Goal: Task Accomplishment & Management: Manage account settings

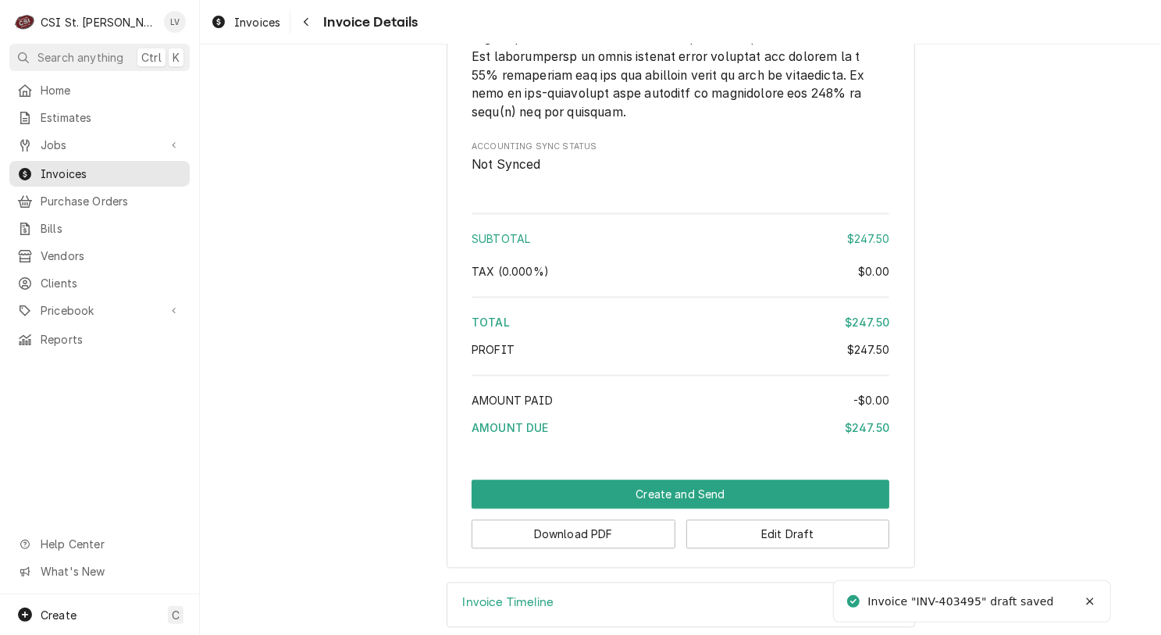
scroll to position [2336, 0]
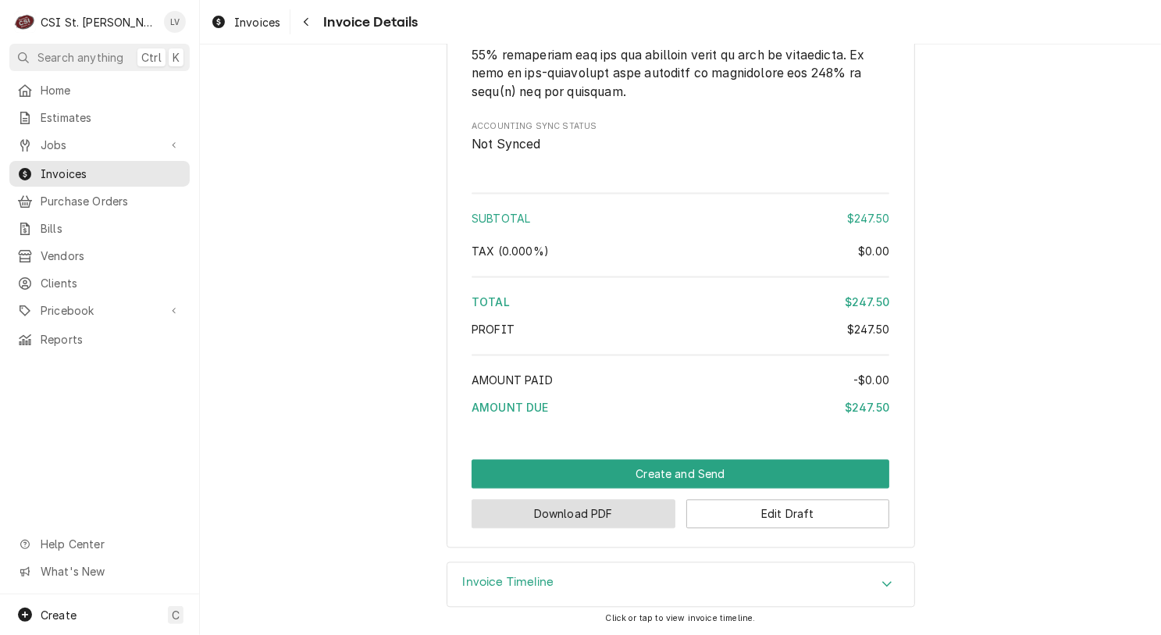
click at [551, 518] on button "Download PDF" at bounding box center [574, 513] width 204 height 29
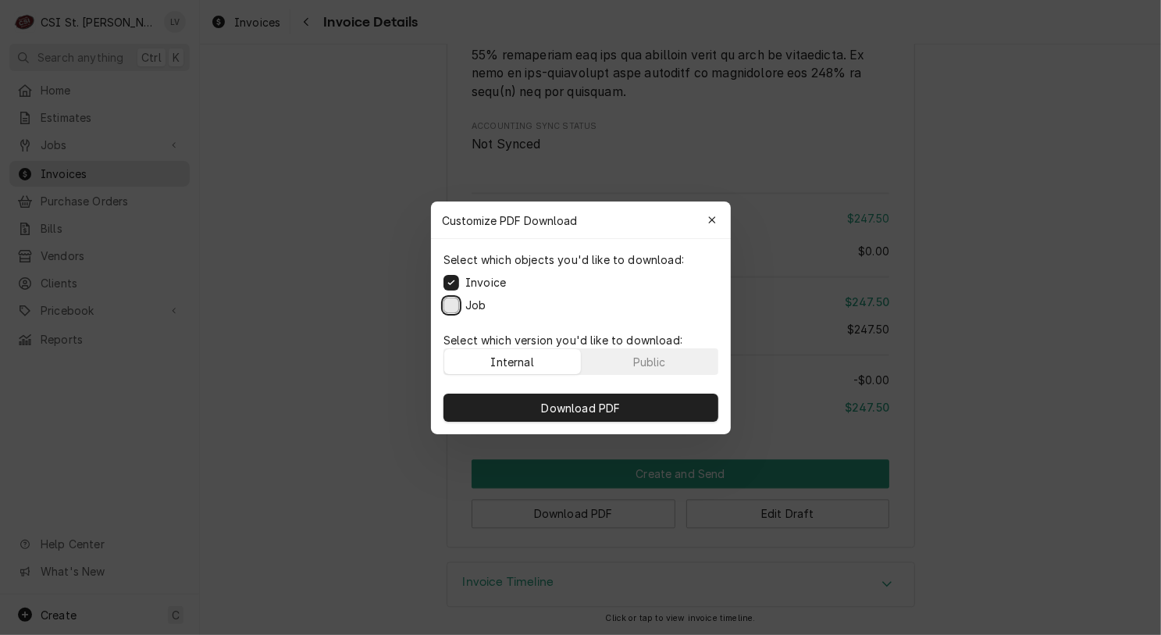
click at [448, 303] on button "Job" at bounding box center [451, 305] width 16 height 16
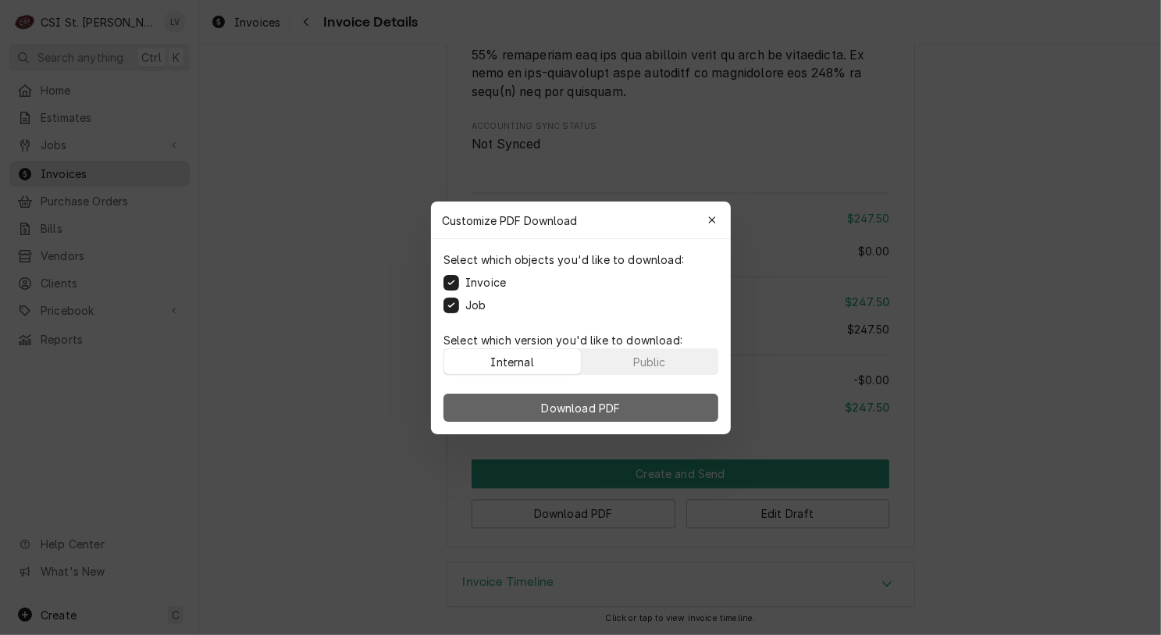
click at [493, 413] on button "Download PDF" at bounding box center [580, 407] width 275 height 28
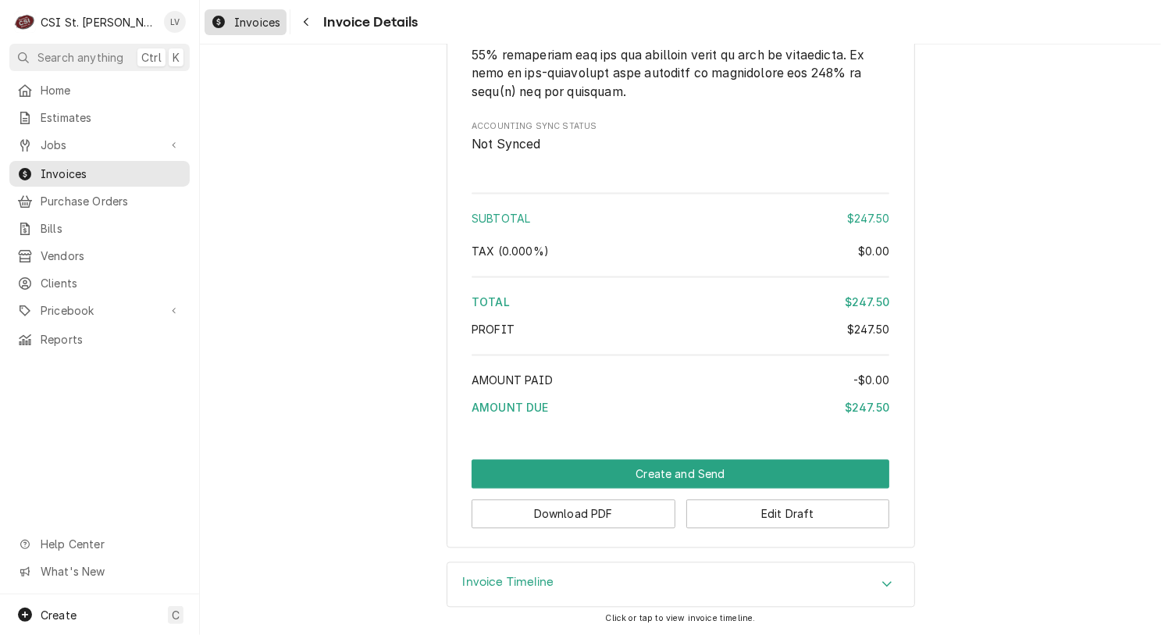
click at [254, 16] on span "Invoices" at bounding box center [257, 22] width 46 height 16
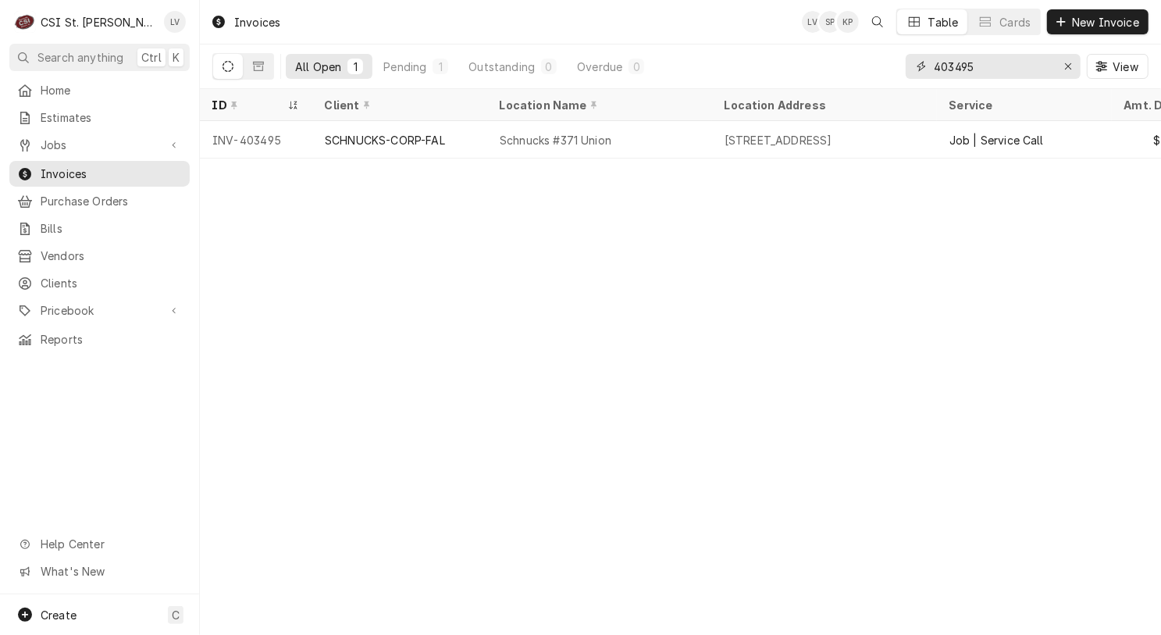
click at [999, 65] on input "403495" at bounding box center [992, 66] width 117 height 25
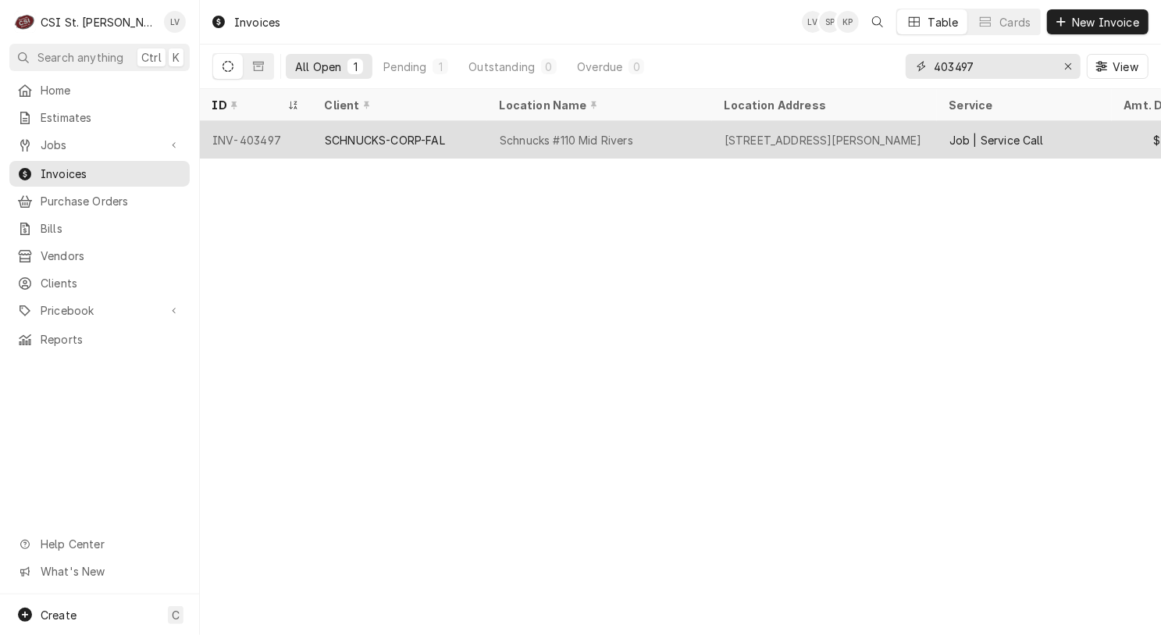
type input "403497"
click at [388, 137] on div "SCHNUCKS-CORP-FAL" at bounding box center [385, 140] width 120 height 16
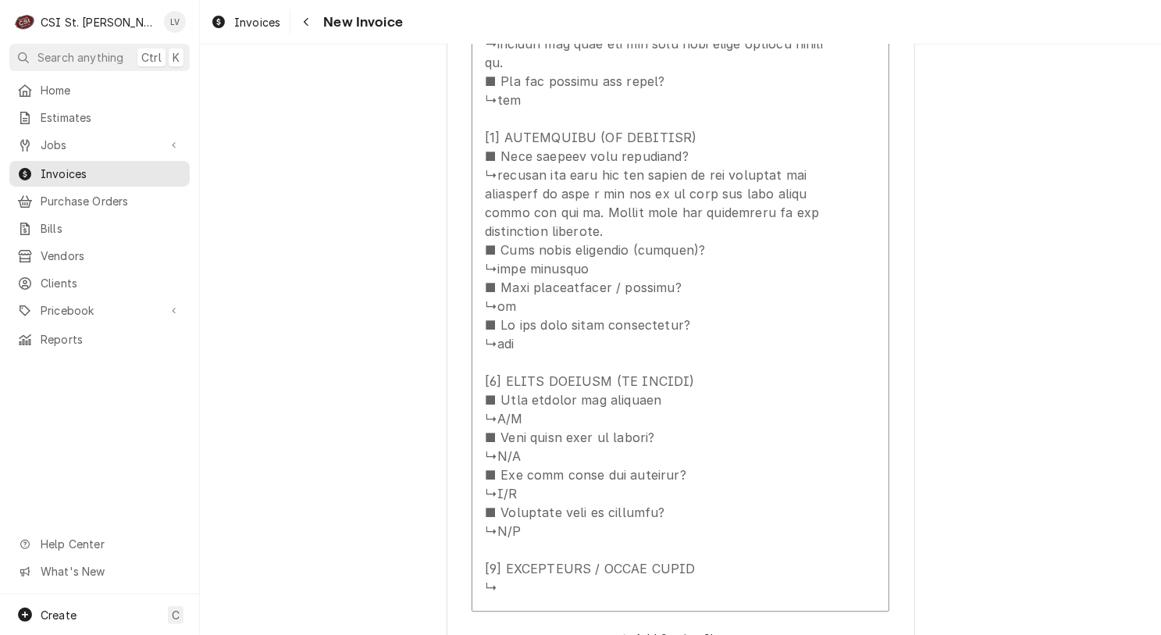
scroll to position [2811, 0]
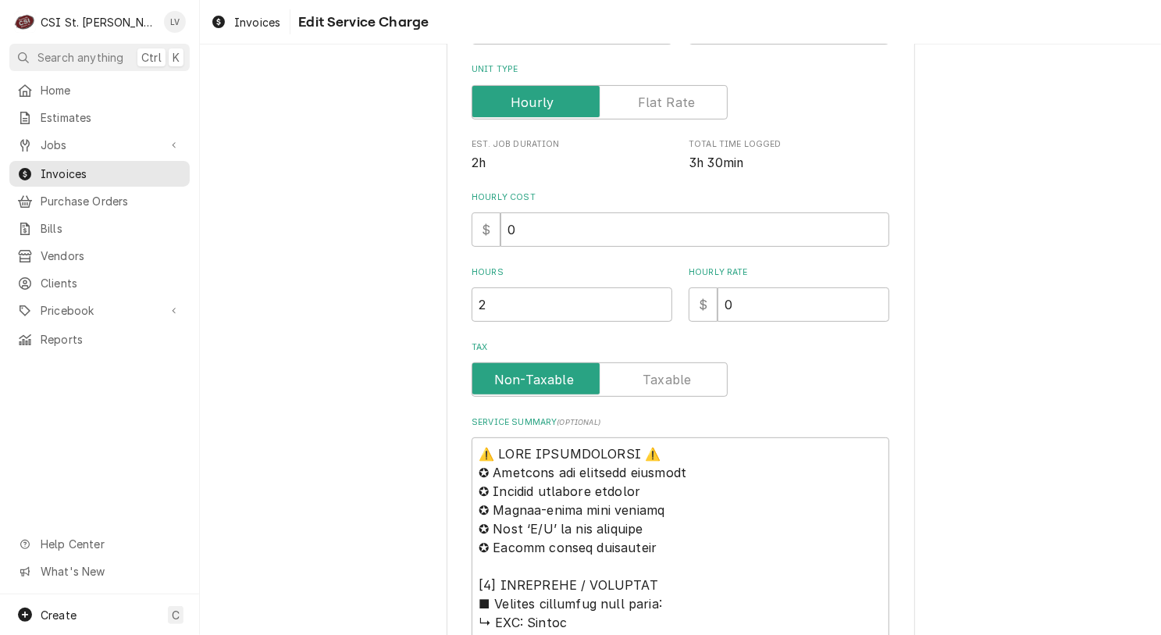
scroll to position [625, 0]
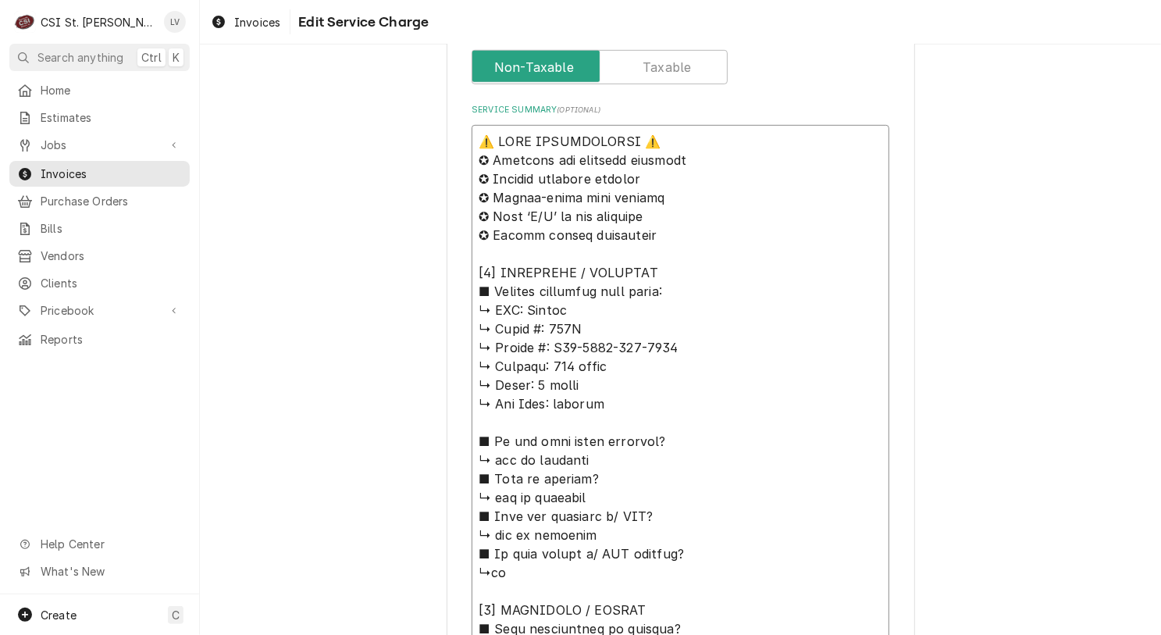
drag, startPoint x: 520, startPoint y: 308, endPoint x: 458, endPoint y: 132, distance: 186.2
click at [461, 131] on div "Use the fields below to edit this service charge Short Description Job | Servic…" at bounding box center [681, 389] width 468 height 1878
type textarea "x"
type textarea "R ↳ 𝗠𝗼𝗱𝗲𝗹 #: 624G ↳ 𝗦𝗲𝗿𝗶𝗮𝗹 #: U04-2431-132-2204 ↳ 𝗩𝗼𝗹𝘁𝗮𝗴𝗲: 208 volts ↳ 𝗣𝗵𝗮𝘀𝗲: 3…"
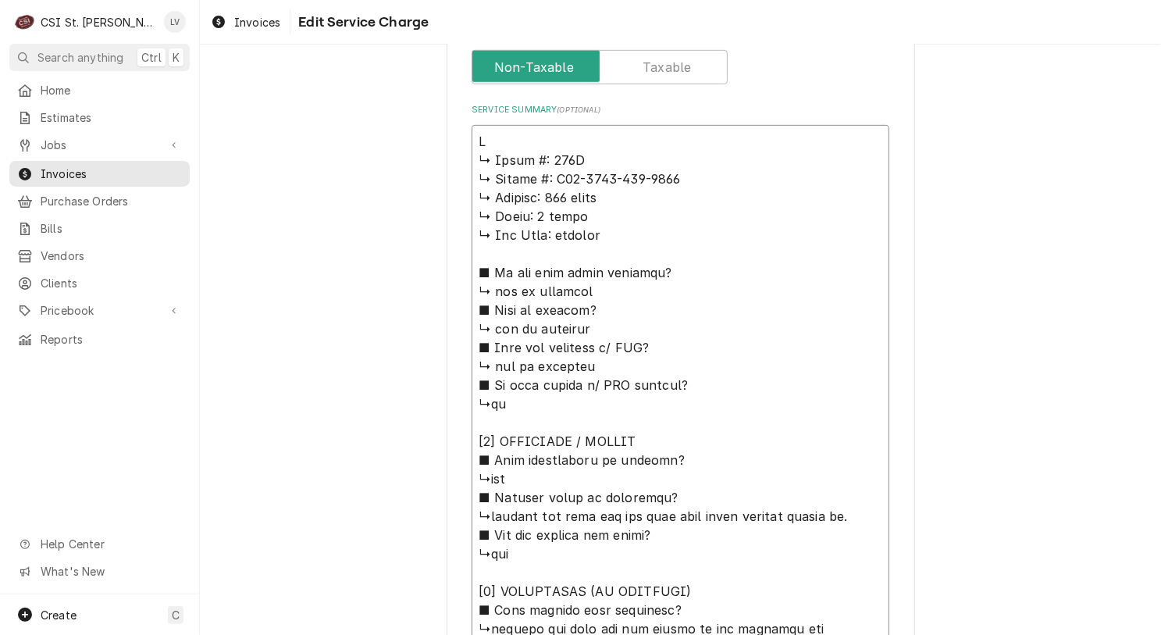
type textarea "x"
type textarea "Re ↳ 𝗠𝗼𝗱𝗲𝗹 #: 624G ↳ 𝗦𝗲𝗿𝗶𝗮𝗹 #: U04-2431-132-2204 ↳ 𝗩𝗼𝗹𝘁𝗮𝗴𝗲: 208 volts ↳ 𝗣𝗵𝗮𝘀𝗲: …"
type textarea "x"
type textarea "Rev ↳ 𝗠𝗼𝗱𝗲𝗹 #: 624G ↳ 𝗦𝗲𝗿𝗶𝗮𝗹 #: U04-2431-132-2204 ↳ 𝗩𝗼𝗹𝘁𝗮𝗴𝗲: 208 volts ↳ 𝗣𝗵𝗮𝘀𝗲:…"
type textarea "x"
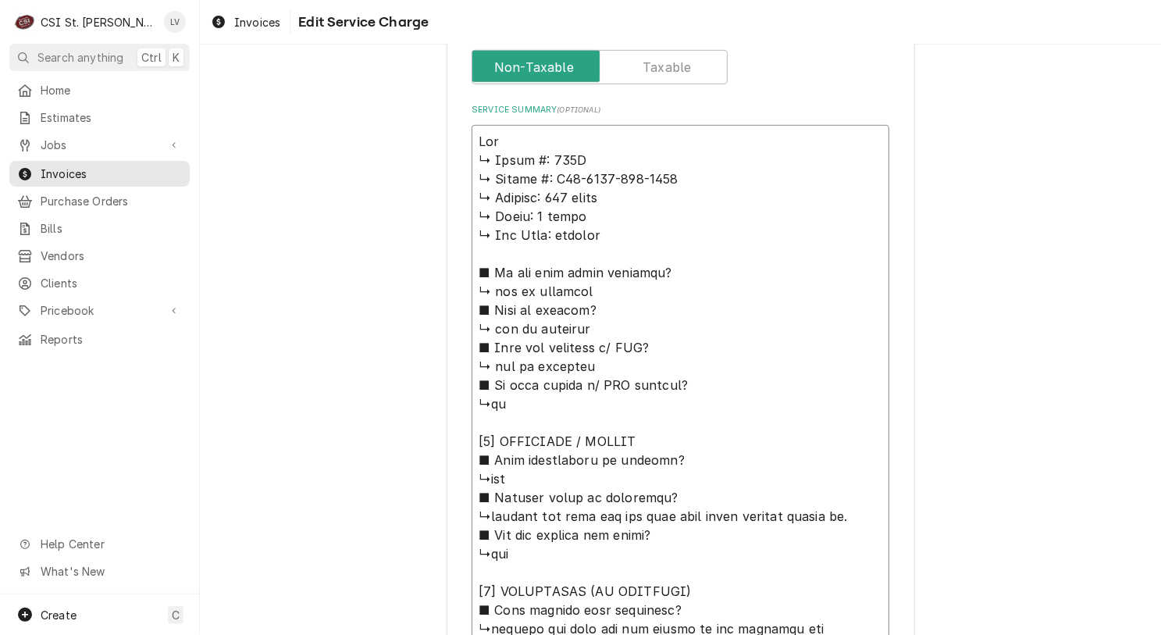
type textarea "Reve ↳ 𝗠𝗼𝗱𝗲𝗹 #: 624G ↳ 𝗦𝗲𝗿𝗶𝗮𝗹 #: U04-2431-132-2204 ↳ 𝗩𝗼𝗹𝘁𝗮𝗴𝗲: 208 volts ↳ 𝗣𝗵𝗮𝘀𝗲…"
type textarea "x"
type textarea "Reven ↳ 𝗠𝗼𝗱𝗲𝗹 #: 624G ↳ 𝗦𝗲𝗿𝗶𝗮𝗹 #: U04-2431-132-2204 ↳ 𝗩𝗼𝗹𝘁𝗮𝗴𝗲: 208 volts ↳ 𝗣𝗵𝗮𝘀…"
type textarea "x"
type textarea "Revent ↳ 𝗠𝗼𝗱𝗲𝗹 #: 624G ↳ 𝗦𝗲𝗿𝗶𝗮𝗹 #: U04-2431-132-2204 ↳ 𝗩𝗼𝗹𝘁𝗮𝗴𝗲: 208 volts ↳ 𝗣𝗵𝗮…"
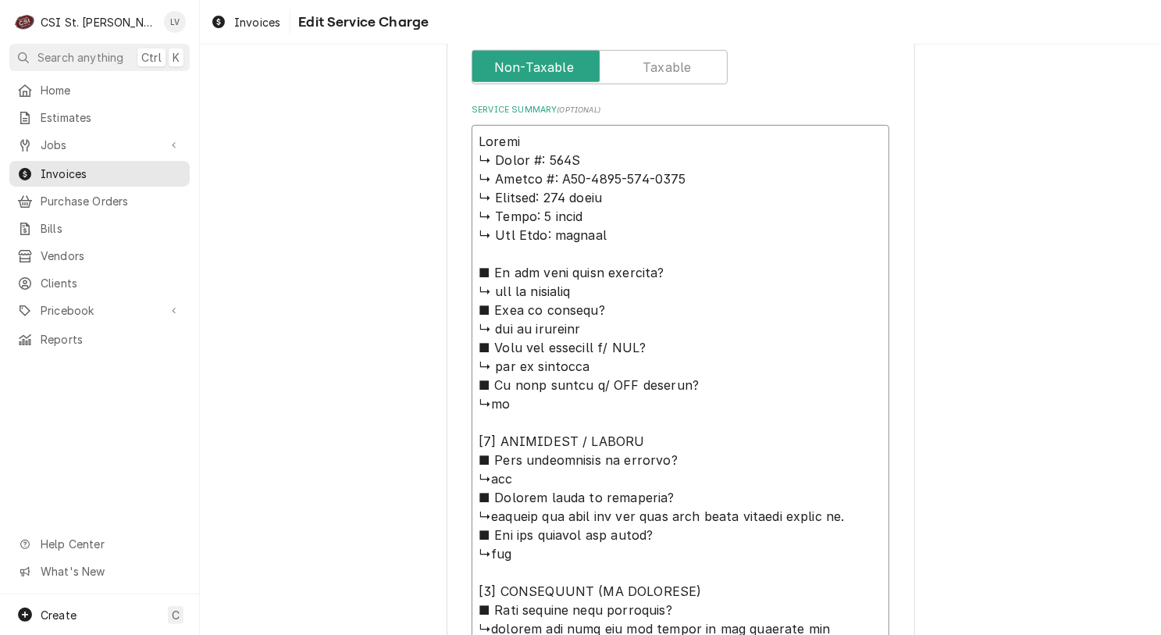
type textarea "x"
type textarea "Revent ↳ 𝗠𝗼𝗱𝗲𝗹 #: 624G ↳ 𝗦𝗲𝗿𝗶𝗮𝗹 #: U04-2431-132-2204 ↳ 𝗩𝗼𝗹𝘁𝗮𝗴𝗲: 208 volts ↳ 𝗣𝗵𝗮…"
type textarea "x"
type textarea "Revent / ↳ 𝗠𝗼𝗱𝗲𝗹 #: 624G ↳ 𝗦𝗲𝗿𝗶𝗮𝗹 #: U04-2431-132-2204 ↳ 𝗩𝗼𝗹𝘁𝗮𝗴𝗲: 208 volts ↳ 𝗣…"
type textarea "x"
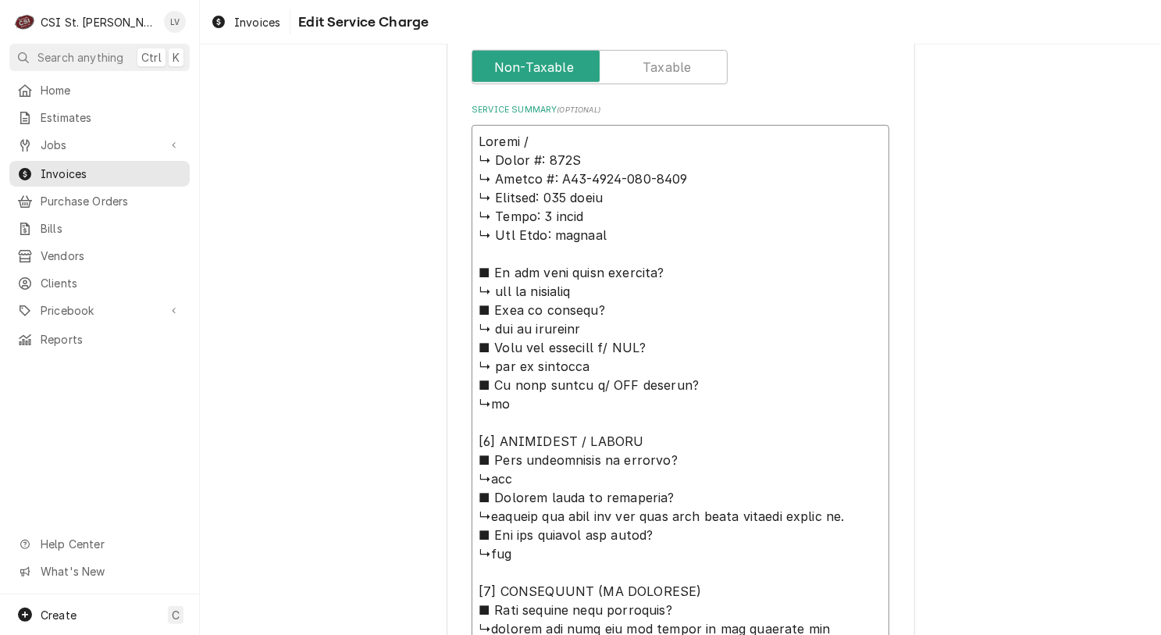
type textarea "Revent / ↳ 𝗠𝗼𝗱𝗲𝗹 #: 624G ↳ 𝗦𝗲𝗿𝗶𝗮𝗹 #: U04-2431-132-2204 ↳ 𝗩𝗼𝗹𝘁𝗮𝗴𝗲: 208 volts ↳ 𝗣…"
type textarea "x"
type textarea "Revent / M ↳ 𝗠𝗼𝗱𝗲𝗹 #: 624G ↳ 𝗦𝗲𝗿𝗶𝗮𝗹 #: U04-2431-132-2204 ↳ 𝗩𝗼𝗹𝘁𝗮𝗴𝗲: 208 volts ↳…"
type textarea "x"
type textarea "Revent / Mo ↳ 𝗠𝗼𝗱𝗲𝗹 #: 624G ↳ 𝗦𝗲𝗿𝗶𝗮𝗹 #: U04-2431-132-2204 ↳ 𝗩𝗼𝗹𝘁𝗮𝗴𝗲: 208 volts …"
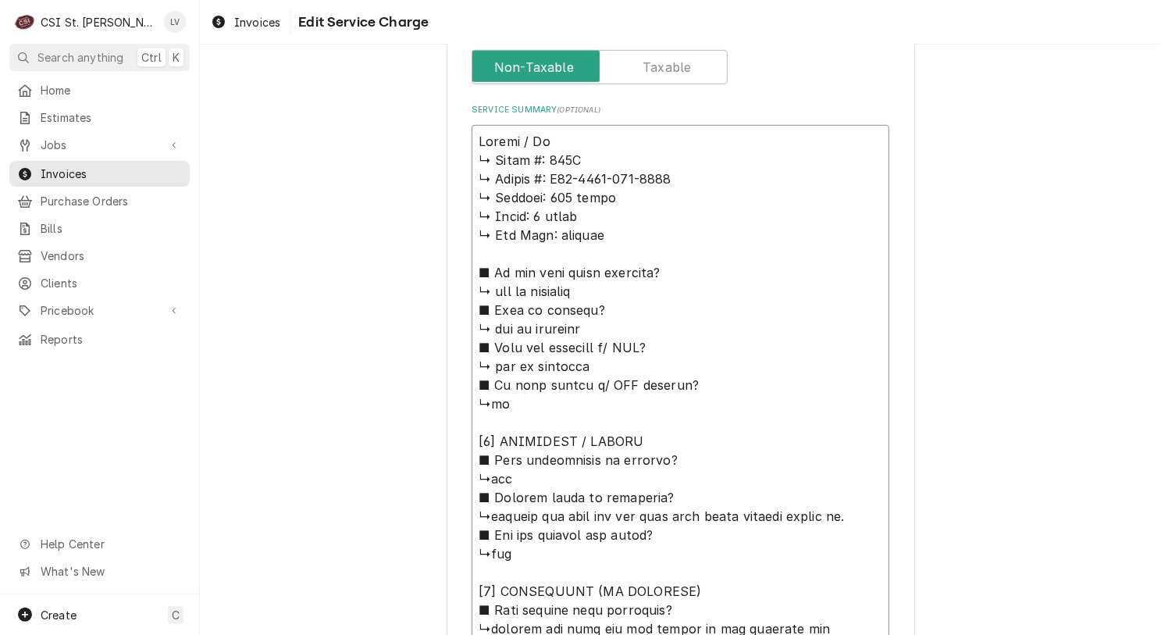
type textarea "x"
type textarea "Revent / Mod ↳ 𝗠𝗼𝗱𝗲𝗹 #: 624G ↳ 𝗦𝗲𝗿𝗶𝗮𝗹 #: U04-2431-132-2204 ↳ 𝗩𝗼𝗹𝘁𝗮𝗴𝗲: 208 volts…"
type textarea "x"
type textarea "Revent / Mode ↳ 𝗠𝗼𝗱𝗲𝗹 #: 624G ↳ 𝗦𝗲𝗿𝗶𝗮𝗹 #: U04-2431-132-2204 ↳ 𝗩𝗼𝗹𝘁𝗮𝗴𝗲: 208 volt…"
type textarea "x"
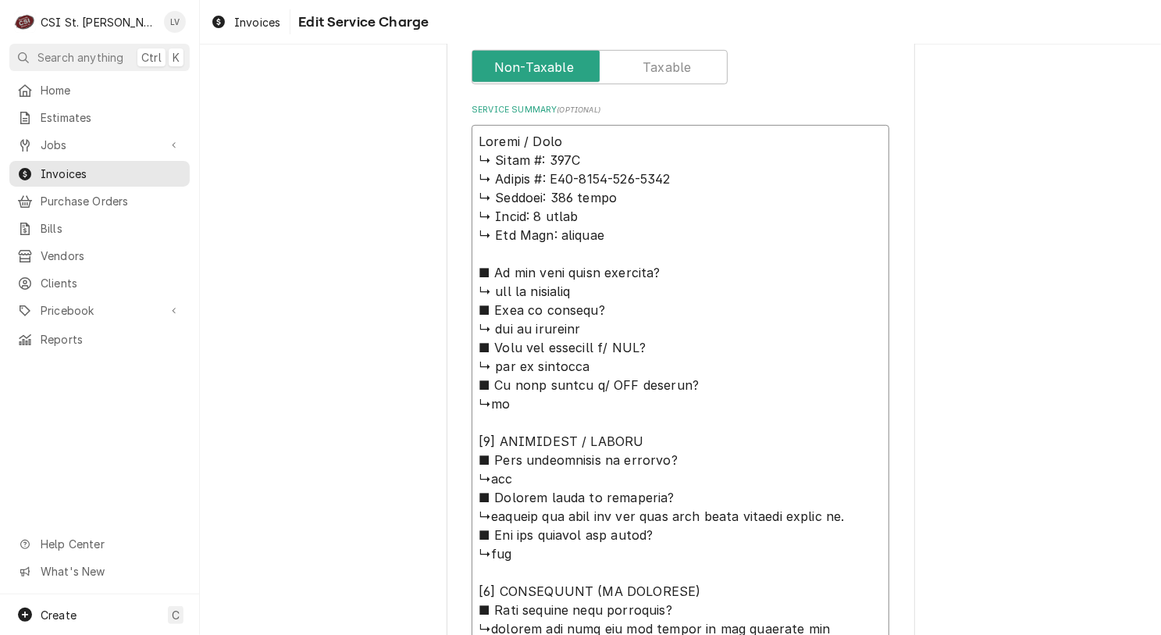
type textarea "Revent / Model ↳ 𝗠𝗼𝗱𝗲𝗹 #: 624G ↳ 𝗦𝗲𝗿𝗶𝗮𝗹 #: U04-2431-132-2204 ↳ 𝗩𝗼𝗹𝘁𝗮𝗴𝗲: 208 vol…"
type textarea "x"
type textarea "Revent / Model: ↳ 𝗠𝗼𝗱𝗲𝗹 #: 624G ↳ 𝗦𝗲𝗿𝗶𝗮𝗹 #: U04-2431-132-2204 ↳ 𝗩𝗼𝗹𝘁𝗮𝗴𝗲: 208 vo…"
type textarea "x"
type textarea "Revent / Model: ↳ 𝗠𝗼𝗱𝗲𝗹 #: 624G ↳ 𝗦𝗲𝗿𝗶𝗮𝗹 #: U04-2431-132-2204 ↳ 𝗩𝗼𝗹𝘁𝗮𝗴𝗲: 208 vo…"
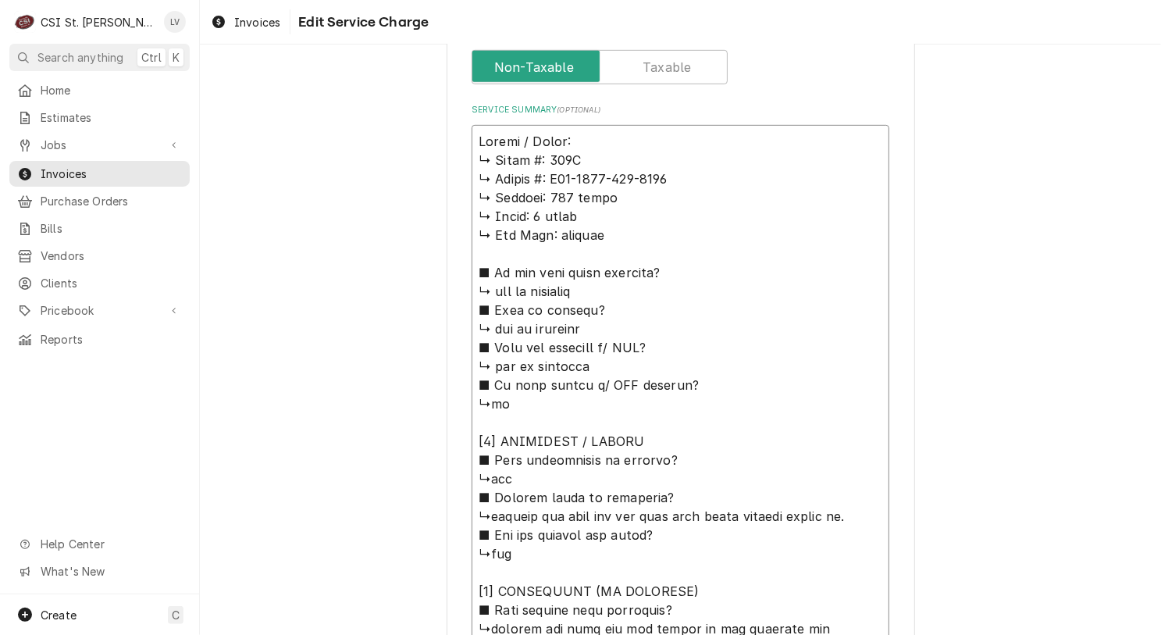
type textarea "x"
type textarea "Revent / Model: ↳ 𝗠𝗼𝗱𝗲𝗹 #: 624G ↳ 𝗦𝗲𝗿𝗶𝗮𝗹 #: U04-2431-132-2204 ↳ 𝗩𝗼𝗹𝘁𝗮𝗴𝗲: 208 vo…"
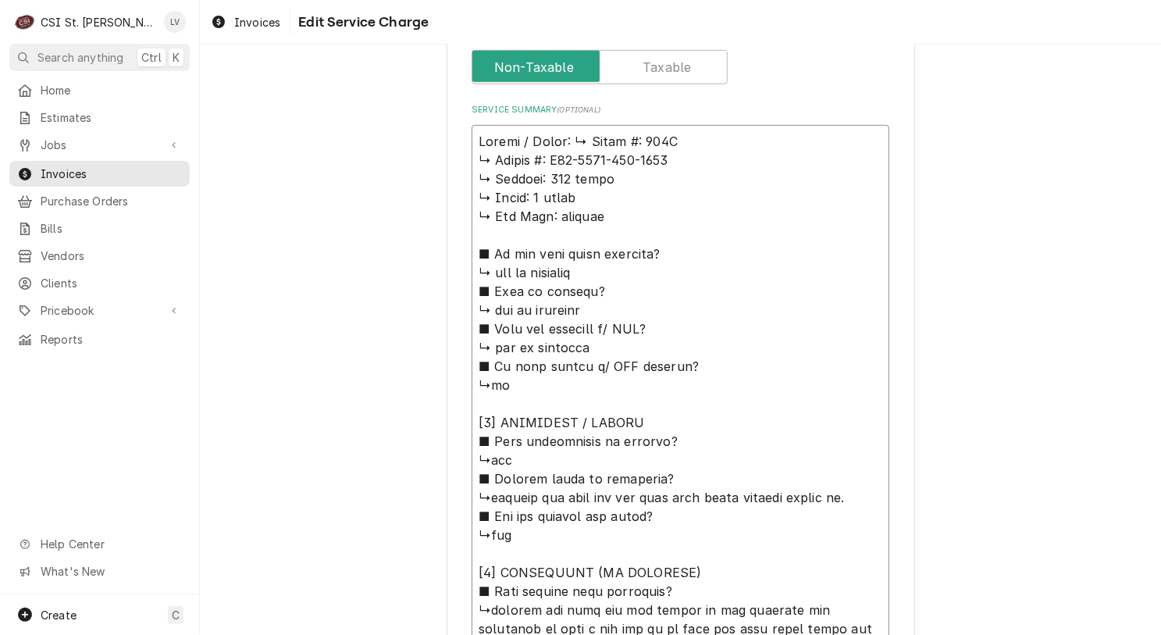
type textarea "x"
type textarea "Revent / Model: 𝗠𝗼𝗱𝗲𝗹 #: 624G ↳ 𝗦𝗲𝗿𝗶𝗮𝗹 #: U04-2431-132-2204 ↳ 𝗩𝗼𝗹𝘁𝗮𝗴𝗲: 208 volt…"
type textarea "x"
type textarea "Revent / Model: 𝗠𝗼𝗱𝗲𝗹 #: 624G ↳ 𝗦𝗲𝗿𝗶𝗮𝗹 #: U04-2431-132-2204 ↳ 𝗩𝗼𝗹𝘁𝗮𝗴𝗲: 208 volt…"
type textarea "x"
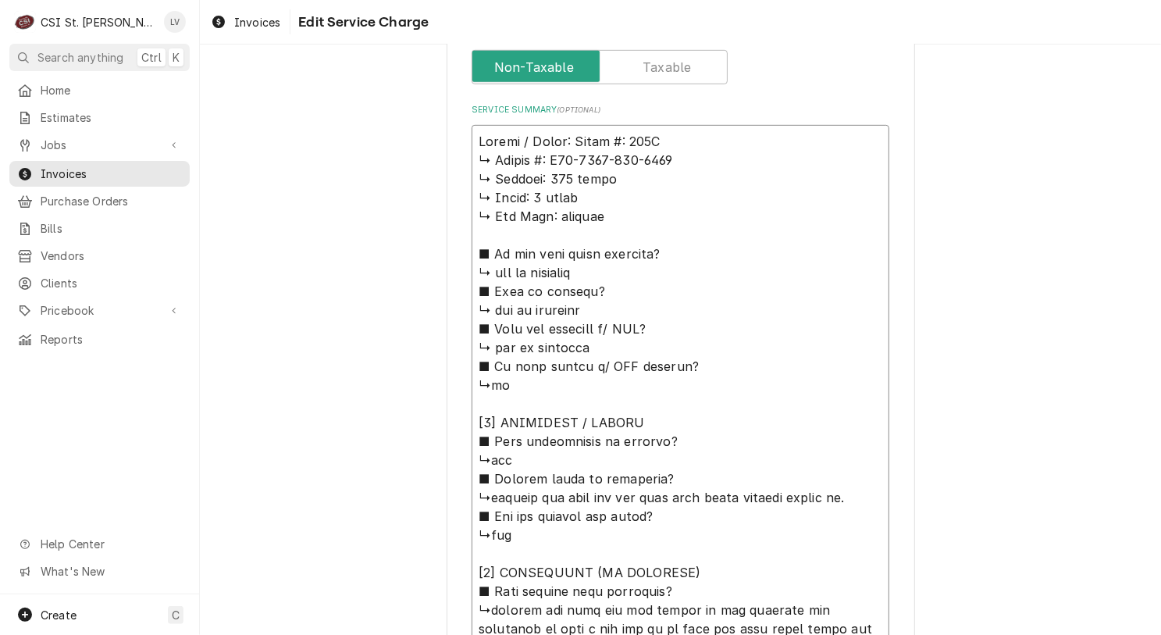
type textarea "Revent / Model: 𝗼𝗱𝗲𝗹 #: 624G ↳ 𝗦𝗲𝗿𝗶𝗮𝗹 #: U04-2431-132-2204 ↳ 𝗩𝗼𝗹𝘁𝗮𝗴𝗲: 208 volts…"
type textarea "x"
type textarea "Revent / Model: 𝗱𝗲𝗹 #: 624G ↳ 𝗦𝗲𝗿𝗶𝗮𝗹 #: U04-2431-132-2204 ↳ 𝗩𝗼𝗹𝘁𝗮𝗴𝗲: 208 volts …"
type textarea "x"
type textarea "Revent / Model: 𝗹 #: 624G ↳ 𝗦𝗲𝗿𝗶𝗮𝗹 #: U04-2431-132-2204 ↳ 𝗩𝗼𝗹𝘁𝗮𝗴𝗲: 208 volts ↳ …"
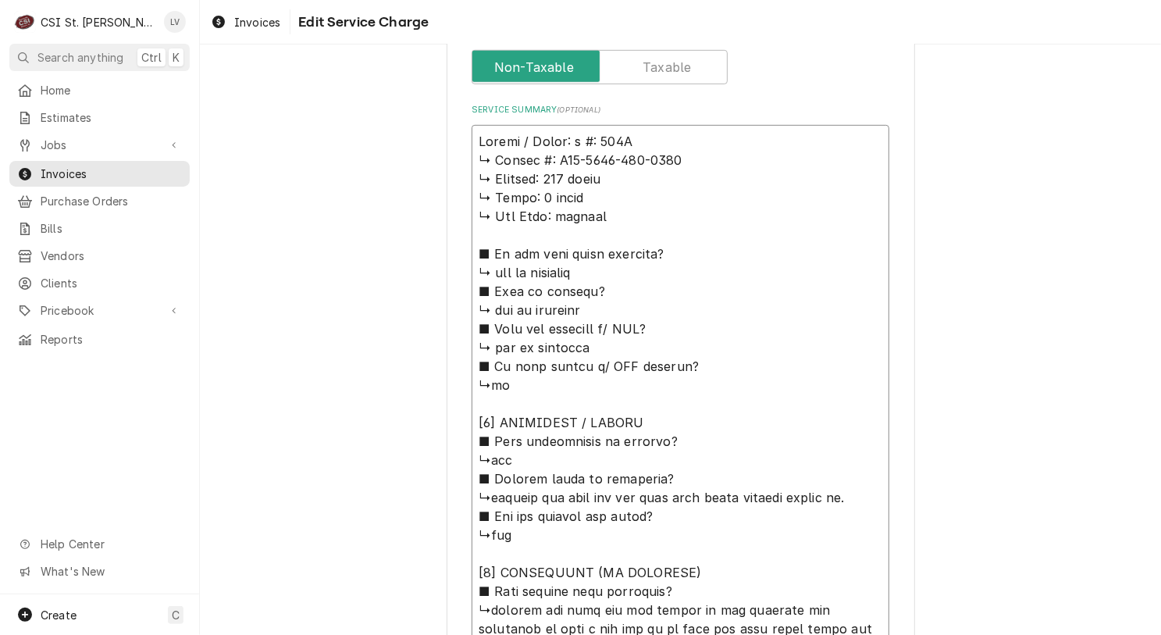
type textarea "x"
type textarea "Revent / Model: #: 624G ↳ 𝗦𝗲𝗿𝗶𝗮𝗹 #: U04-2431-132-2204 ↳ 𝗩𝗼𝗹𝘁𝗮𝗴𝗲: 208 volts ↳ 𝗣𝗵…"
type textarea "x"
type textarea "Revent / Model: #: 624G ↳ 𝗦𝗲𝗿𝗶𝗮𝗹 #: U04-2431-132-2204 ↳ 𝗩𝗼𝗹𝘁𝗮𝗴𝗲: 208 volts ↳ 𝗣𝗵…"
type textarea "x"
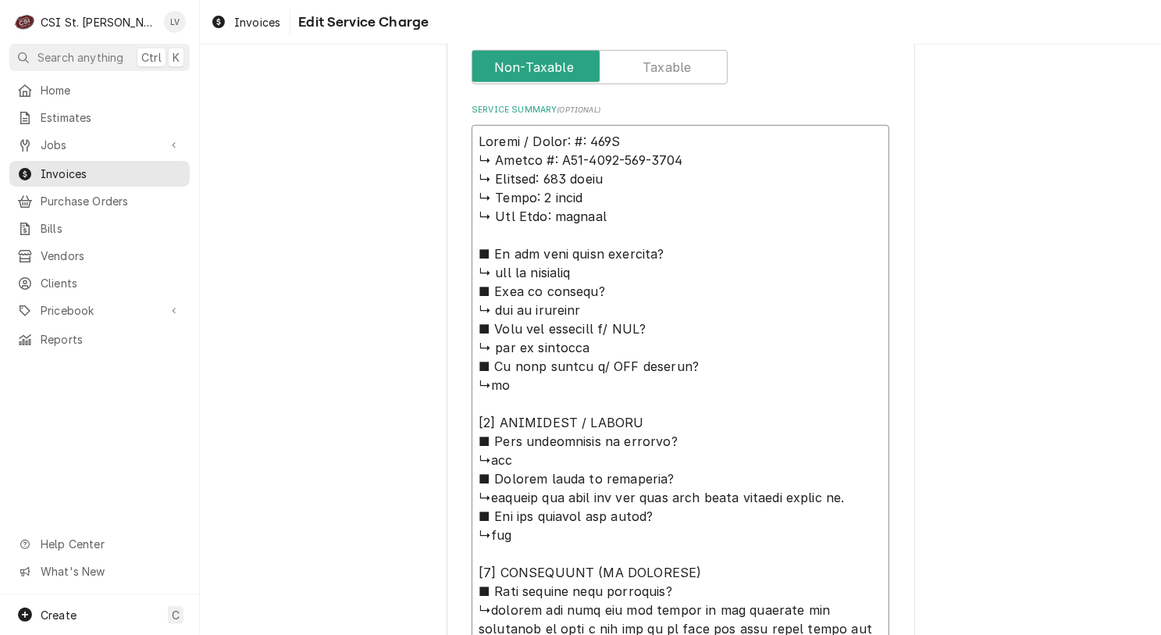
type textarea "Revent / Model: : 624G ↳ 𝗦𝗲𝗿𝗶𝗮𝗹 #: U04-2431-132-2204 ↳ 𝗩𝗼𝗹𝘁𝗮𝗴𝗲: 208 volts ↳ 𝗣𝗵𝗮…"
type textarea "x"
type textarea "Revent / Model: 624G ↳ 𝗦𝗲𝗿𝗶𝗮𝗹 #: U04-2431-132-2204 ↳ 𝗩𝗼𝗹𝘁𝗮𝗴𝗲: 208 volts ↳ 𝗣𝗵𝗮𝘀𝗲…"
type textarea "x"
type textarea "Revent / Model: 624G ↳ 𝗦𝗲𝗿𝗶𝗮𝗹 #: U04-2431-132-2204 ↳ 𝗩𝗼𝗹𝘁𝗮𝗴𝗲: 208 volts ↳ 𝗣𝗵𝗮𝘀𝗲…"
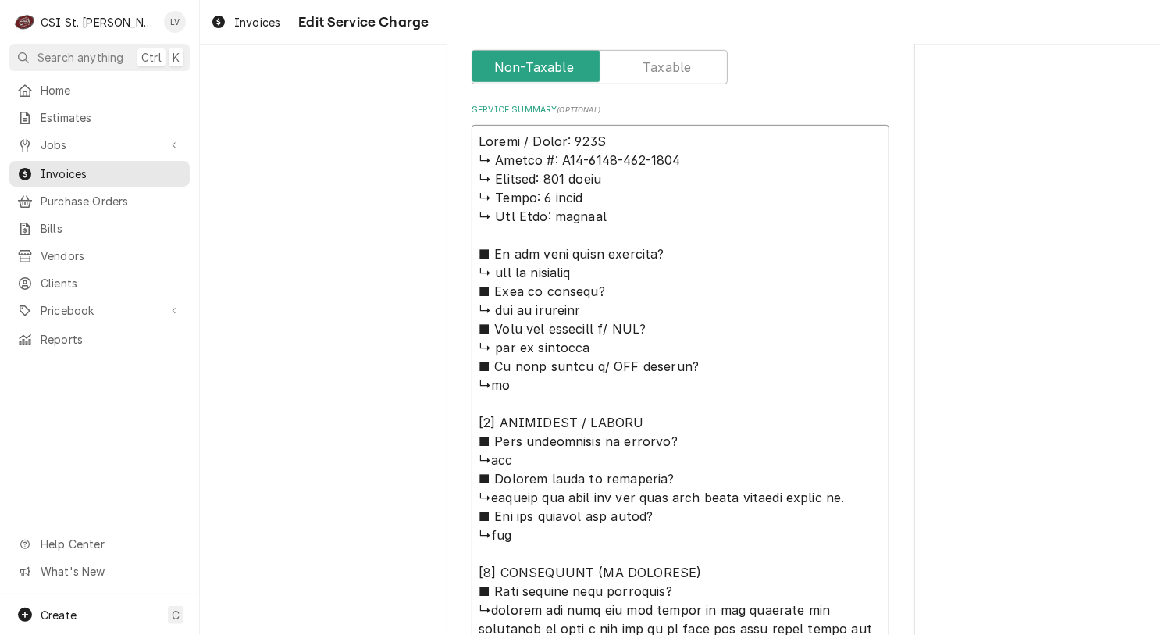
click at [615, 137] on textarea "Service Summary ( optional )" at bounding box center [681, 572] width 418 height 895
type textarea "x"
type textarea "Revent / Model: 624G ↳ 𝗦𝗲𝗿𝗶𝗮𝗹 #: U04-2431-132-2204 ↳ 𝗩𝗼𝗹𝘁𝗮𝗴𝗲: 208 volts ↳ 𝗣𝗵𝗮𝘀𝗲…"
type textarea "x"
type textarea "Revent / Model: 624G / ↳ 𝗦𝗲𝗿𝗶𝗮𝗹 #: U04-2431-132-2204 ↳ 𝗩𝗼𝗹𝘁𝗮𝗴𝗲: 208 volts ↳ 𝗣𝗵𝗮…"
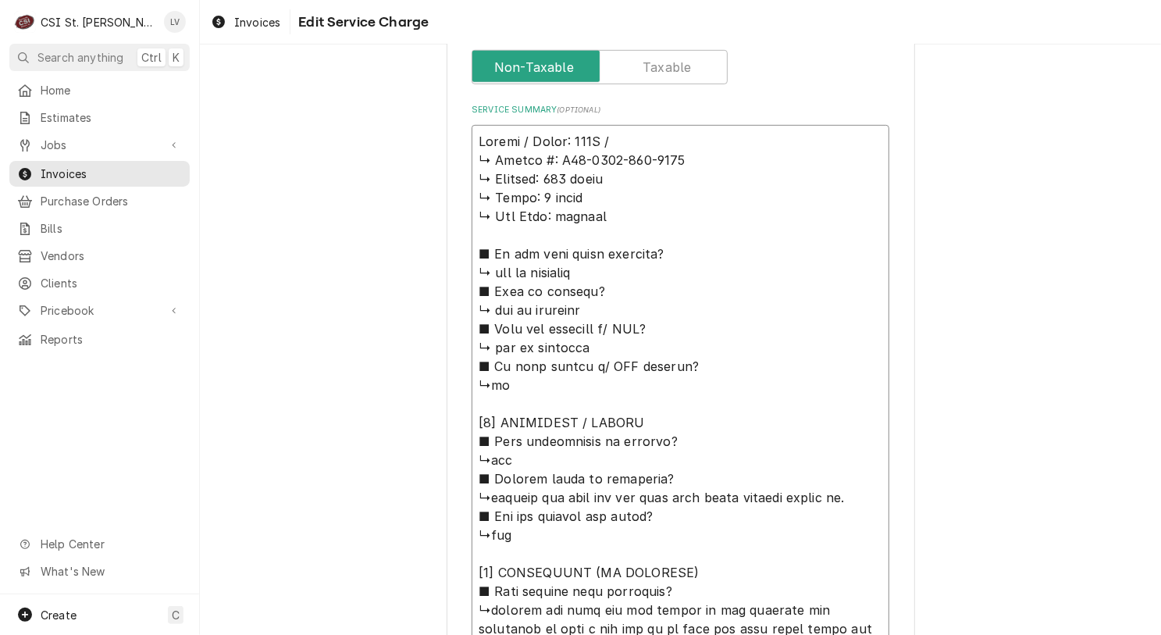
type textarea "x"
type textarea "Revent / Model: 624G / ↳ 𝗦𝗲𝗿𝗶𝗮𝗹 #: U04-2431-132-2204 ↳ 𝗩𝗼𝗹𝘁𝗮𝗴𝗲: 208 volts ↳ 𝗣𝗵𝗮…"
type textarea "x"
type textarea "Revent / Model: 624G / S ↳ 𝗦𝗲𝗿𝗶𝗮𝗹 #: U04-2431-132-2204 ↳ 𝗩𝗼𝗹𝘁𝗮𝗴𝗲: 208 volts ↳ 𝗣…"
type textarea "x"
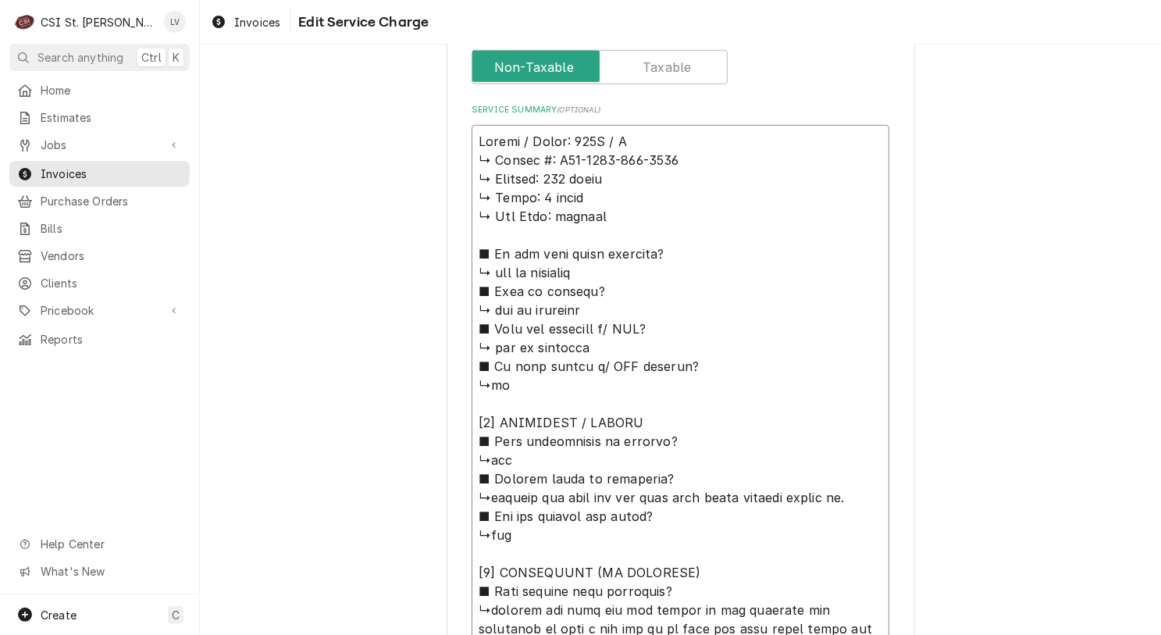
type textarea "Revent / Model: 624G / Se ↳ 𝗦𝗲𝗿𝗶𝗮𝗹 #: U04-2431-132-2204 ↳ 𝗩𝗼𝗹𝘁𝗮𝗴𝗲: 208 volts ↳ …"
type textarea "x"
type textarea "Revent / Model: 624G / Ser ↳ 𝗦𝗲𝗿𝗶𝗮𝗹 #: U04-2431-132-2204 ↳ 𝗩𝗼𝗹𝘁𝗮𝗴𝗲: 208 volts ↳…"
type textarea "x"
type textarea "Revent / Model: 624G / Seri ↳ 𝗦𝗲𝗿𝗶𝗮𝗹 #: U04-2431-132-2204 ↳ 𝗩𝗼𝗹𝘁𝗮𝗴𝗲: 208 volts …"
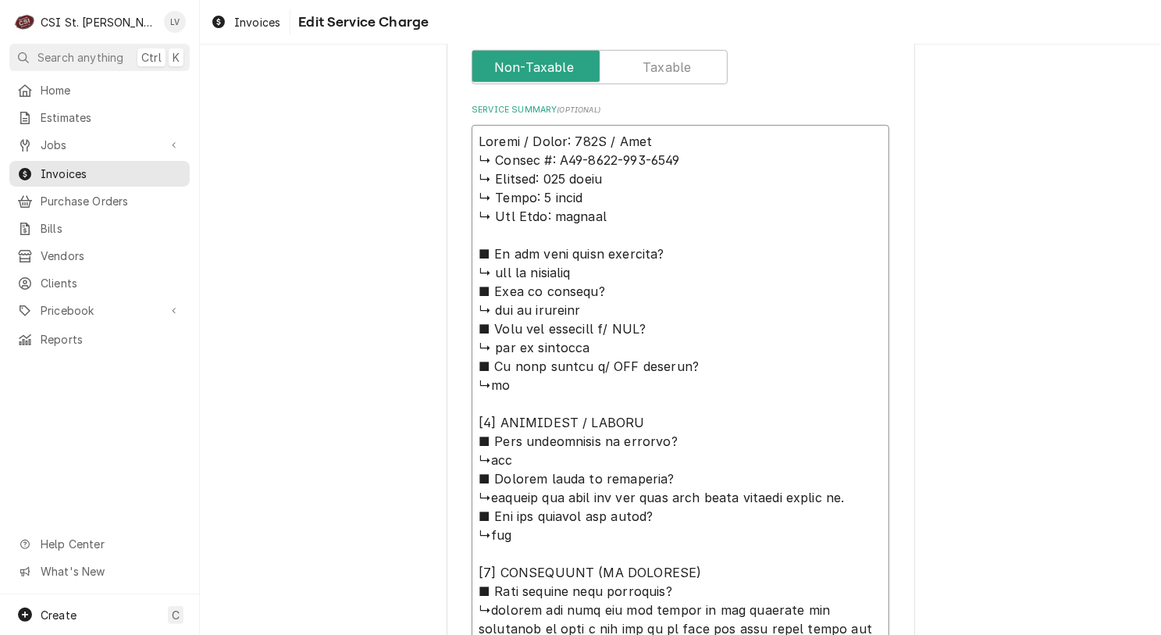
type textarea "x"
type textarea "Revent / Model: 624G / Seria ↳ 𝗦𝗲𝗿𝗶𝗮𝗹 #: U04-2431-132-2204 ↳ 𝗩𝗼𝗹𝘁𝗮𝗴𝗲: 208 volts…"
type textarea "x"
type textarea "Revent / Model: 624G / Serial ↳ 𝗦𝗲𝗿𝗶𝗮𝗹 #: U04-2431-132-2204 ↳ 𝗩𝗼𝗹𝘁𝗮𝗴𝗲: 208 volt…"
type textarea "x"
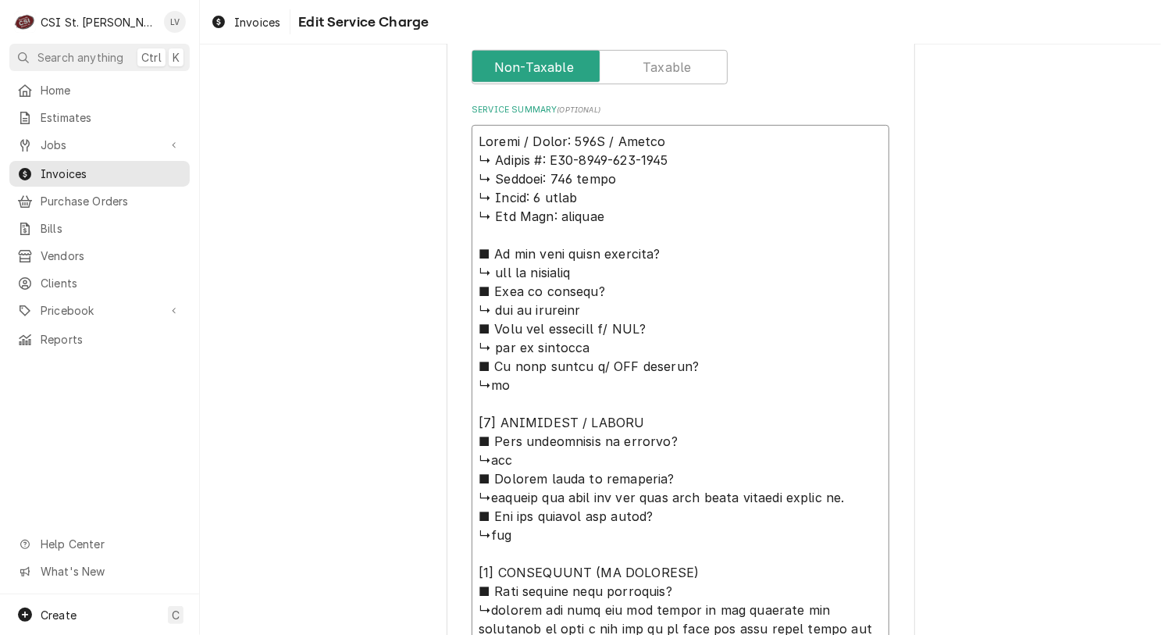
type textarea "Revent / Model: 624G / Serial: ↳ 𝗦𝗲𝗿𝗶𝗮𝗹 #: U04-2431-132-2204 ↳ 𝗩𝗼𝗹𝘁𝗮𝗴𝗲: 208 vol…"
type textarea "x"
type textarea "Revent / Model: 624G / Serial: ↳ 𝗦𝗲𝗿𝗶𝗮𝗹 #: U04-2431-132-2204 ↳ 𝗩𝗼𝗹𝘁𝗮𝗴𝗲: 208 vol…"
type textarea "x"
type textarea "Revent / Model: 624G / Serial: ↳ 𝗦𝗲𝗿𝗶𝗮𝗹 #: U04-2431-132-2204 ↳ 𝗩𝗼𝗹𝘁𝗮𝗴𝗲: 208 vol…"
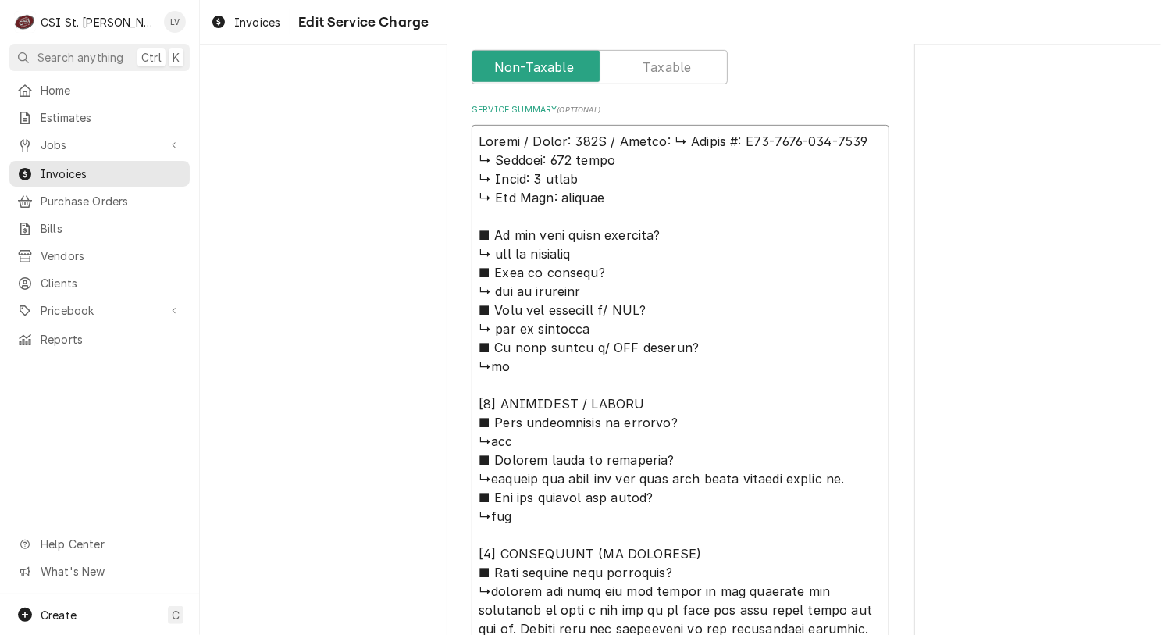
type textarea "x"
type textarea "Revent / Model: 624G / Serial: 𝗦𝗲𝗿𝗶𝗮𝗹 #: U04-2431-132-2204 ↳ 𝗩𝗼𝗹𝘁𝗮𝗴𝗲: 208 volts…"
type textarea "x"
type textarea "Revent / Model: 624G / Serial: 𝗦𝗲𝗿𝗶𝗮𝗹 #: U04-2431-132-2204 ↳ 𝗩𝗼𝗹𝘁𝗮𝗴𝗲: 208 volts…"
type textarea "x"
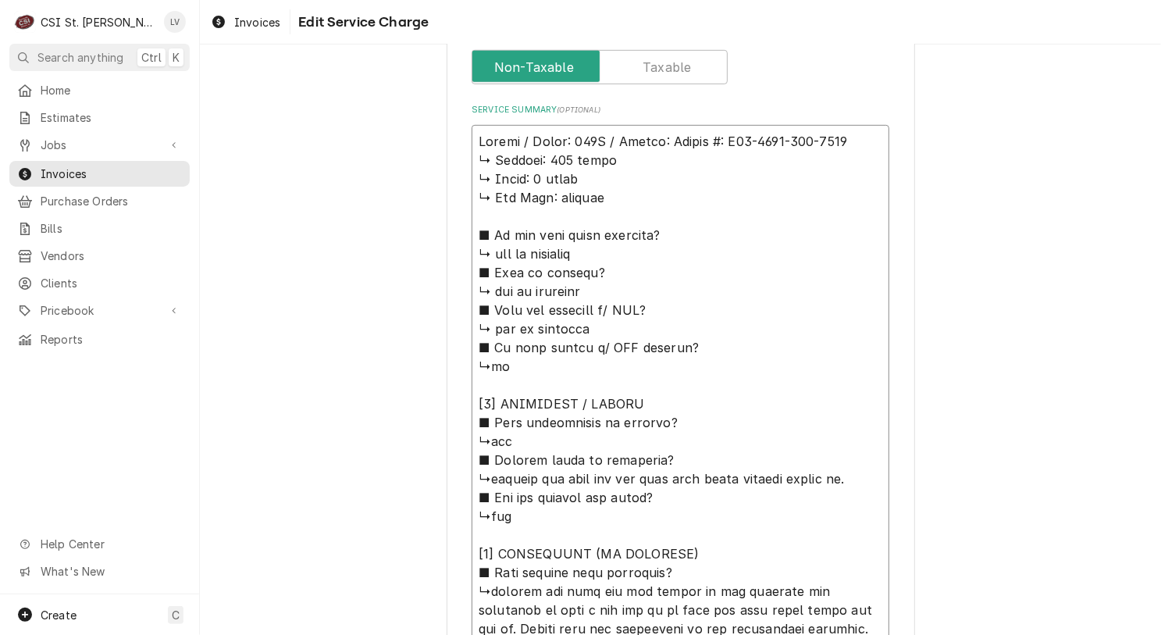
type textarea "Revent / Model: 624G / Serial: 𝗲𝗿𝗶𝗮𝗹 #: U04-2431-132-2204 ↳ 𝗩𝗼𝗹𝘁𝗮𝗴𝗲: 208 volts …"
type textarea "x"
type textarea "Revent / Model: 624G / Serial: 𝗿𝗶𝗮𝗹 #: U04-2431-132-2204 ↳ 𝗩𝗼𝗹𝘁𝗮𝗴𝗲: 208 volts ↳…"
type textarea "x"
type textarea "Revent / Model: 624G / Serial: 𝗶𝗮𝗹 #: U04-2431-132-2204 ↳ 𝗩𝗼𝗹𝘁𝗮𝗴𝗲: 208 volts ↳ …"
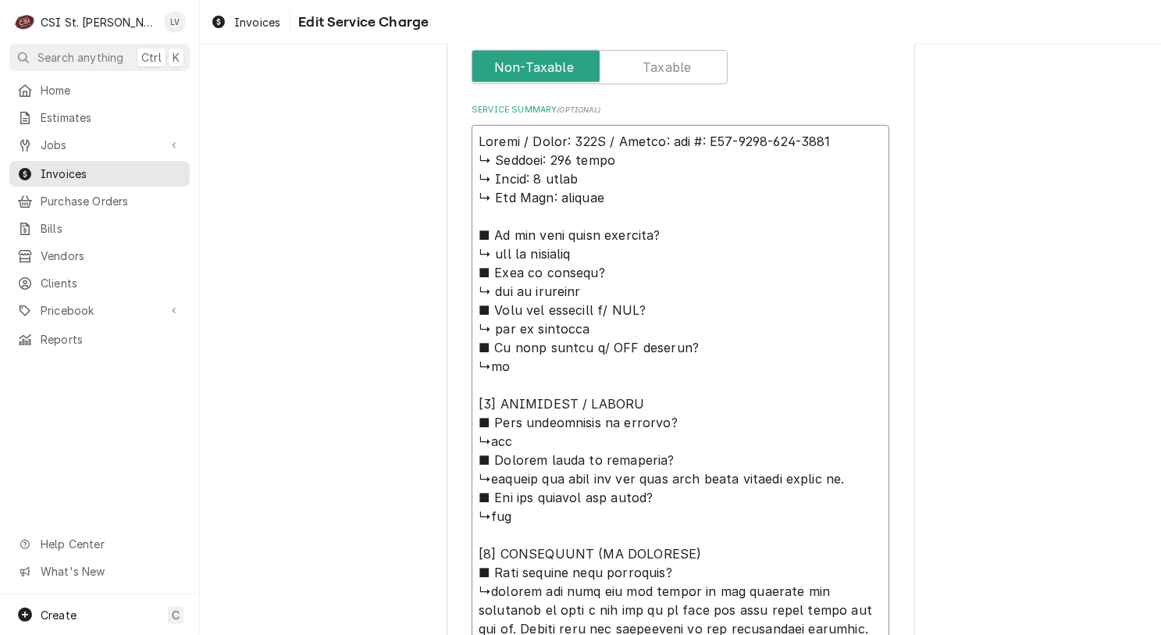
type textarea "x"
type textarea "Revent / Model: 624G / Serial: 𝗮𝗹 #: U04-2431-132-2204 ↳ 𝗩𝗼𝗹𝘁𝗮𝗴𝗲: 208 volts ↳ 𝗣…"
type textarea "x"
type textarea "Revent / Model: 624G / Serial: 𝗹 #: U04-2431-132-2204 ↳ 𝗩𝗼𝗹𝘁𝗮𝗴𝗲: 208 volts ↳ 𝗣𝗵…"
type textarea "x"
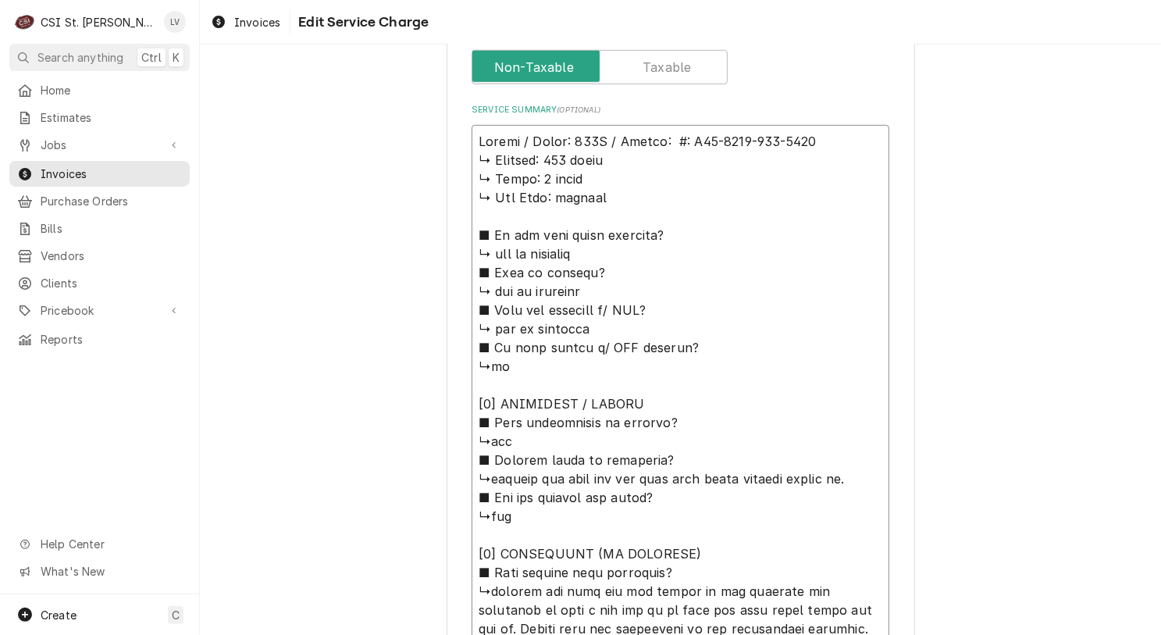
type textarea "Revent / Model: 624G / Serial: #: U04-2431-132-2204 ↳ 𝗩𝗼𝗹𝘁𝗮𝗴𝗲: 208 volts ↳ 𝗣𝗵𝗮𝘀…"
type textarea "x"
type textarea "Revent / Model: 624G / Serial: : U04-2431-132-2204 ↳ 𝗩𝗼𝗹𝘁𝗮𝗴𝗲: 208 volts ↳ 𝗣𝗵𝗮𝘀𝗲…"
type textarea "x"
type textarea "Revent / Model: 624G / Serial: U04-2431-132-2204 ↳ 𝗩𝗼𝗹𝘁𝗮𝗴𝗲: 208 volts ↳ 𝗣𝗵𝗮𝘀𝗲: …"
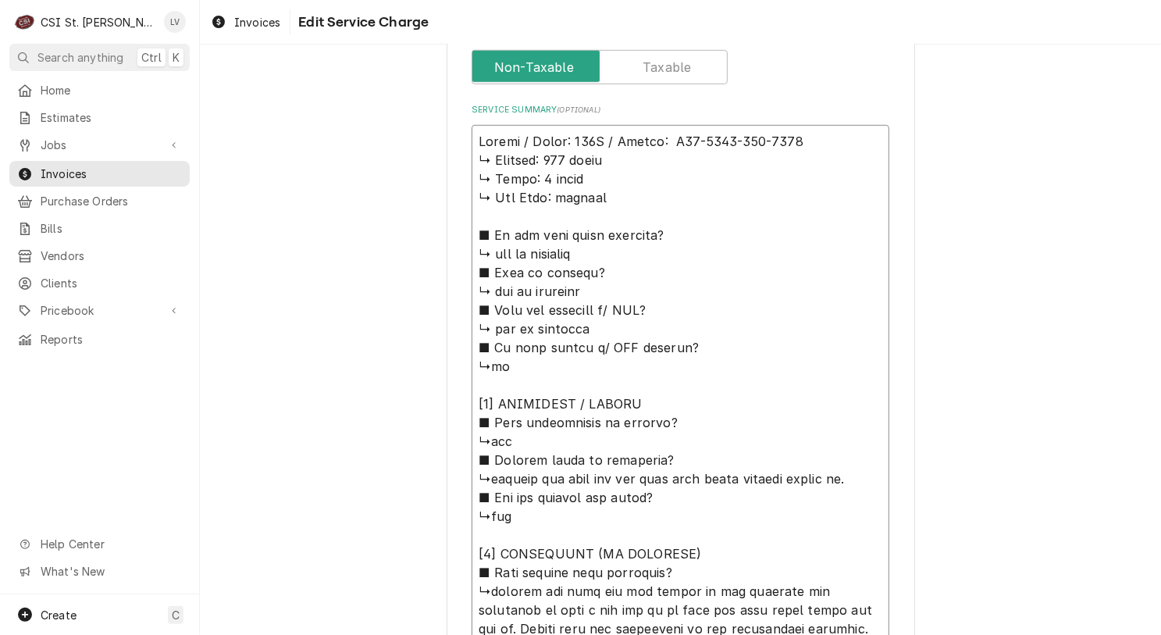
type textarea "x"
type textarea "Revent / Model: 624G / Serial: U04-2431-132-2204 ↳ 𝗩𝗼𝗹𝘁𝗮𝗴𝗲: 208 volts ↳ 𝗣𝗵𝗮𝘀𝗲: …"
drag, startPoint x: 467, startPoint y: 156, endPoint x: 748, endPoint y: 446, distance: 403.6
click at [748, 446] on textarea "Service Summary ( optional )" at bounding box center [681, 563] width 418 height 876
type textarea "x"
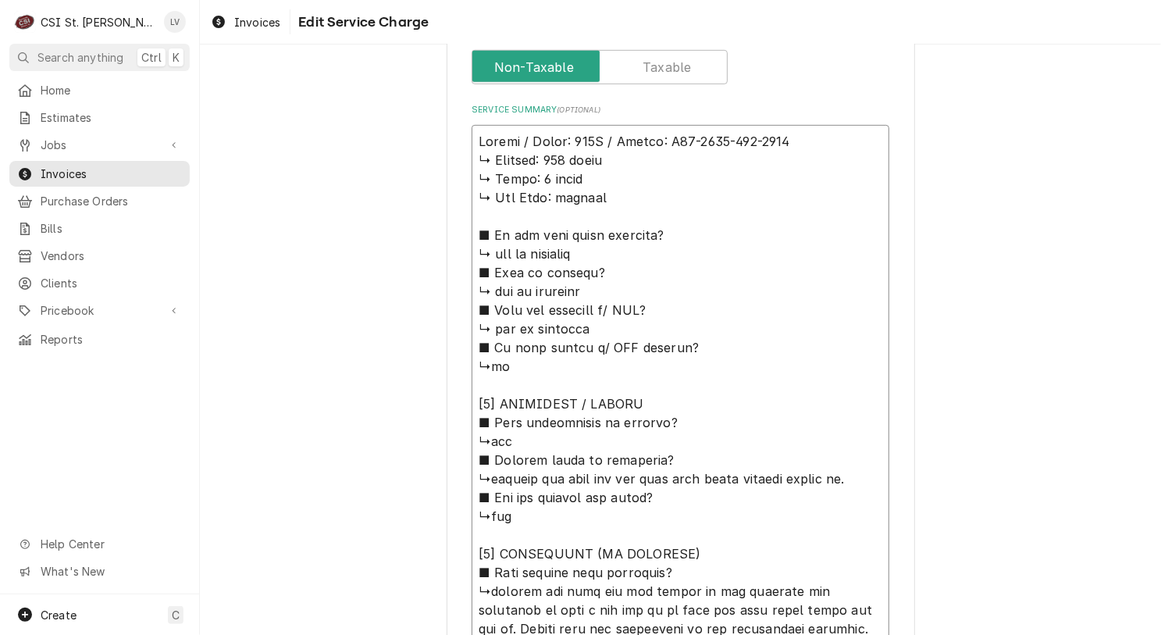
type textarea "Revent / Model: 624G / Serial: U04-2431-132-2204 ■ 𝗘𝘅𝗽𝗹𝗮𝗶𝗻 𝘀𝘁𝗲𝗽𝘀 𝘁𝗼 𝗱𝗶𝗮𝗴𝗻𝗼𝘀𝗶𝘀? …"
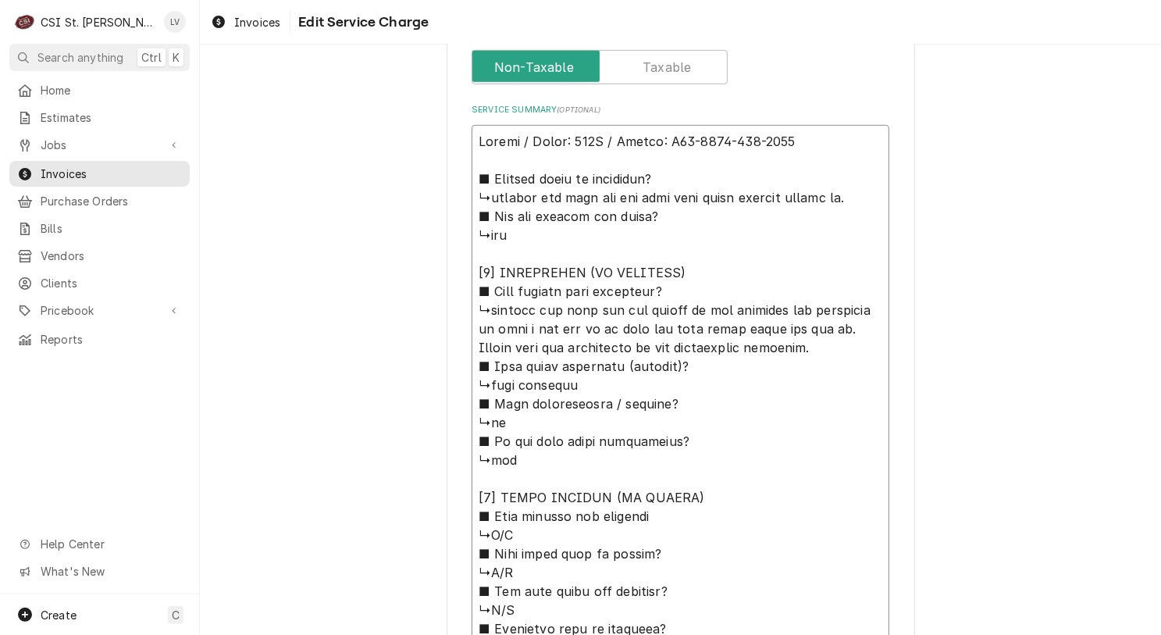
type textarea "x"
type textarea "Revent / Model: 624G / Serial: U04-2431-132-2204 ■ 𝗘𝘅𝗽𝗹𝗮𝗶𝗻 𝘀𝘁𝗲𝗽𝘀 𝘁𝗼 𝗱𝗶𝗮𝗴𝗻𝗼𝘀𝗶𝘀? …"
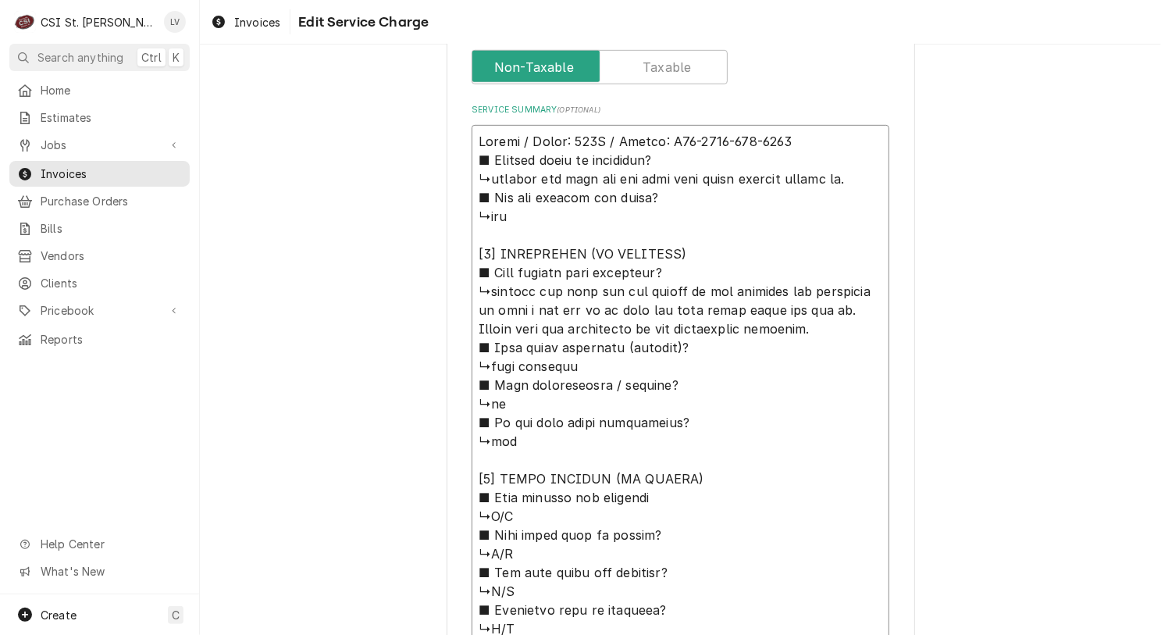
type textarea "x"
type textarea "Revent / Model: 624G / Serial: U04-2431-132-2204 𝗘𝘅𝗽𝗹𝗮𝗶𝗻 𝘀𝘁𝗲𝗽𝘀 𝘁𝗼 𝗱𝗶𝗮𝗴𝗻𝗼𝘀𝗶𝘀? ↳c…"
type textarea "x"
type textarea "Revent / Model: 624G / Serial: U04-2431-132-2204 𝗘𝘅𝗽𝗹𝗮𝗶𝗻 𝘀𝘁𝗲𝗽𝘀 𝘁𝗼 𝗱𝗶𝗮𝗴𝗻𝗼𝘀𝗶𝘀? ↳c…"
type textarea "x"
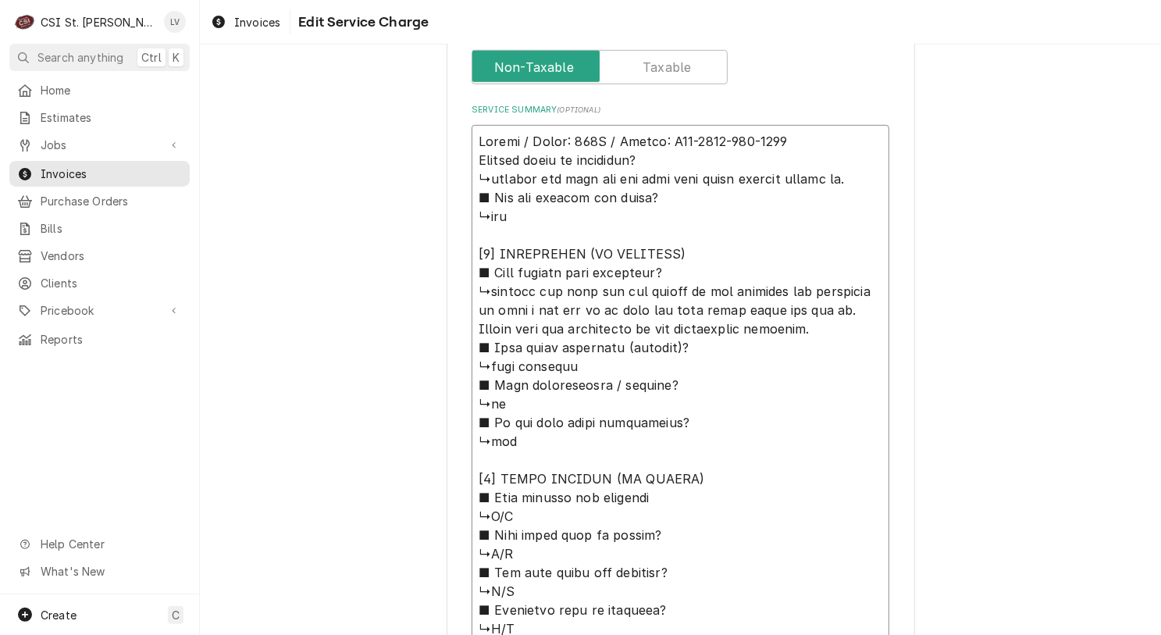
type textarea "Revent / Model: 624G / Serial: U04-2431-132-2204 𝘅𝗽𝗹𝗮𝗶𝗻 𝘀𝘁𝗲𝗽𝘀 𝘁𝗼 𝗱𝗶𝗮𝗴𝗻𝗼𝘀𝗶𝘀? ↳ch…"
type textarea "x"
type textarea "Revent / Model: 624G / Serial: U04-2431-132-2204 𝗽𝗹𝗮𝗶𝗻 𝘀𝘁𝗲𝗽𝘀 𝘁𝗼 𝗱𝗶𝗮𝗴𝗻𝗼𝘀𝗶𝘀? ↳che…"
type textarea "x"
type textarea "Revent / Model: 624G / Serial: U04-2431-132-2204 𝗹𝗮𝗶𝗻 𝘀𝘁𝗲𝗽𝘀 𝘁𝗼 𝗱𝗶𝗮𝗴𝗻𝗼𝘀𝗶𝘀? ↳chec…"
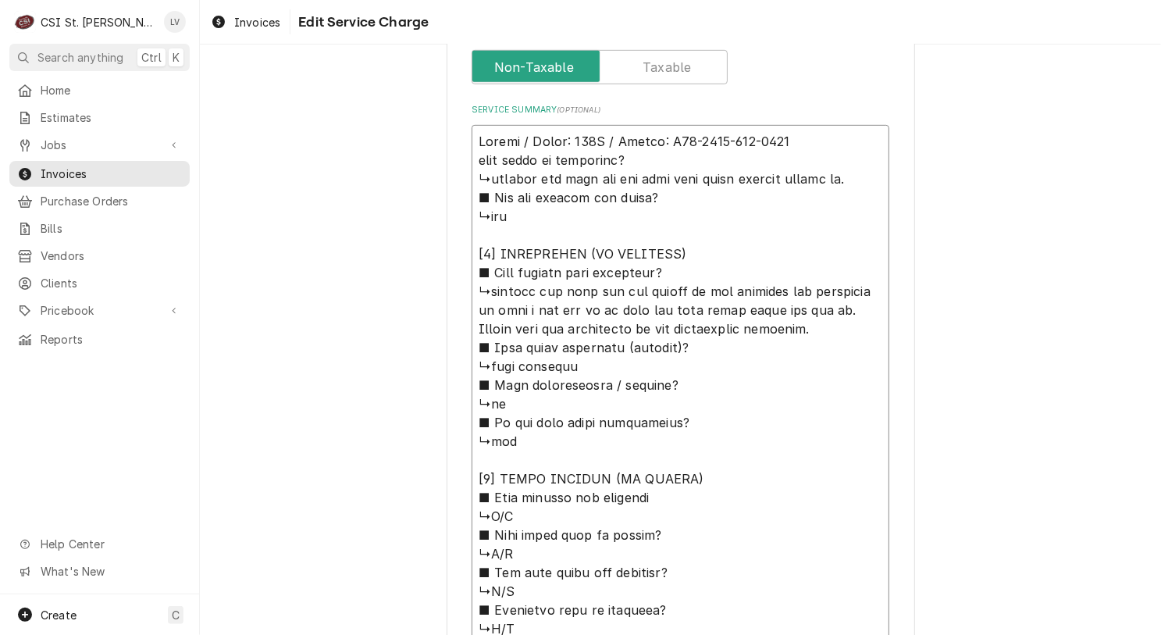
type textarea "x"
type textarea "Revent / Model: 624G / Serial: U04-2431-132-2204 𝗮𝗶𝗻 𝘀𝘁𝗲𝗽𝘀 𝘁𝗼 𝗱𝗶𝗮𝗴𝗻𝗼𝘀𝗶𝘀? ↳check…"
type textarea "x"
type textarea "Revent / Model: 624G / Serial: U04-2431-132-2204 𝗶𝗻 𝘀𝘁𝗲𝗽𝘀 𝘁𝗼 𝗱𝗶𝗮𝗴𝗻𝗼𝘀𝗶𝘀? ↳checke…"
type textarea "x"
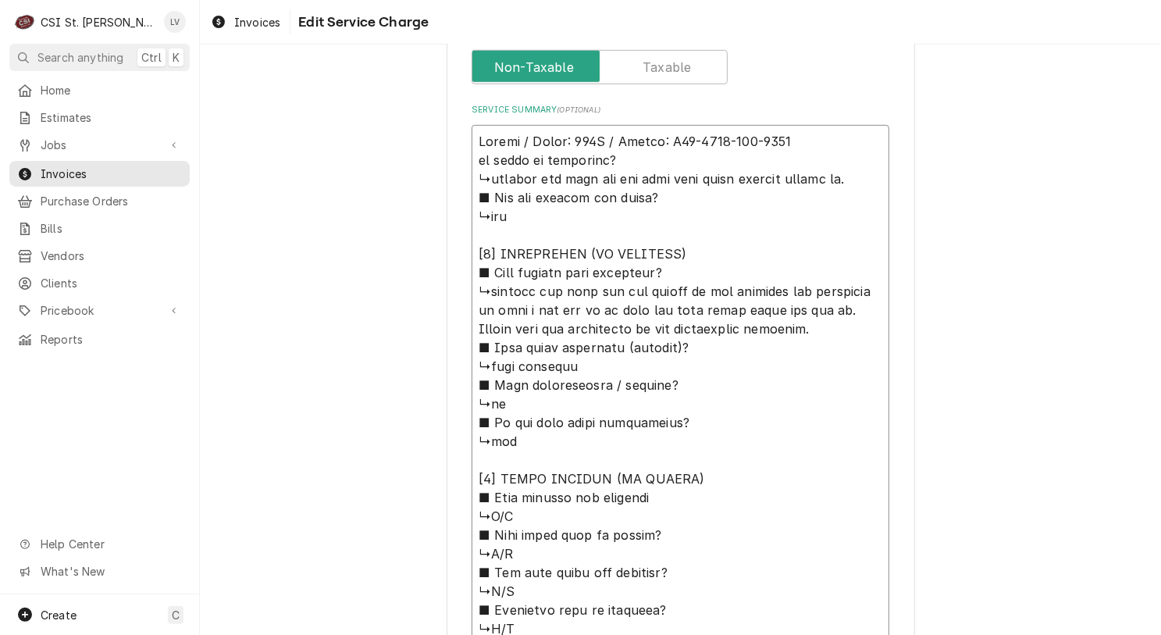
type textarea "Revent / Model: 624G / Serial: U04-2431-132-2204 𝗻 𝘀𝘁𝗲𝗽𝘀 𝘁𝗼 𝗱𝗶𝗮𝗴𝗻𝗼𝘀𝗶𝘀? ↳checked…"
type textarea "x"
type textarea "Revent / Model: 624G / Serial: U04-2431-132-2204 𝘀𝘁𝗲𝗽𝘀 𝘁𝗼 𝗱𝗶𝗮𝗴𝗻𝗼𝘀𝗶𝘀? ↳checked o…"
type textarea "x"
type textarea "Revent / Model: 624G / Serial: U04-2431-132-2204 𝘀𝘁𝗲𝗽𝘀 𝘁𝗼 𝗱𝗶𝗮𝗴𝗻𝗼𝘀𝗶𝘀? ↳checked o…"
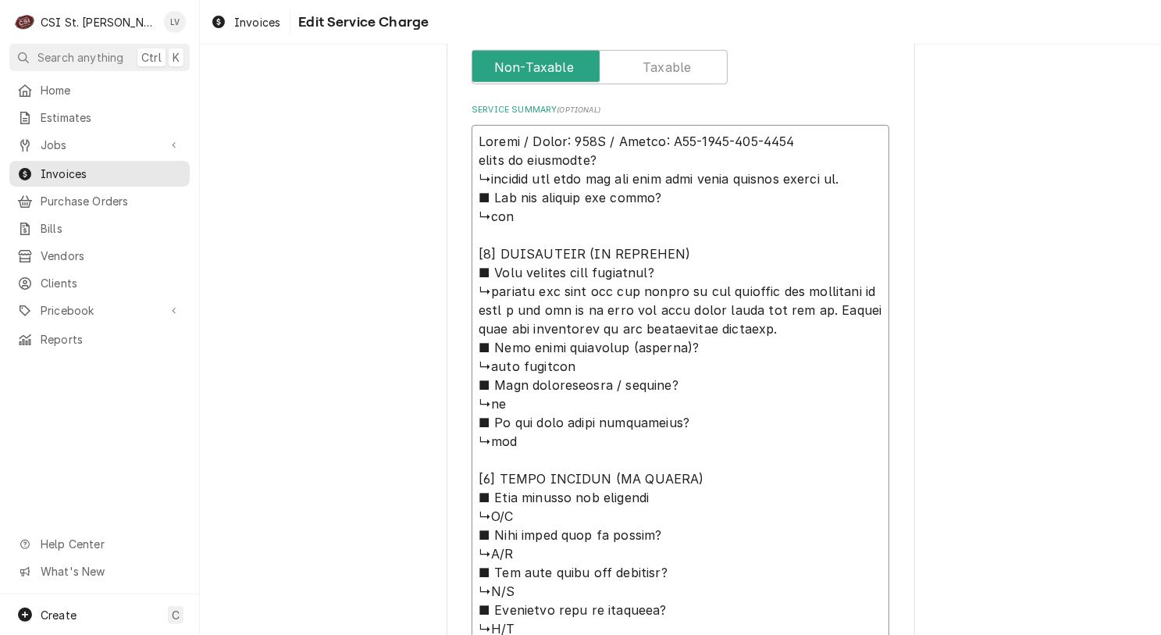
type textarea "x"
type textarea "Revent / Model: 624G / Serial: U04-2431-132-2204 𝘁𝗲𝗽𝘀 𝘁𝗼 𝗱𝗶𝗮𝗴𝗻𝗼𝘀𝗶𝘀? ↳checked ou…"
type textarea "x"
type textarea "Revent / Model: 624G / Serial: U04-2431-132-2204 𝗲𝗽𝘀 𝘁𝗼 𝗱𝗶𝗮𝗴𝗻𝗼𝘀𝗶𝘀? ↳checked out…"
type textarea "x"
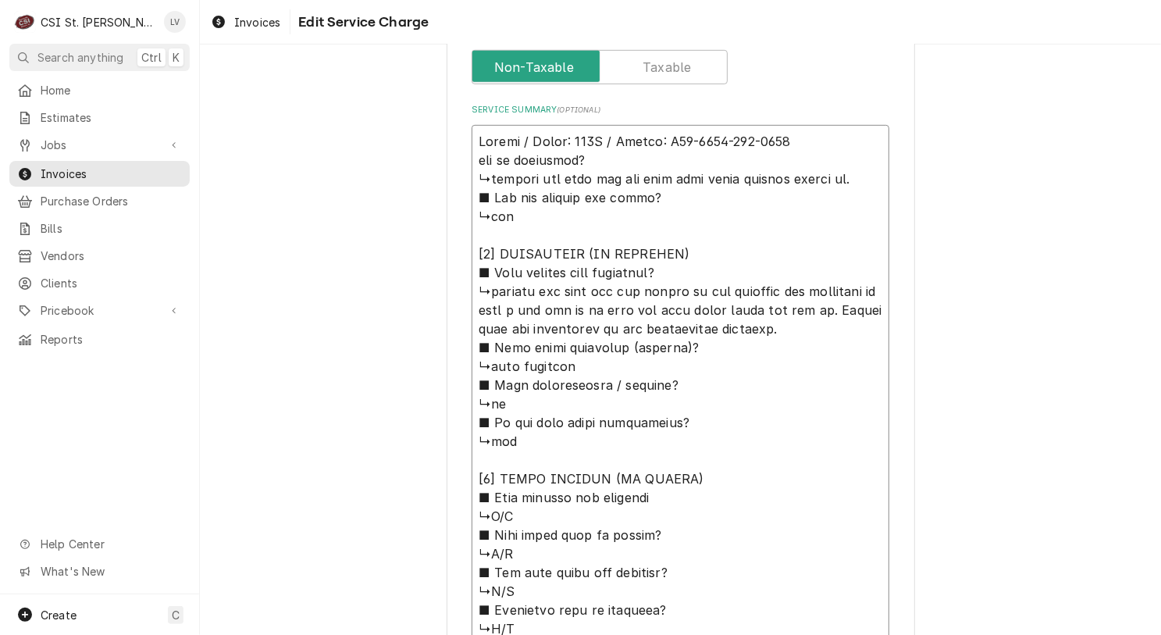
type textarea "Revent / Model: 624G / Serial: U04-2431-132-2204 𝗽𝘀 𝘁𝗼 𝗱𝗶𝗮𝗴𝗻𝗼𝘀𝗶𝘀? ↳checked out …"
type textarea "x"
type textarea "Revent / Model: 624G / Serial: U04-2431-132-2204 𝘀 𝘁𝗼 𝗱𝗶𝗮𝗴𝗻𝗼𝘀𝗶𝘀? ↳checked out o…"
type textarea "x"
type textarea "Revent / Model: 624G / Serial: U04-2431-132-2204 𝘁𝗼 𝗱𝗶𝗮𝗴𝗻𝗼𝘀𝗶𝘀? ↳checked out ove…"
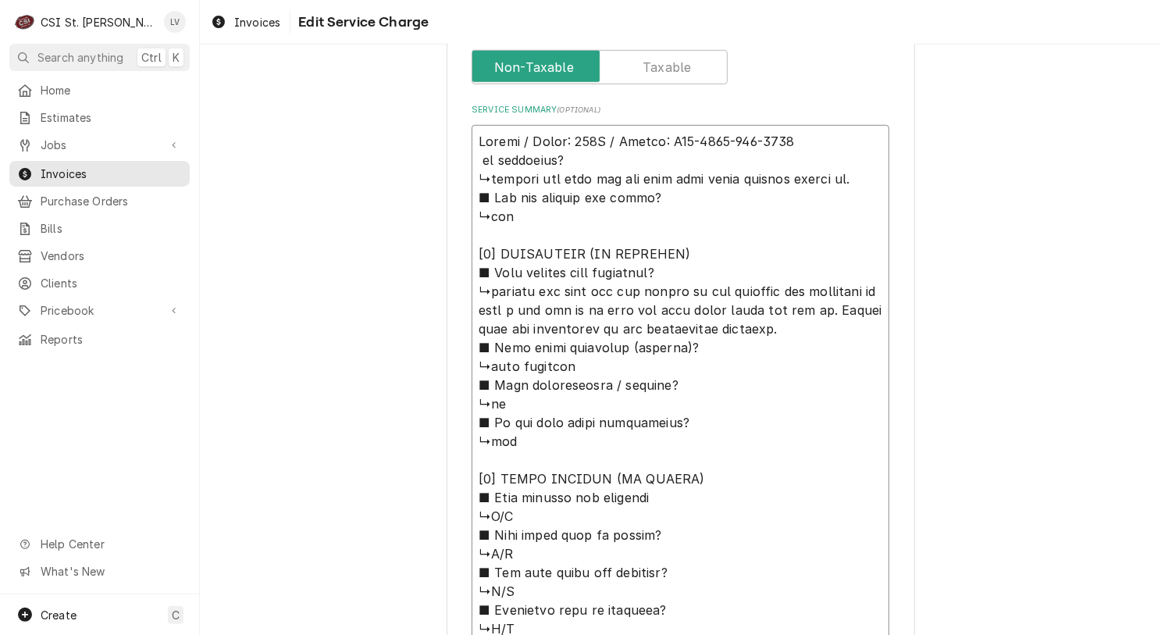
type textarea "x"
type textarea "Revent / Model: 624G / Serial: U04-2431-132-2204 𝘁𝗼 𝗱𝗶𝗮𝗴𝗻𝗼𝘀𝗶𝘀? ↳checked out ove…"
type textarea "x"
type textarea "Revent / Model: 624G / Serial: U04-2431-132-2204 𝗼 𝗱𝗶𝗮𝗴𝗻𝗼𝘀𝗶𝘀? ↳checked out oven…"
type textarea "x"
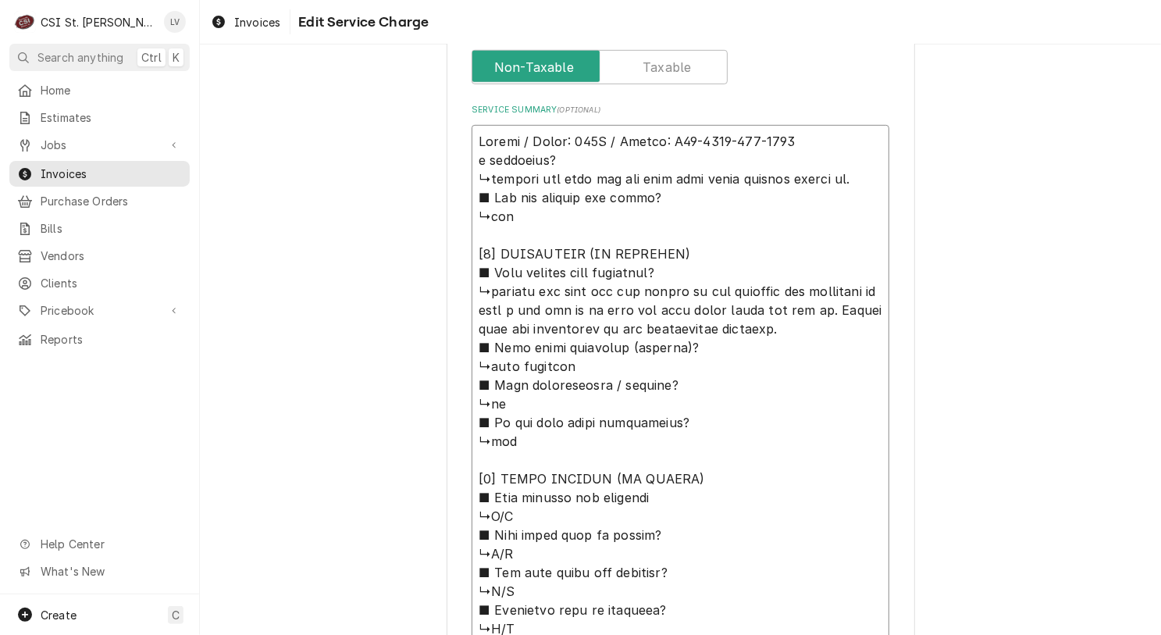
type textarea "Revent / Model: 624G / Serial: U04-2431-132-2204 𝗱𝗶𝗮𝗴𝗻𝗼𝘀𝗶𝘀? ↳checked out oven a…"
type textarea "x"
type textarea "Revent / Model: 624G / Serial: U04-2431-132-2204 𝗱𝗶𝗮𝗴𝗻𝗼𝘀𝗶𝘀? ↳checked out oven a…"
type textarea "x"
type textarea "Revent / Model: 624G / Serial: U04-2431-132-2204 𝗶𝗮𝗴𝗻𝗼𝘀𝗶𝘀? ↳checked out oven an…"
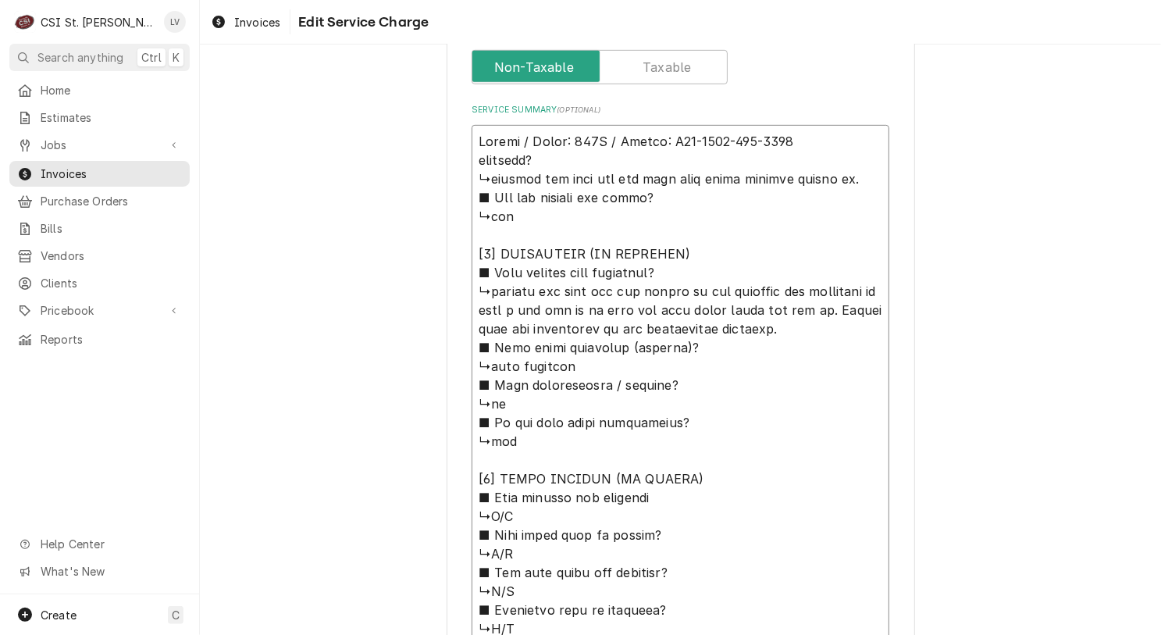
type textarea "x"
type textarea "Revent / Model: 624G / Serial: U04-2431-132-2204 𝗮𝗴𝗻𝗼𝘀𝗶𝘀? ↳checked out oven and…"
type textarea "x"
type textarea "Revent / Model: 624G / Serial: U04-2431-132-2204 𝗴𝗻𝗼𝘀𝗶𝘀? ↳checked out oven and …"
type textarea "x"
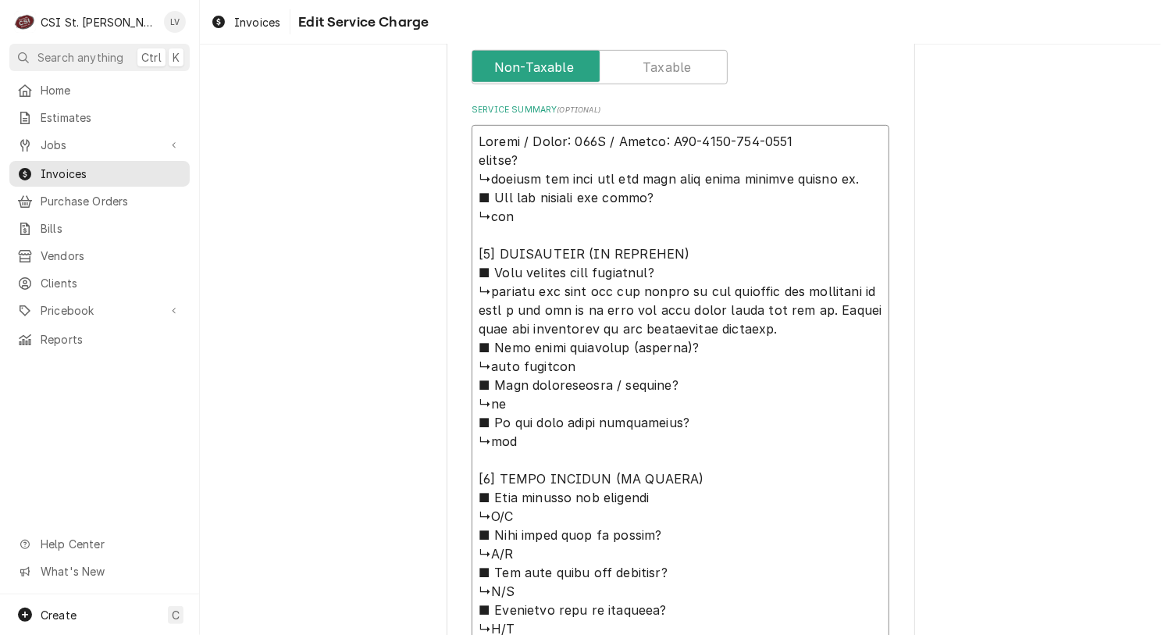
type textarea "Revent / Model: 624G / Serial: U04-2431-132-2204 𝗻𝗼𝘀𝗶𝘀? ↳checked out oven and t…"
type textarea "x"
type textarea "Revent / Model: 624G / Serial: U04-2431-132-2204 𝗼𝘀𝗶𝘀? ↳checked out oven and th…"
type textarea "x"
type textarea "Revent / Model: 624G / Serial: U04-2431-132-2204 𝘀𝗶𝘀? ↳checked out oven and the…"
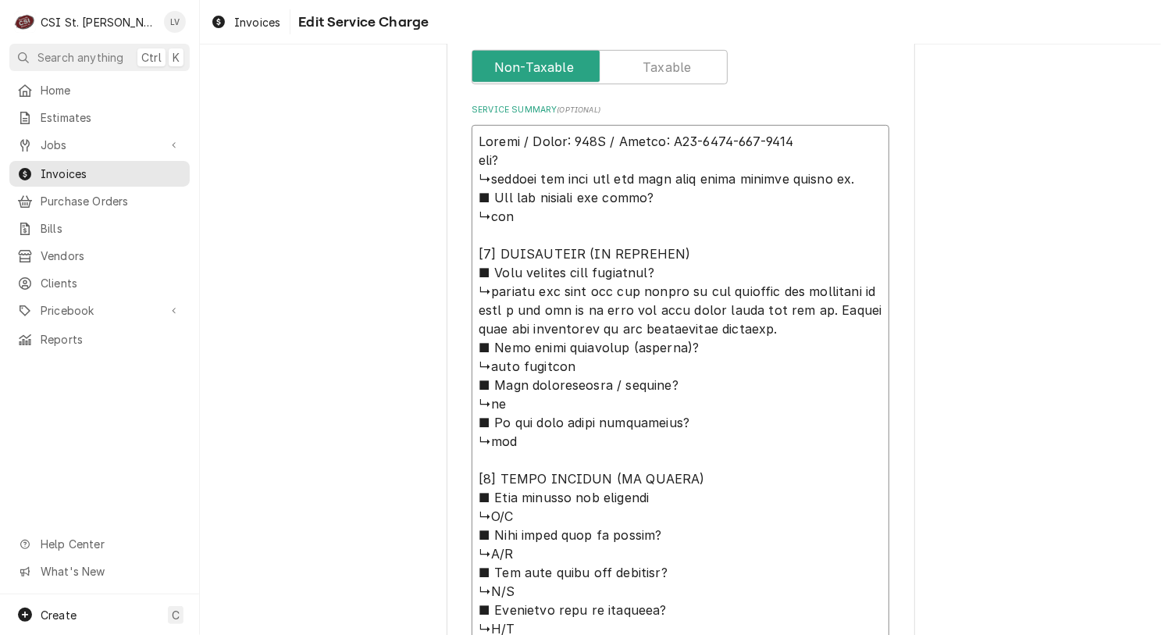
type textarea "x"
type textarea "Revent / Model: 624G / Serial: U04-2431-132-2204 𝗶𝘀? ↳checked out oven and the …"
type textarea "x"
type textarea "Revent / Model: 624G / Serial: U04-2431-132-2204 𝘀? ↳checked out oven and the r…"
type textarea "x"
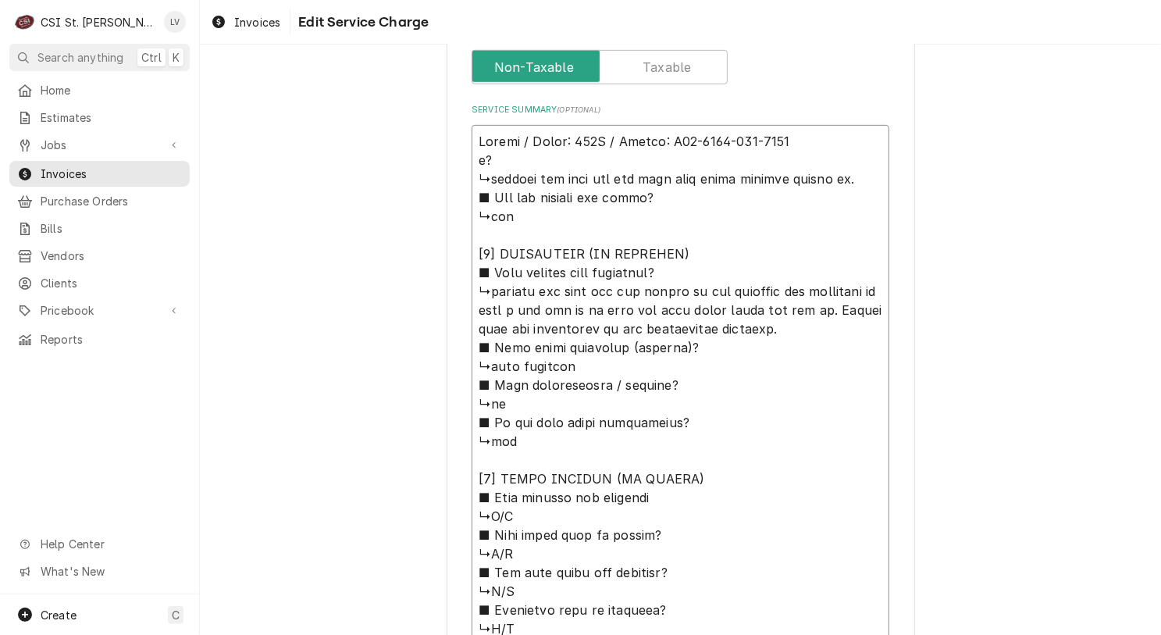
type textarea "Revent / Model: 624G / Serial: U04-2431-132-2204 ? ↳checked out oven and the ra…"
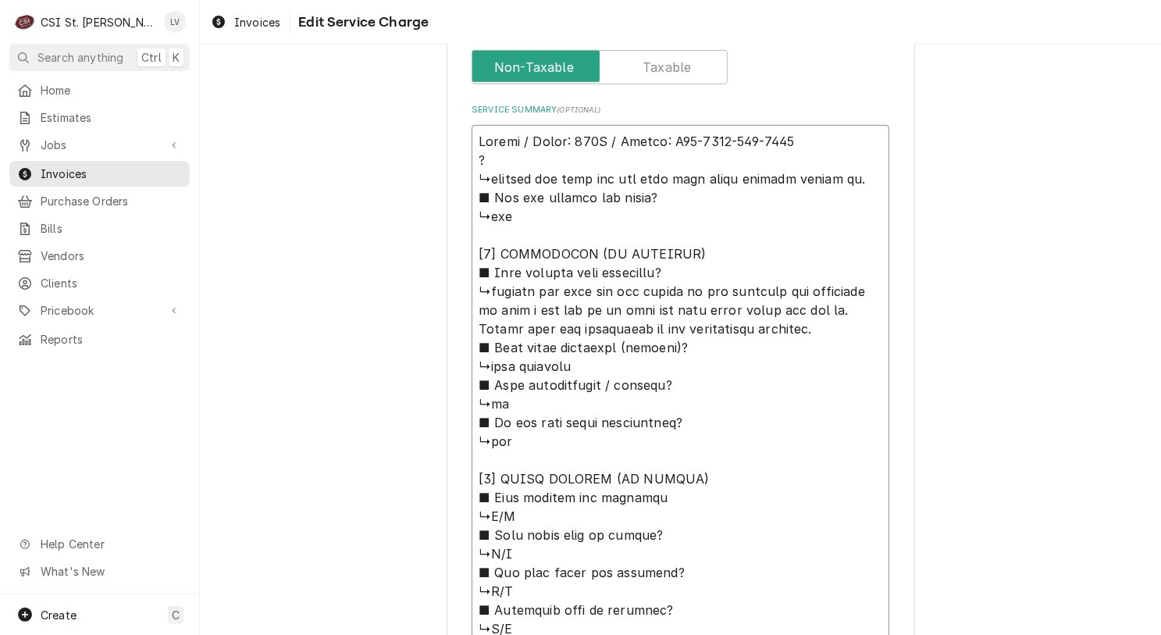
type textarea "x"
type textarea "Revent / Model: 624G / Serial: U04-2431-132-2204 ↳checked out oven and the rack…"
type textarea "x"
type textarea "Revent / Model: 624G / Serial: U04-2431-132-2204 ↳checked out oven and the rack…"
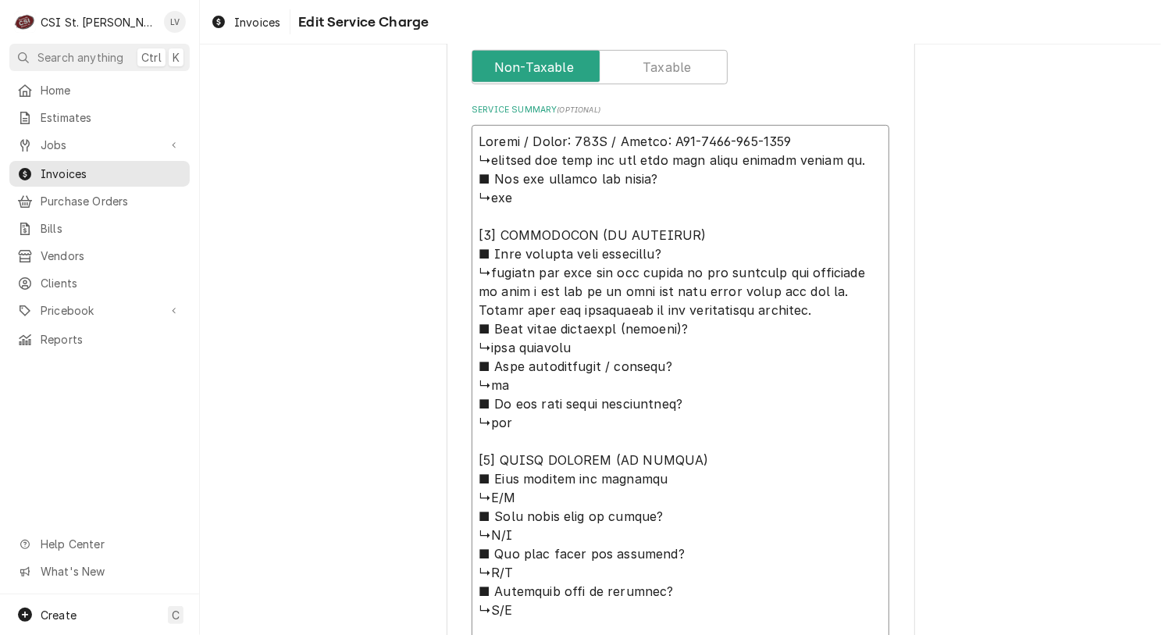
type textarea "x"
type textarea "Revent / Model: 624G / Serial: U04-2431-132-2204 checked out oven and the rack …"
type textarea "x"
type textarea "Revent / Model: 624G / Serial: U04-2431-132-2204 hecked out oven and the rack s…"
type textarea "x"
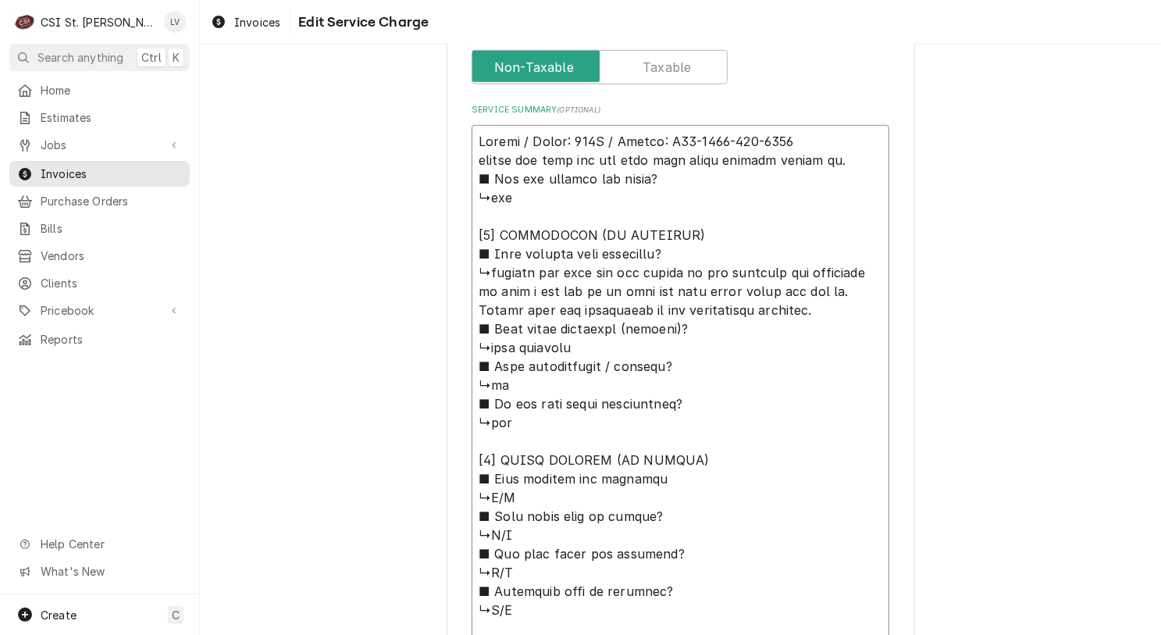
type textarea "Revent / Model: 624G / Serial: U04-2431-132-2204 ecked out oven and the rack st…"
type textarea "x"
type textarea "Revent / Model: 624G / Serial: U04-2431-132-2204 cked out oven and the rack sto…"
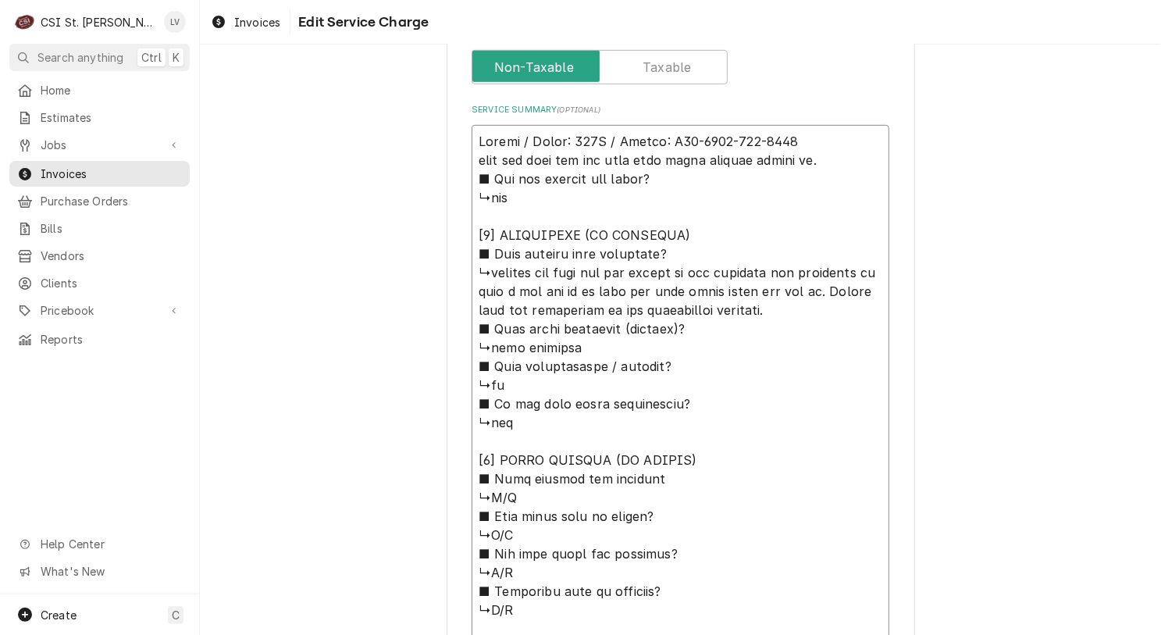
type textarea "x"
type textarea "Revent / Model: 624G / Serial: U04-2431-132-2204 ked out oven and the rack stop…"
type textarea "x"
type textarea "Revent / Model: 624G / Serial: U04-2431-132-2204 ed out oven and the rack stop …"
type textarea "x"
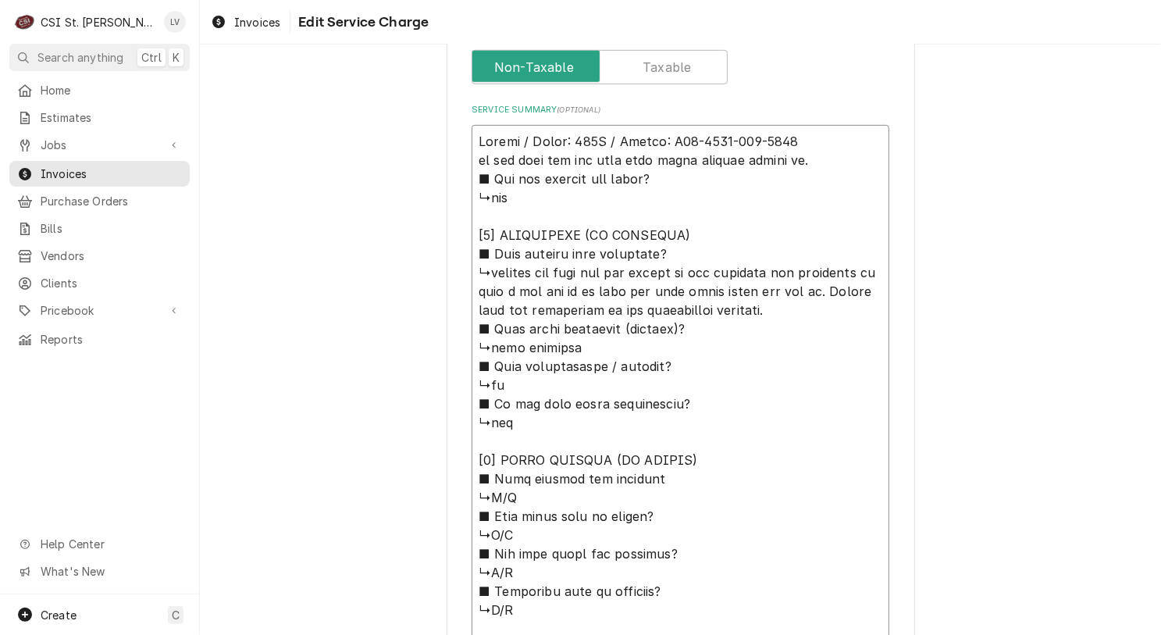
type textarea "Revent / Model: 624G / Serial: U04-2431-132-2204 d out oven and the rack stop k…"
type textarea "x"
type textarea "Revent / Model: 624G / Serial: U04-2431-132-2204 out oven and the rack stop kee…"
type textarea "x"
type textarea "Revent / Model: 624G / Serial: U04-2431-132-2204 ut oven and the rack stop keep…"
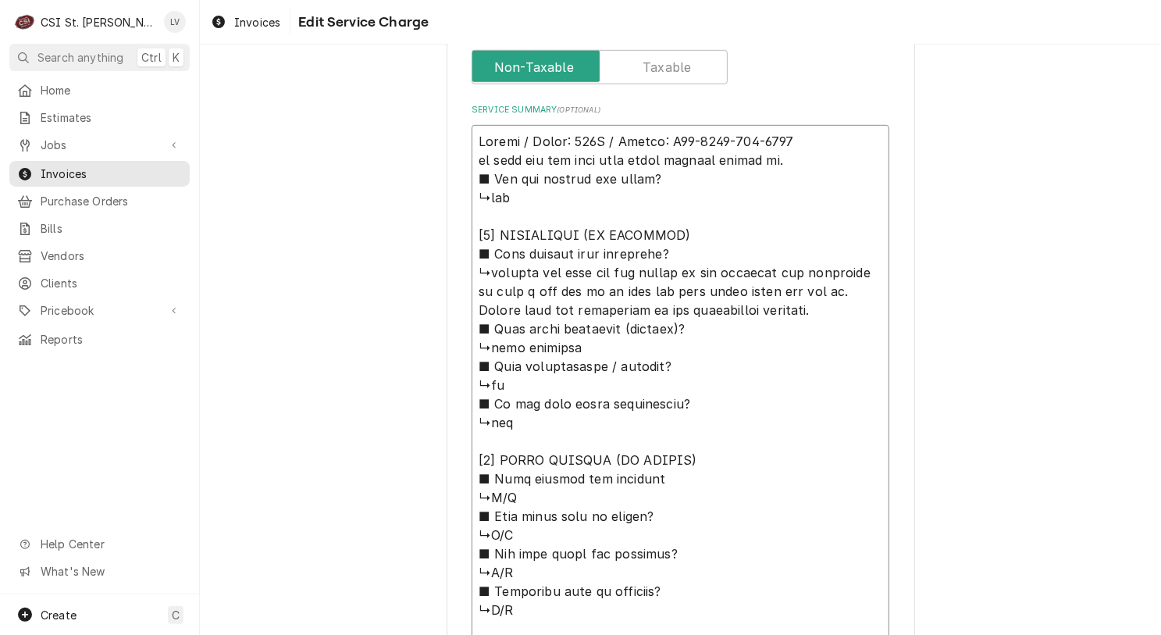
type textarea "x"
type textarea "Revent / Model: 624G / Serial: U04-2431-132-2204 t oven and the rack stop keeps…"
type textarea "x"
type textarea "Revent / Model: 624G / Serial: U04-2431-132-2204 oven and the rack stop keeps g…"
type textarea "x"
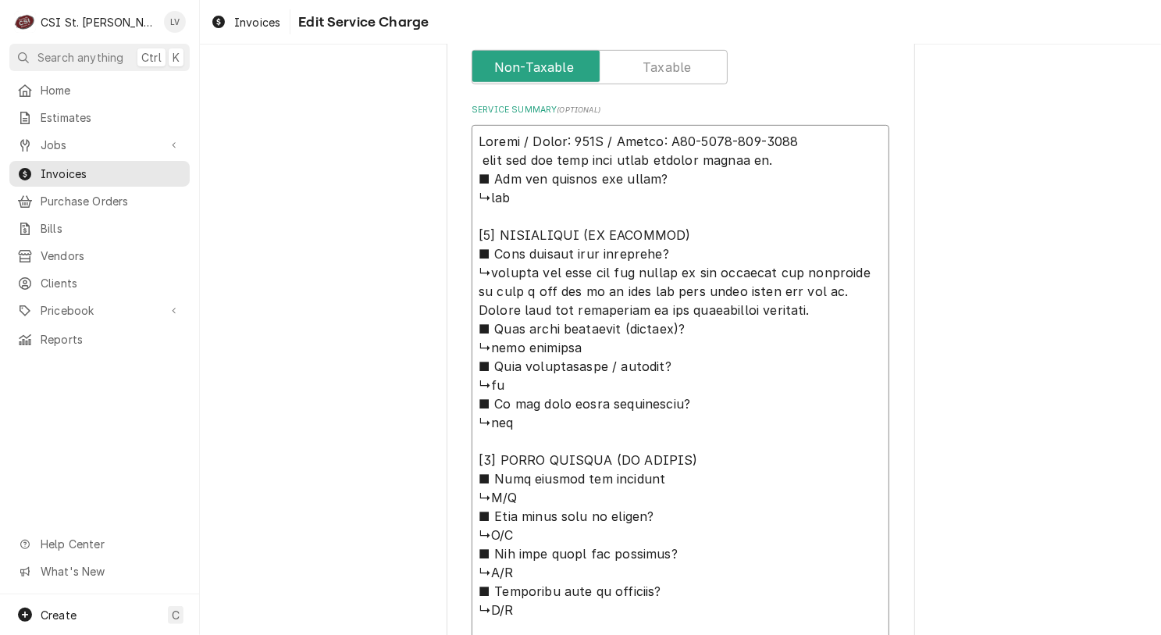
type textarea "Revent / Model: 624G / Serial: U04-2431-132-2204 oven and the rack stop keeps g…"
type textarea "x"
type textarea "Revent / Model: 624G / Serial: U04-2431-132-2204 ven and the rack stop keeps ge…"
type textarea "x"
type textarea "Revent / Model: 624G / Serial: U04-2431-132-2204 en and the rack stop keeps get…"
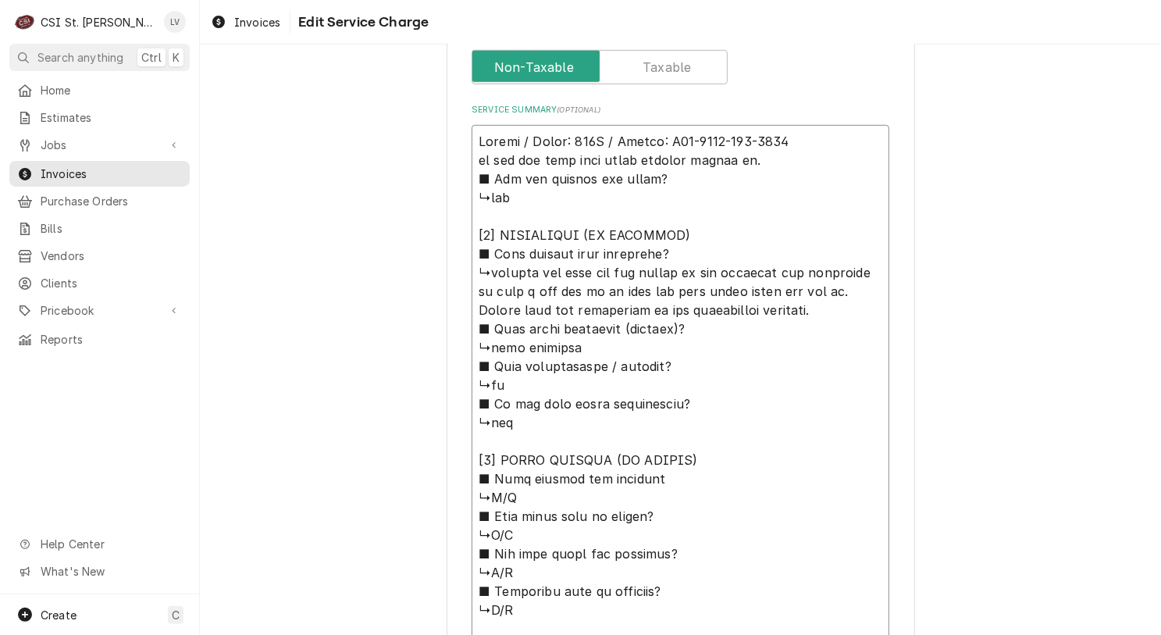
type textarea "x"
type textarea "Revent / Model: 624G / Serial: U04-2431-132-2204 n and the rack stop keeps gett…"
type textarea "x"
type textarea "Revent / Model: 624G / Serial: U04-2431-132-2204 and the rack stop keeps gettin…"
type textarea "x"
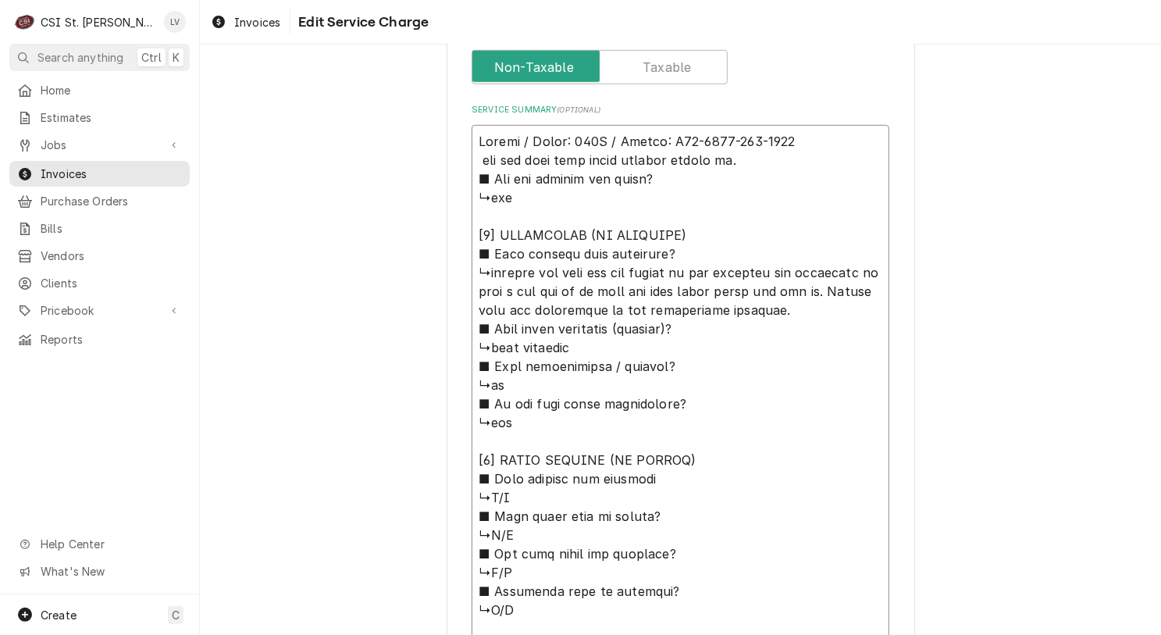
type textarea "Revent / Model: 624G / Serial: U04-2431-132-2204 and the rack stop keeps gettin…"
type textarea "x"
type textarea "Revent / Model: 624G / Serial: U04-2431-132-2204 nd the rack stop keeps getting…"
click at [755, 158] on textarea "Service Summary ( optional )" at bounding box center [681, 403] width 418 height 557
drag, startPoint x: 466, startPoint y: 177, endPoint x: 688, endPoint y: 248, distance: 232.8
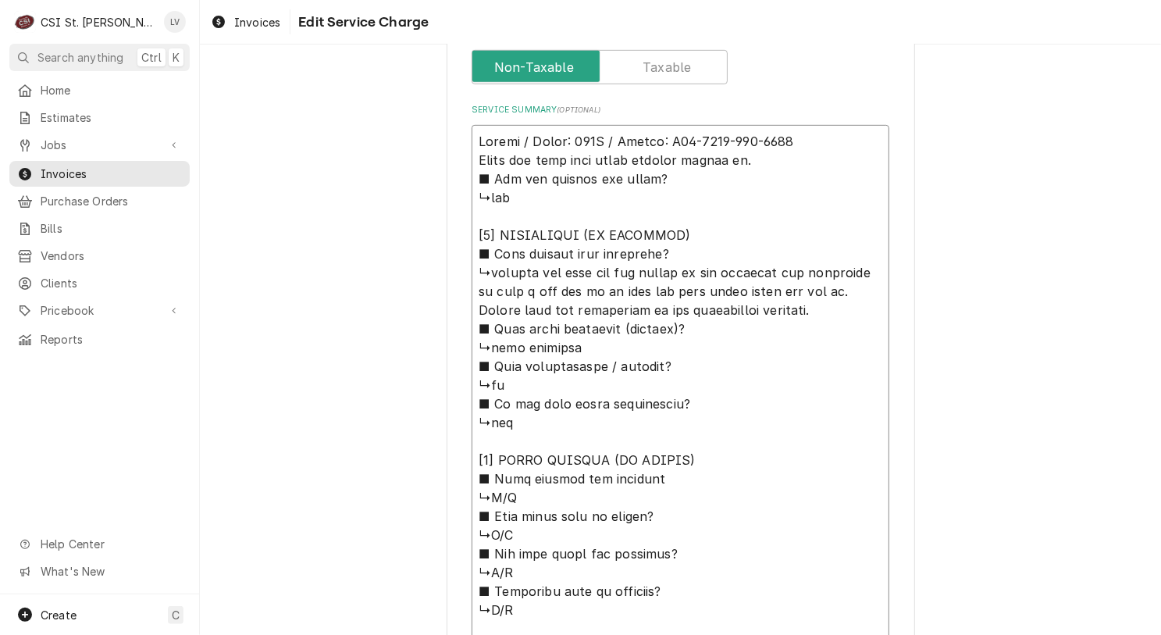
click at [688, 248] on textarea "Service Summary ( optional )" at bounding box center [681, 403] width 418 height 557
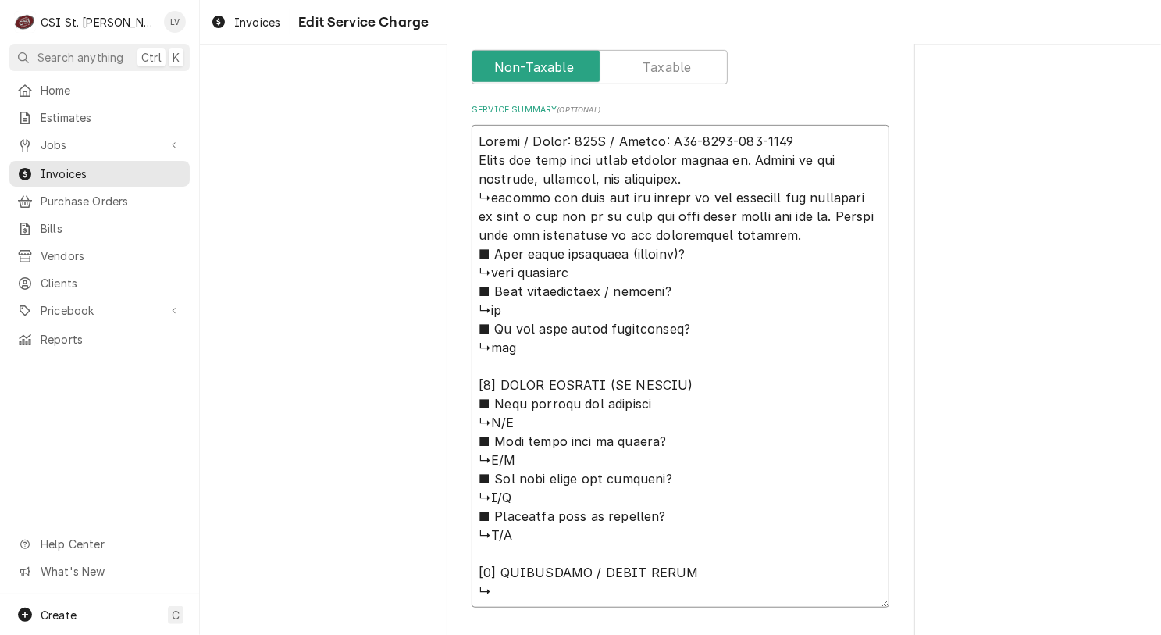
drag, startPoint x: 755, startPoint y: 159, endPoint x: 778, endPoint y: 169, distance: 24.8
click at [755, 158] on textarea "Service Summary ( optional )" at bounding box center [681, 366] width 418 height 482
click at [766, 170] on textarea "Service Summary ( optional )" at bounding box center [681, 366] width 418 height 482
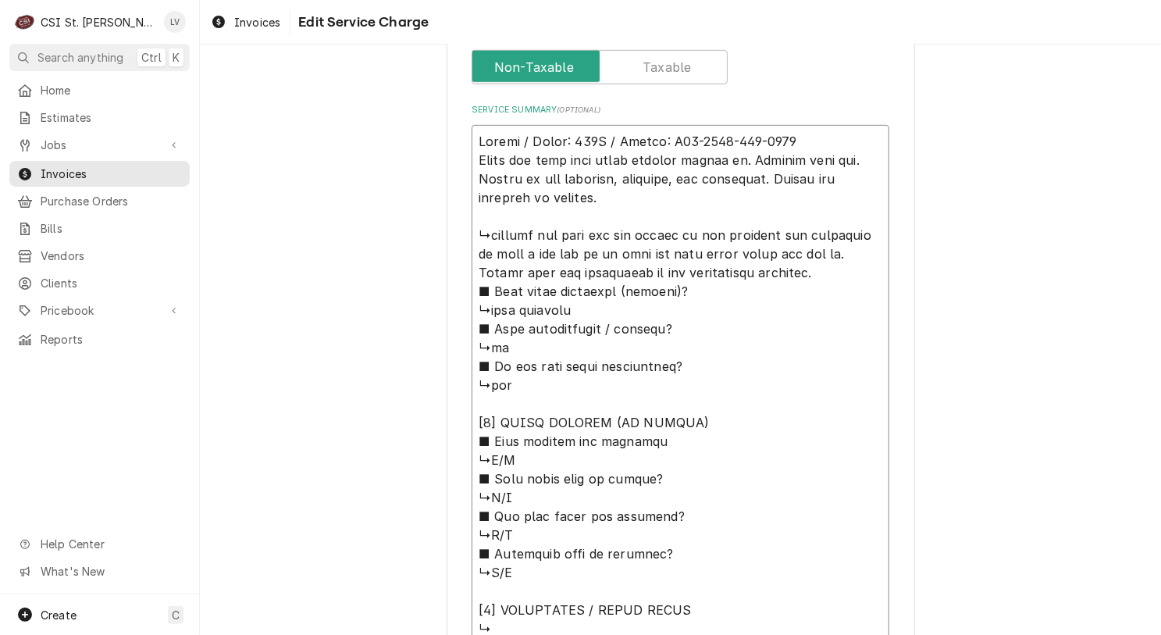
click at [820, 136] on textarea "Service Summary ( optional )" at bounding box center [681, 385] width 418 height 520
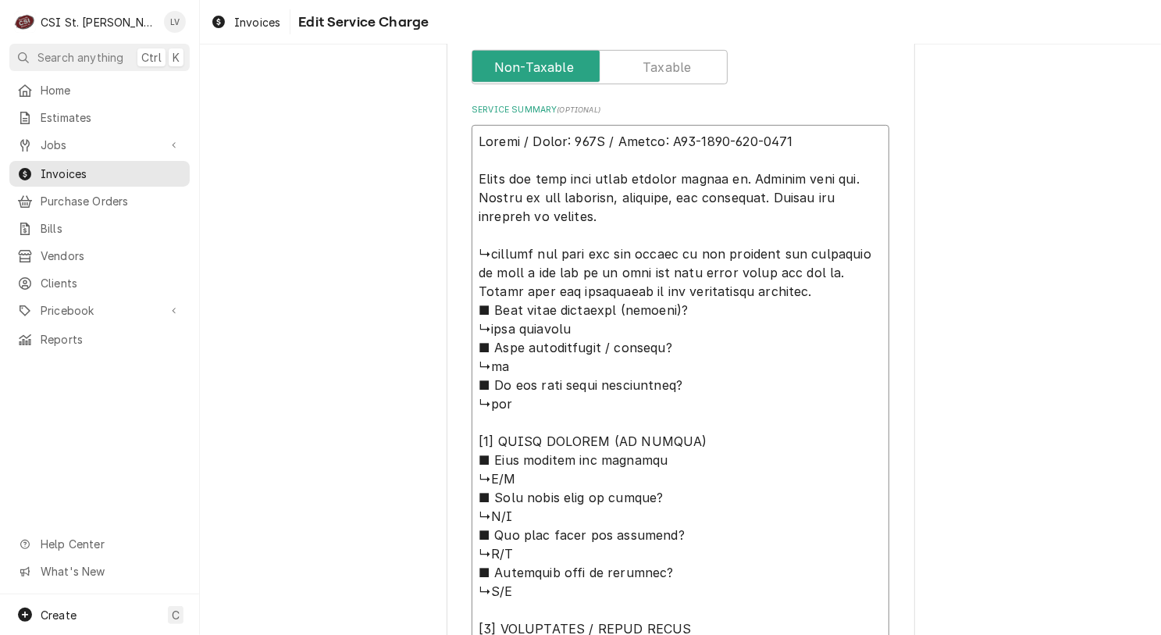
drag, startPoint x: 601, startPoint y: 219, endPoint x: 426, endPoint y: 127, distance: 197.3
click at [426, 127] on div "Use the fields below to edit this service charge Short Description Job | Servic…" at bounding box center [680, 117] width 961 height 1362
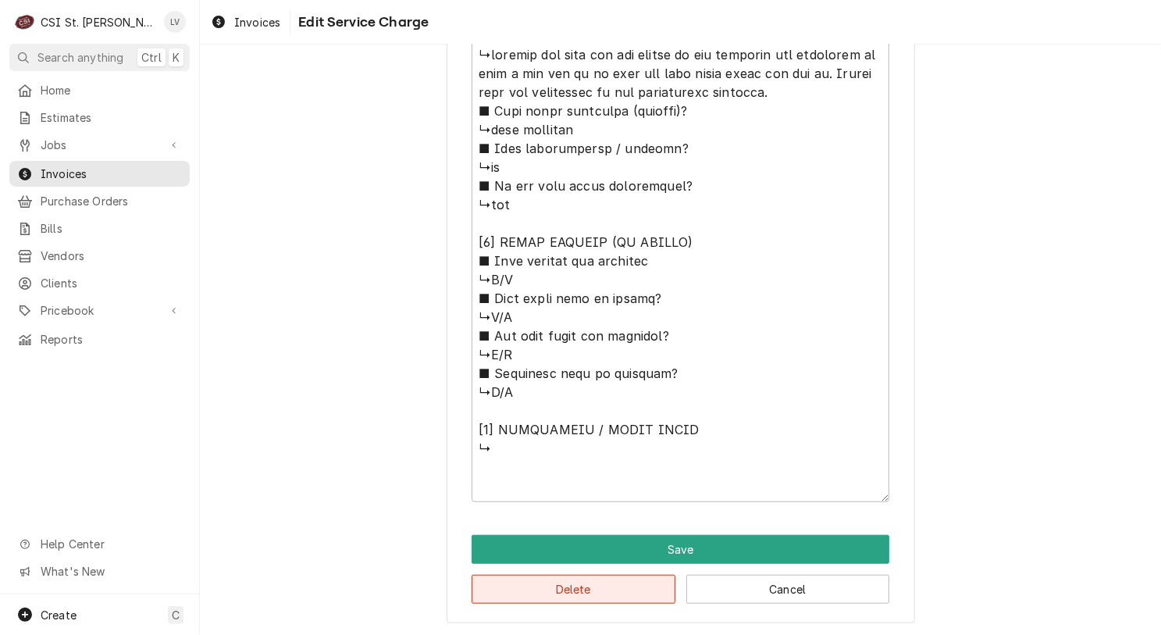
click at [494, 591] on button "Delete" at bounding box center [574, 589] width 204 height 29
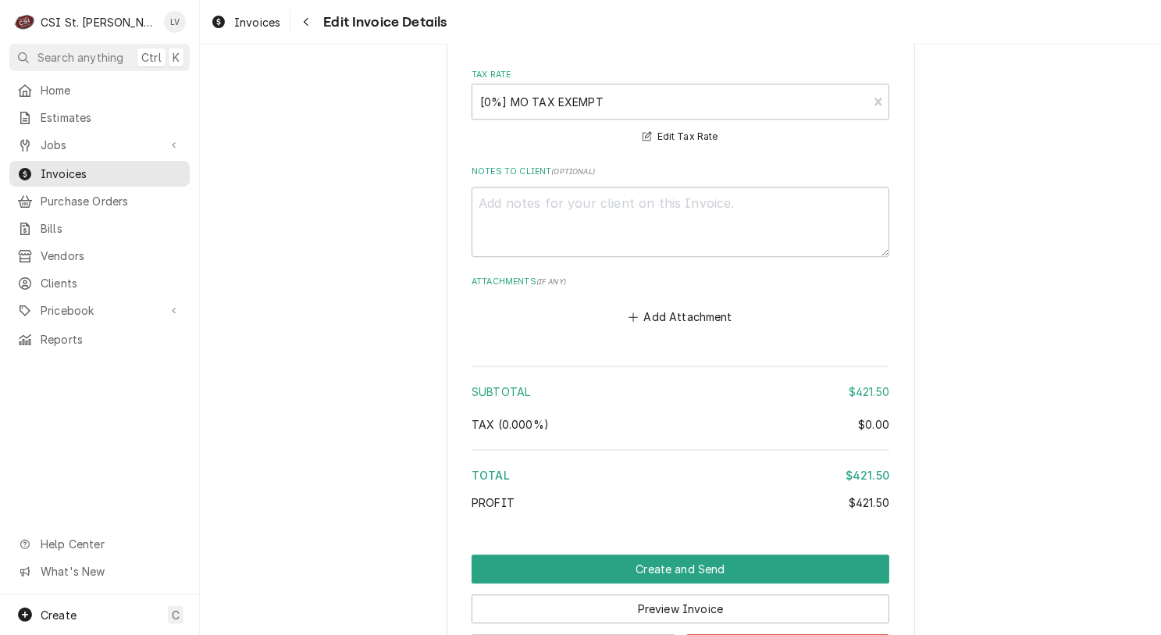
scroll to position [2882, 0]
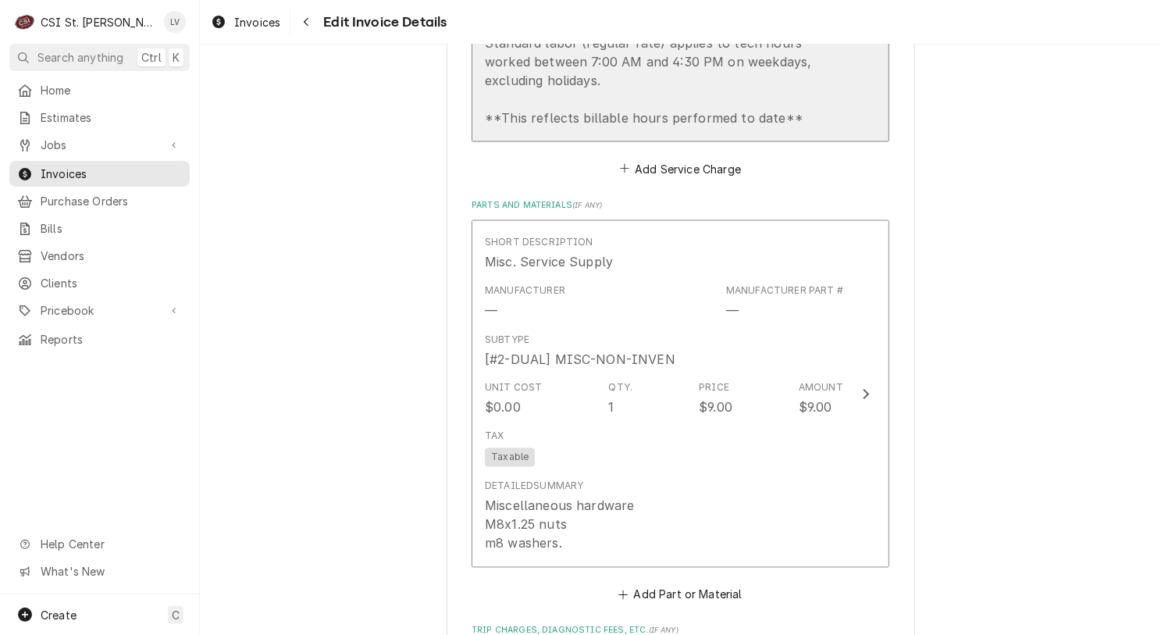
click at [547, 87] on div "Standard labor (regular rate) applies to tech hours worked between 7:00 AM and …" at bounding box center [664, 81] width 358 height 94
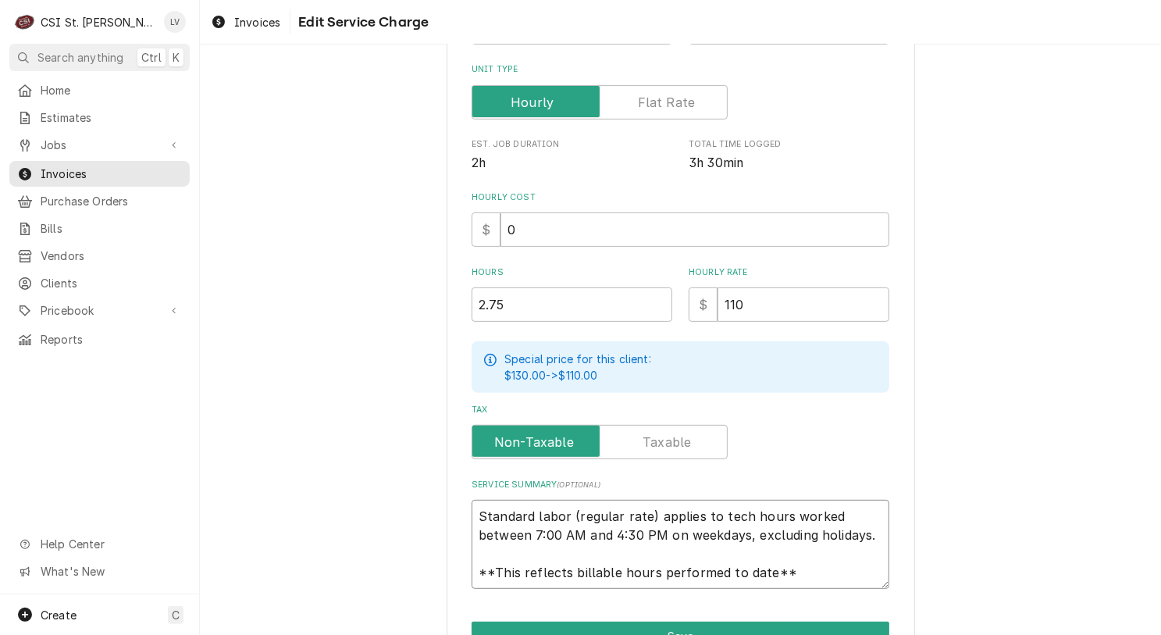
scroll to position [19, 0]
drag, startPoint x: 471, startPoint y: 517, endPoint x: 824, endPoint y: 575, distance: 357.7
click at [824, 575] on textarea "Standard labor (regular rate) applies to tech hours worked between 7:00 AM and …" at bounding box center [681, 544] width 418 height 89
paste textarea "Revent / Model: 624G / Serial: U04-2431-132-2204 Found the rack stop keeps gett…"
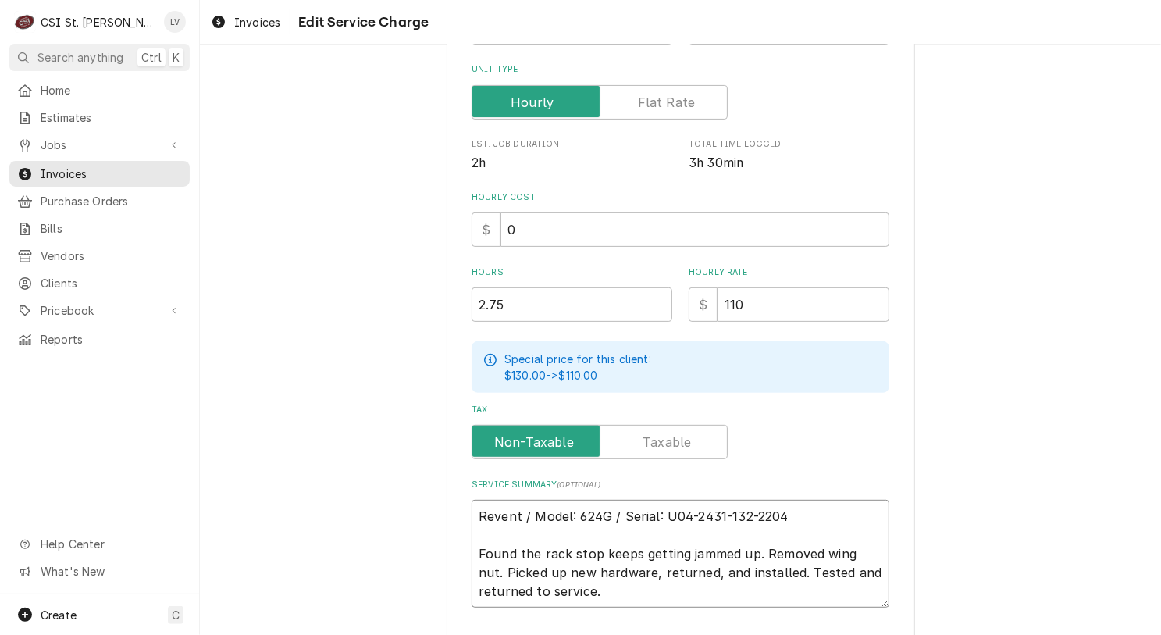
scroll to position [416, 0]
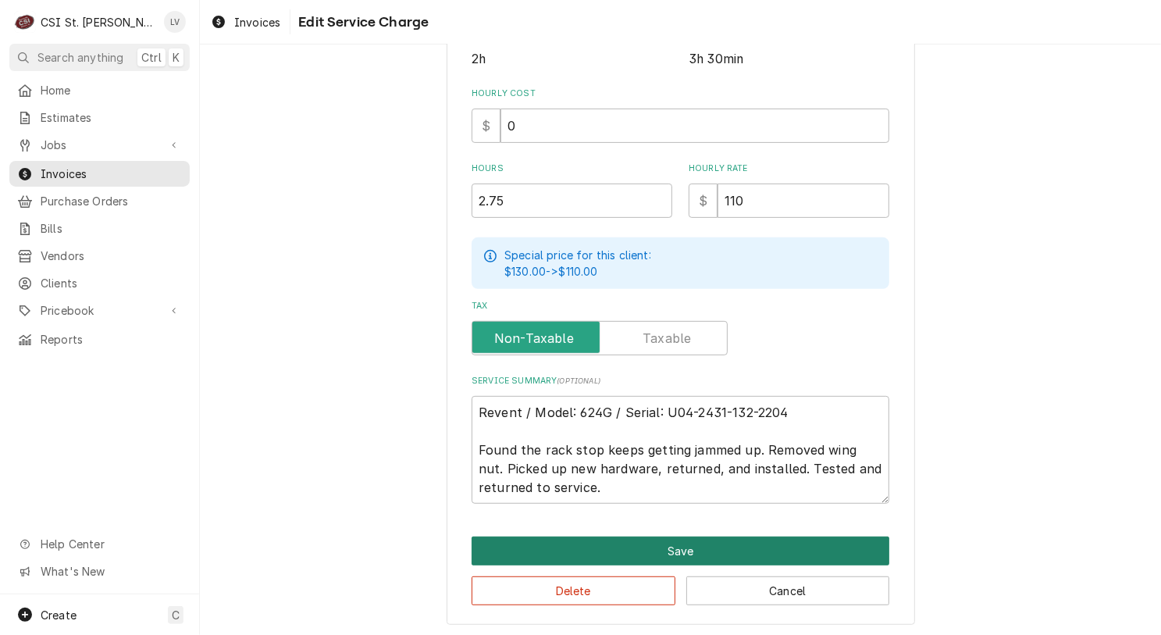
click at [648, 553] on button "Save" at bounding box center [681, 550] width 418 height 29
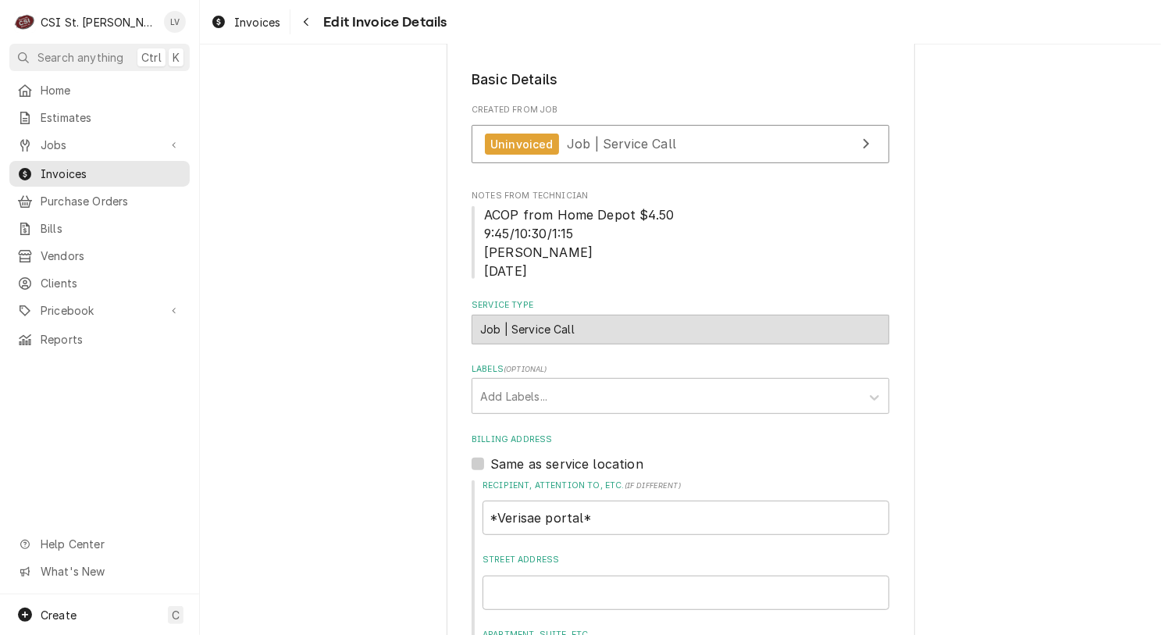
scroll to position [257, 0]
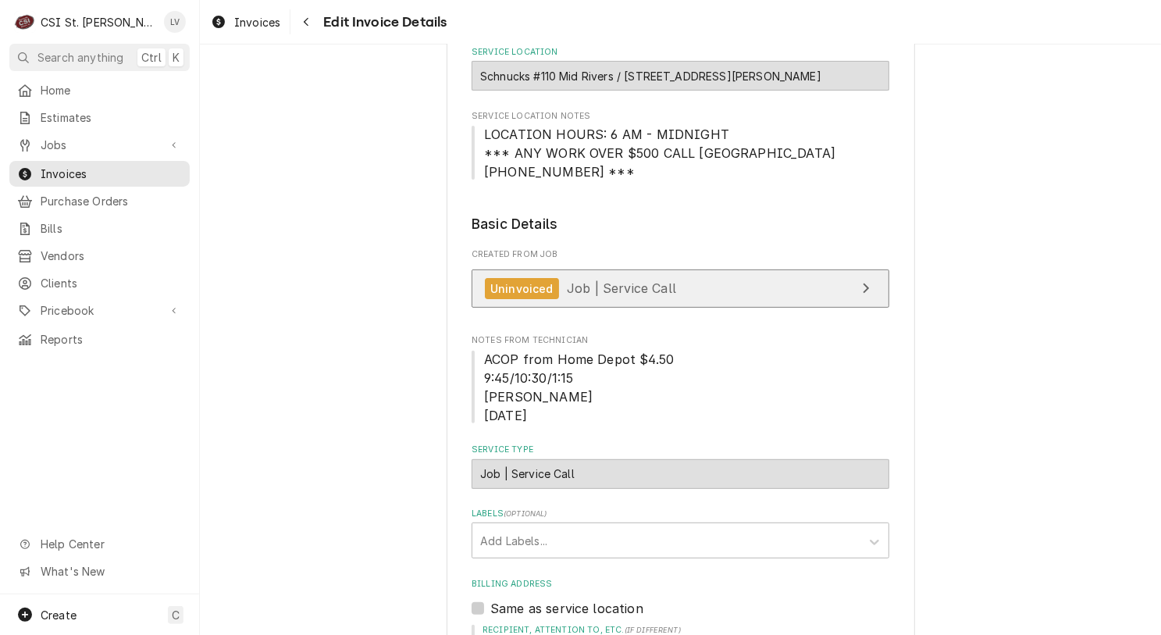
click at [661, 280] on span "Job | Service Call" at bounding box center [621, 288] width 109 height 16
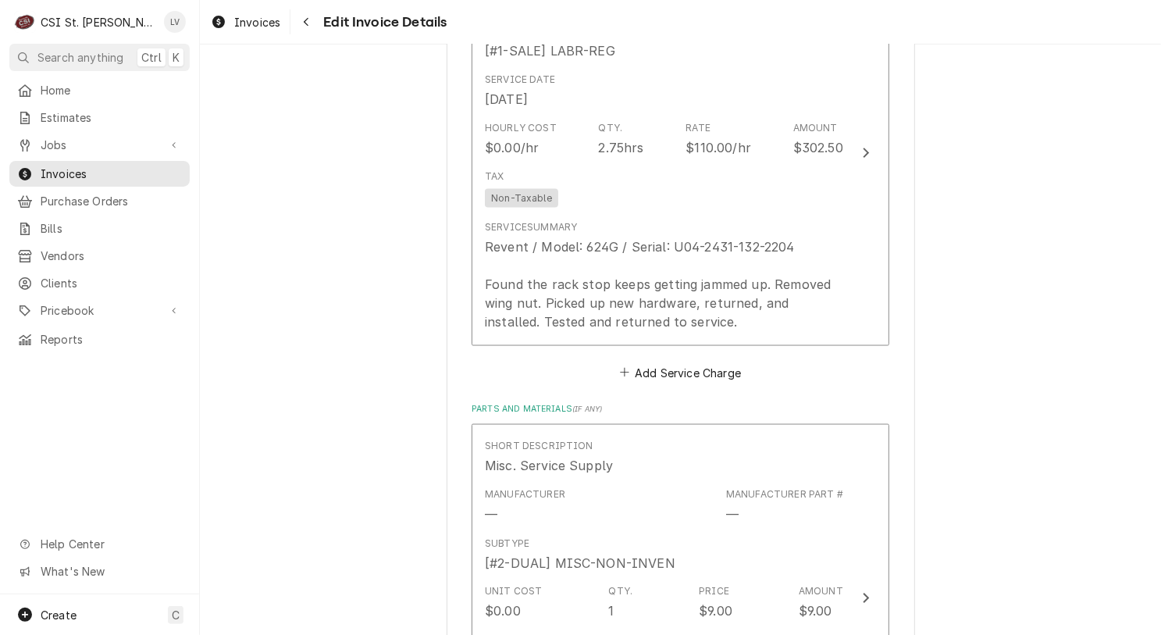
scroll to position [1740, 0]
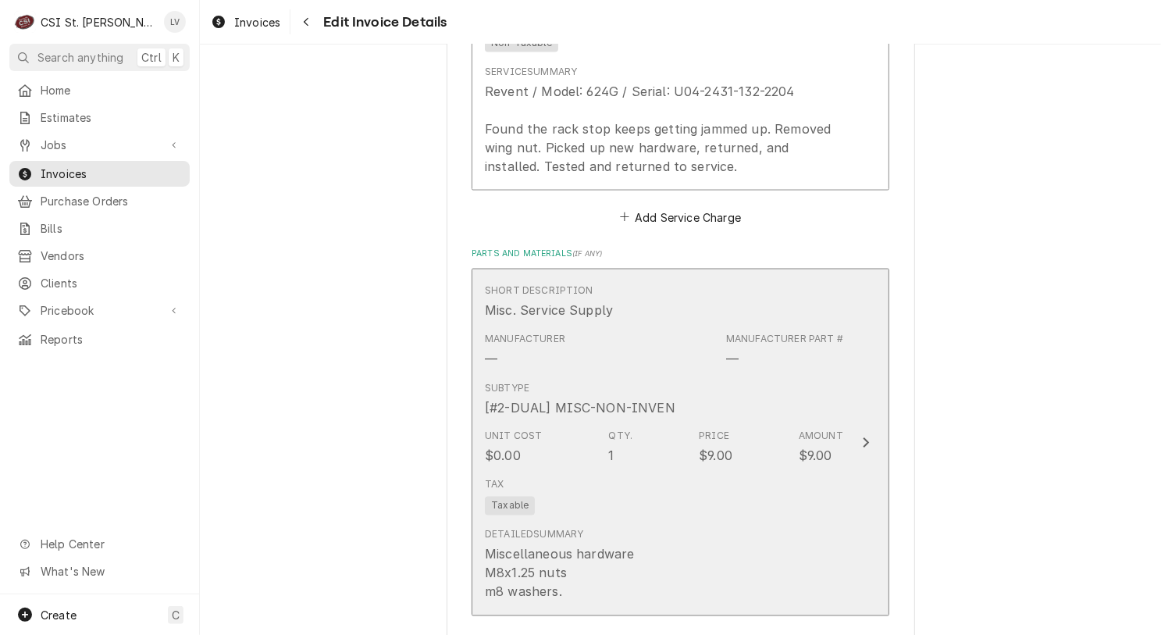
click at [576, 415] on div "Subtype [#2-DUAL] MISC-NON-INVEN" at bounding box center [664, 399] width 358 height 48
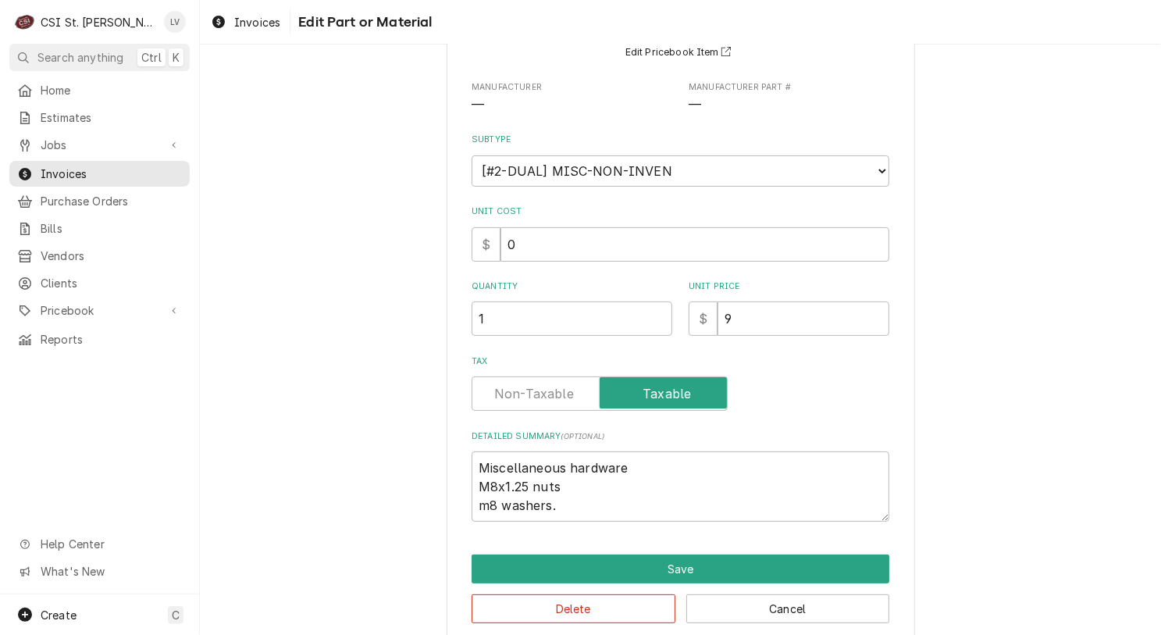
scroll to position [168, 0]
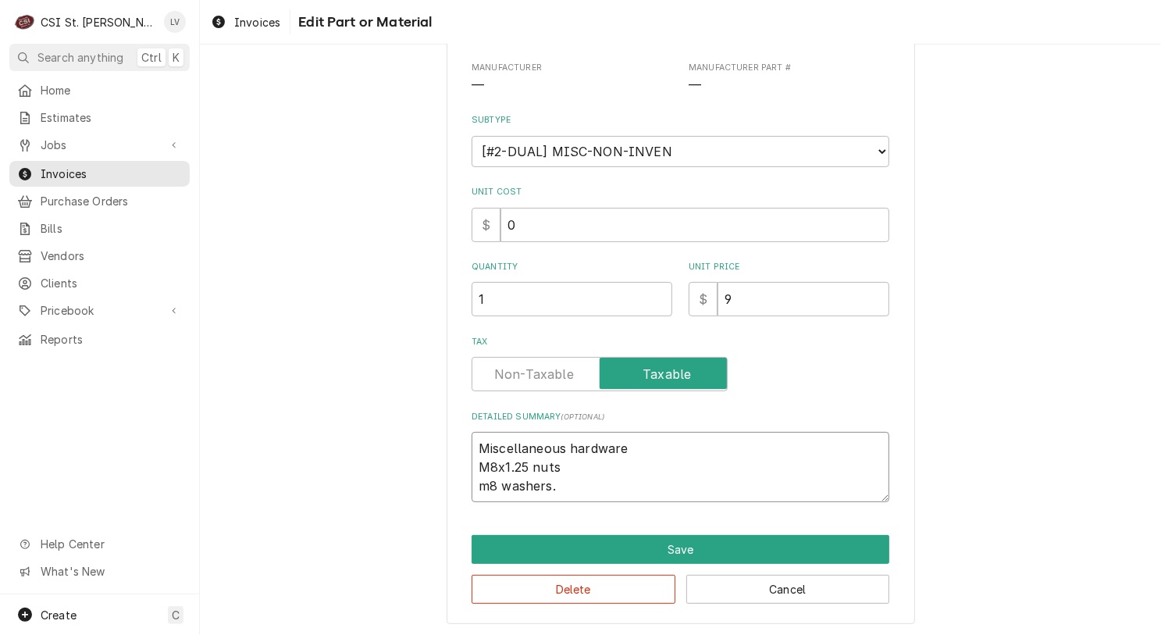
drag, startPoint x: 570, startPoint y: 444, endPoint x: 437, endPoint y: 440, distance: 132.8
click at [437, 440] on div "Use the fields below to edit this part or material: Short Description Misc. Ser…" at bounding box center [680, 265] width 961 height 744
click at [628, 445] on textarea "Miscellaneous hardware M8x1.25 nuts m8 washers." at bounding box center [681, 467] width 418 height 70
click at [721, 446] on textarea "Miscellaneous hardware - M8x1.25 nuts m8 washers." at bounding box center [681, 467] width 418 height 70
click at [739, 444] on textarea "Miscellaneous hardware - M8x1.25 nuts & m8 washers." at bounding box center [681, 467] width 418 height 70
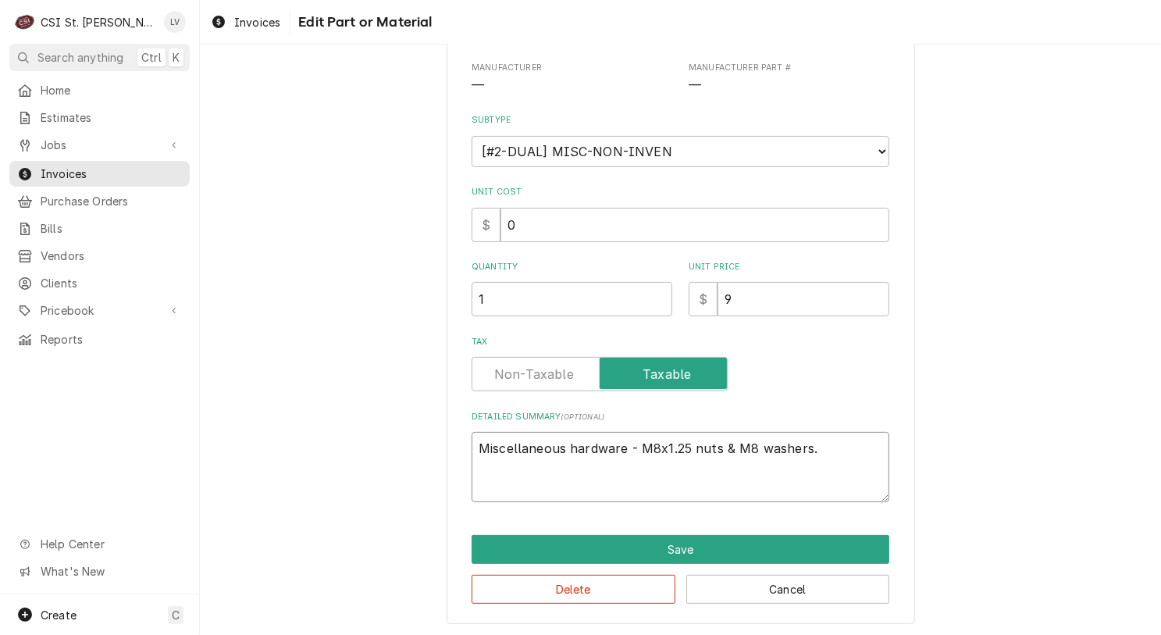
click at [816, 444] on textarea "Miscellaneous hardware - M8x1.25 nuts & M8 washers." at bounding box center [681, 467] width 418 height 70
click at [650, 540] on button "Save" at bounding box center [681, 549] width 418 height 29
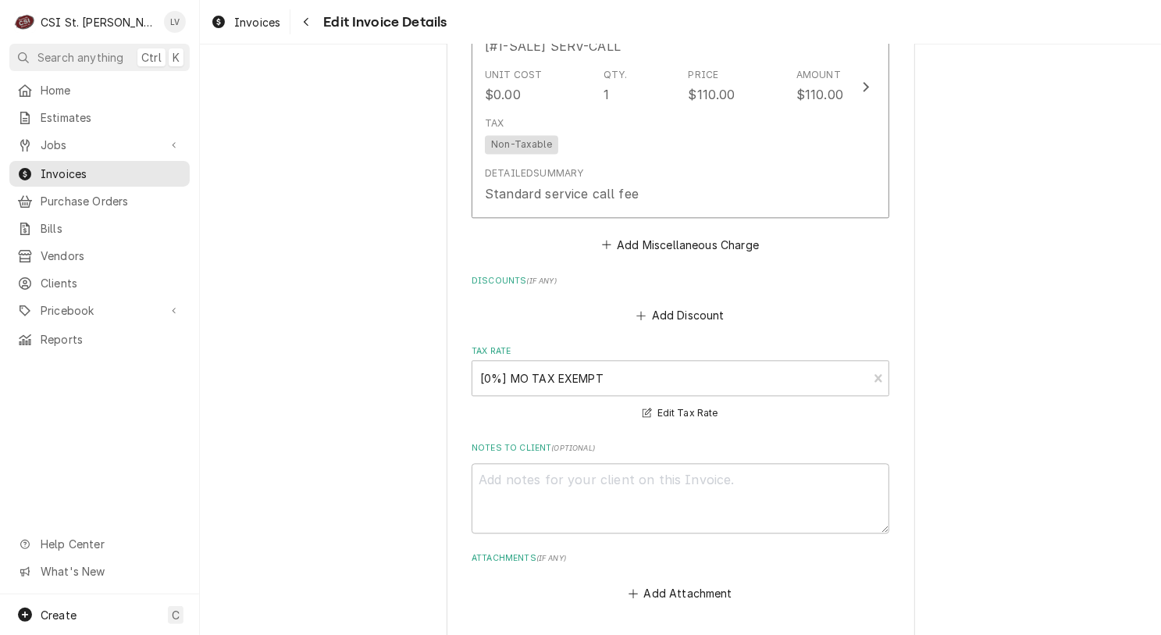
scroll to position [2707, 0]
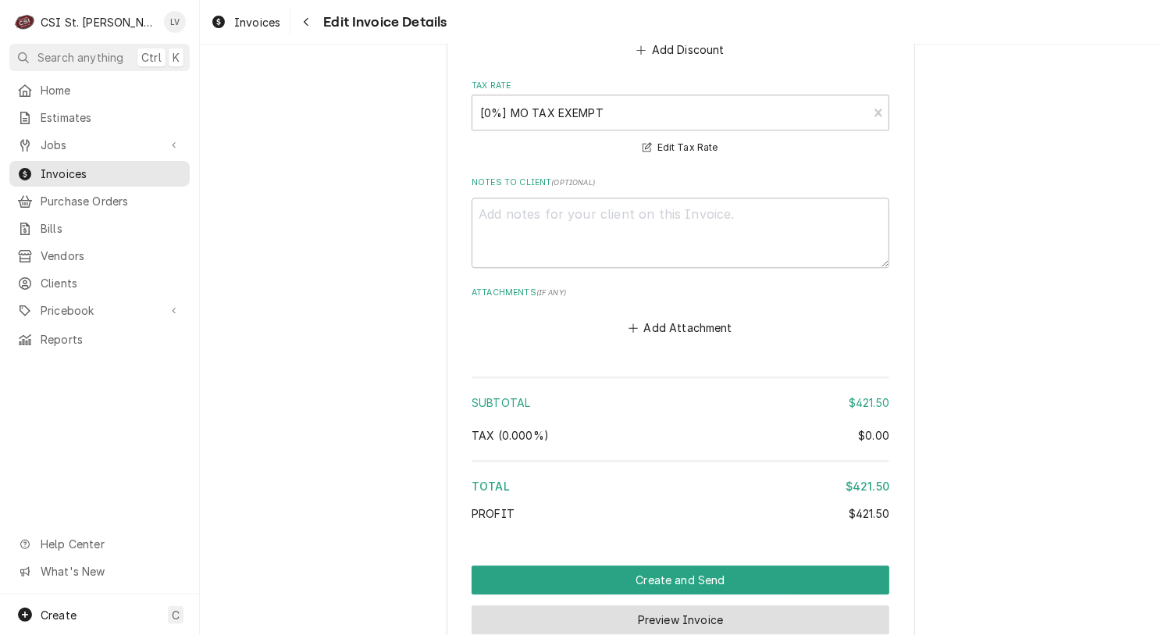
click at [664, 610] on button "Preview Invoice" at bounding box center [681, 619] width 418 height 29
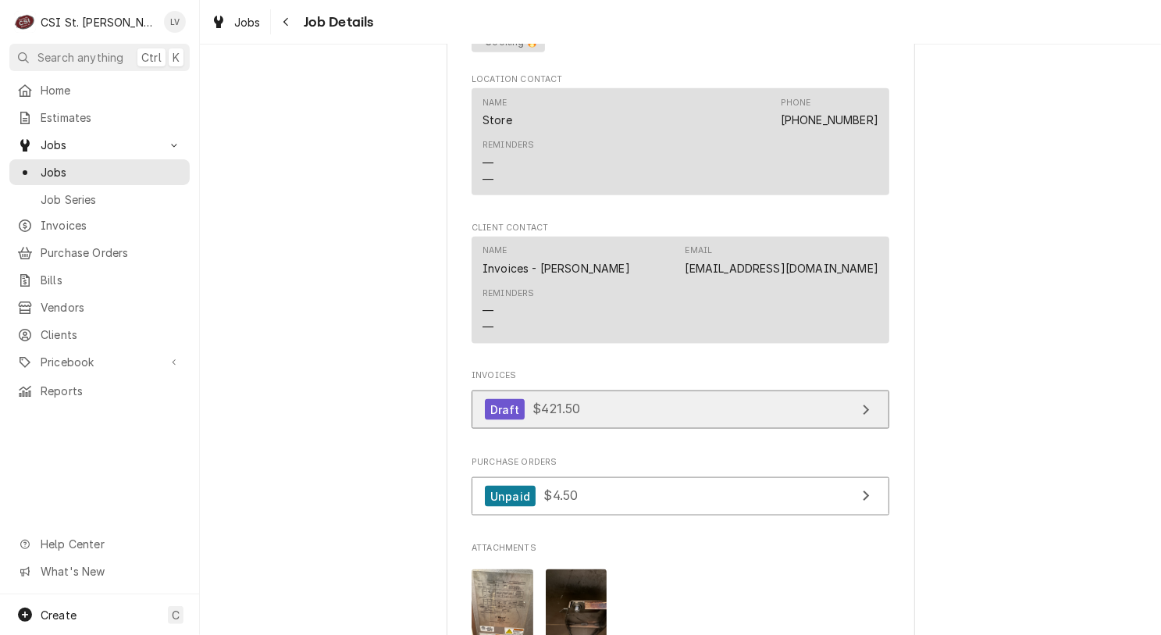
scroll to position [1561, 0]
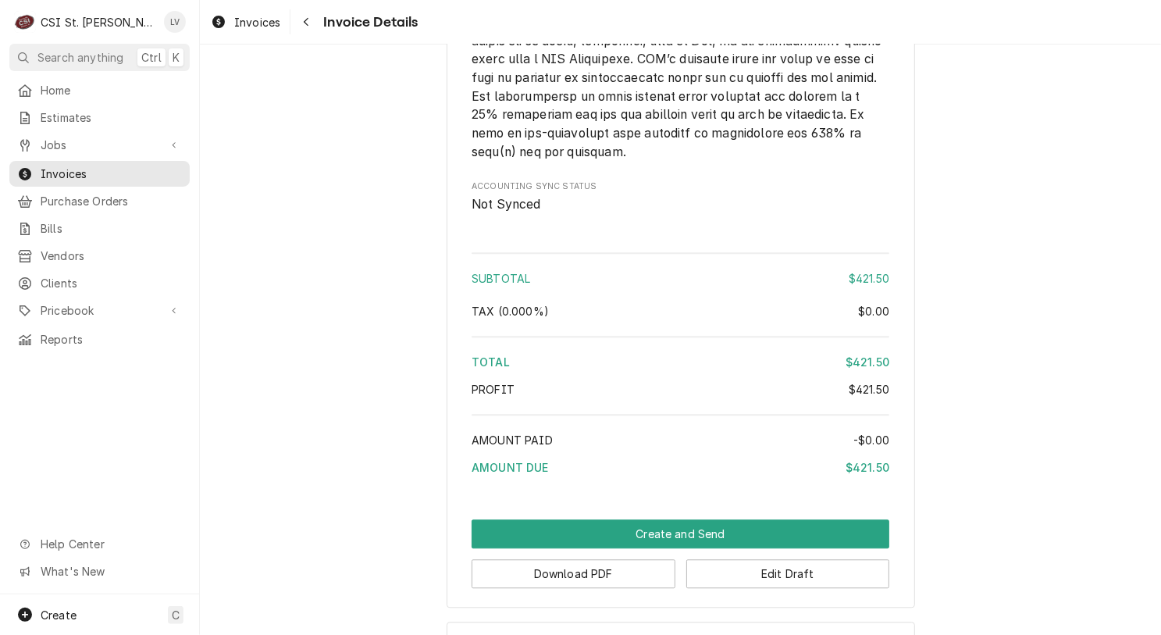
scroll to position [2580, 0]
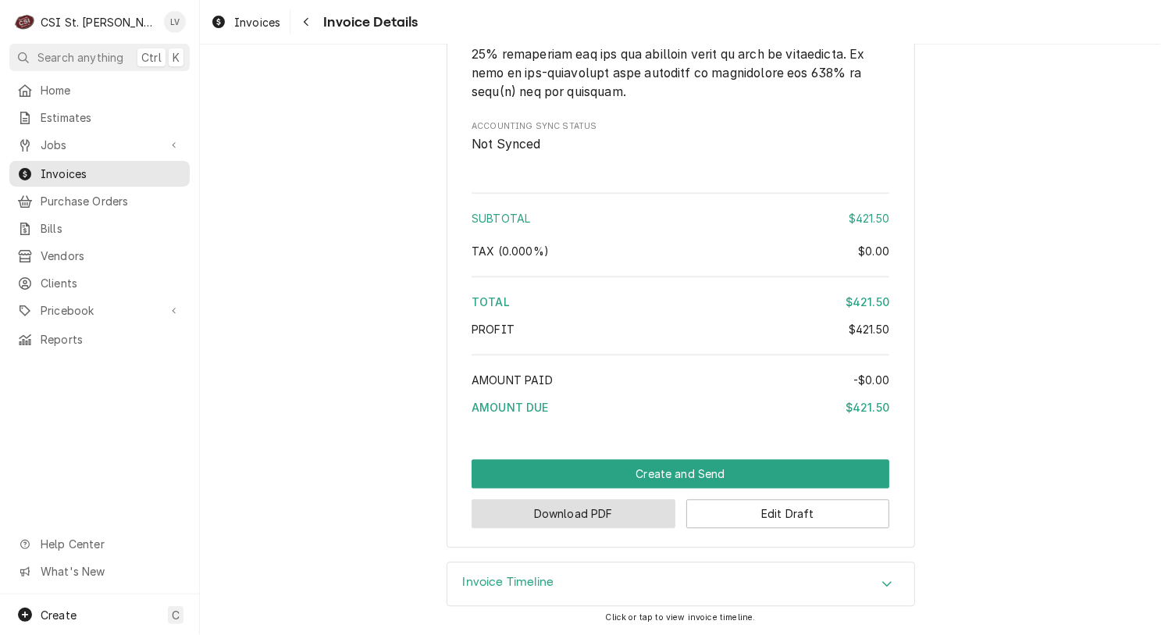
click at [570, 508] on button "Download PDF" at bounding box center [574, 513] width 204 height 29
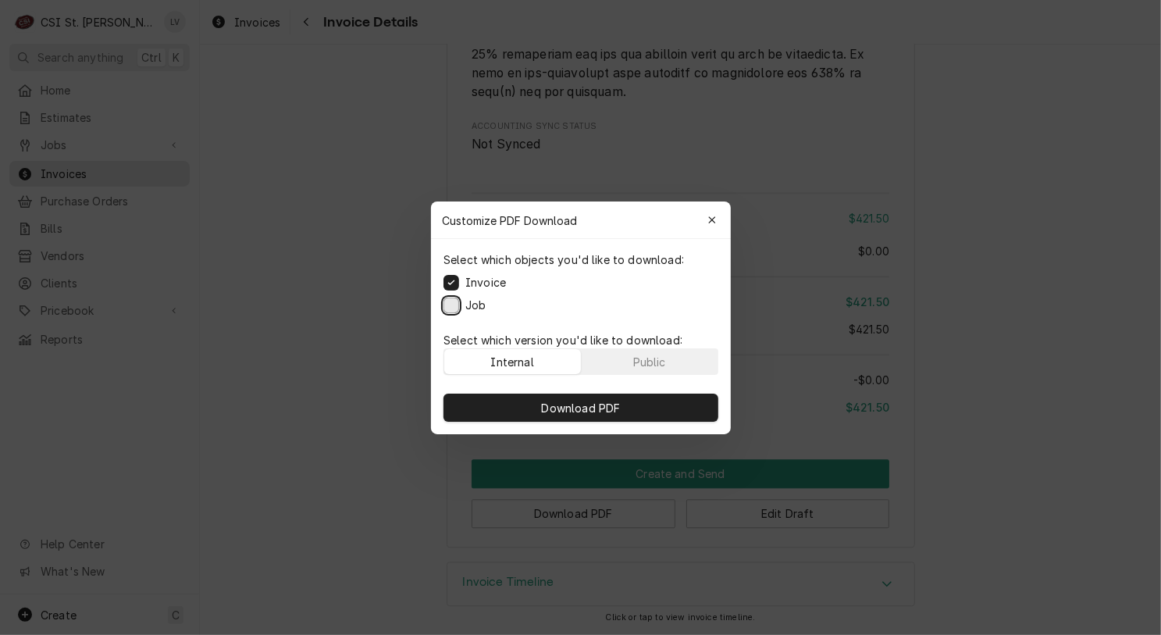
drag, startPoint x: 450, startPoint y: 300, endPoint x: 455, endPoint y: 330, distance: 30.8
click at [450, 301] on button "Job" at bounding box center [451, 305] width 16 height 16
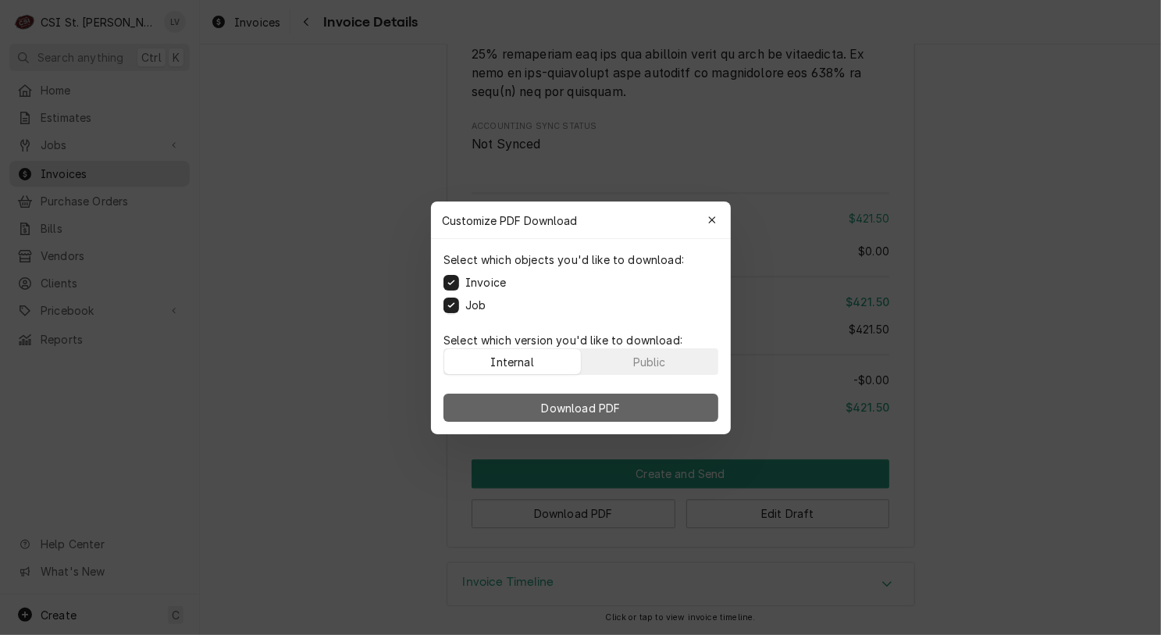
click at [546, 418] on button "Download PDF" at bounding box center [580, 407] width 275 height 28
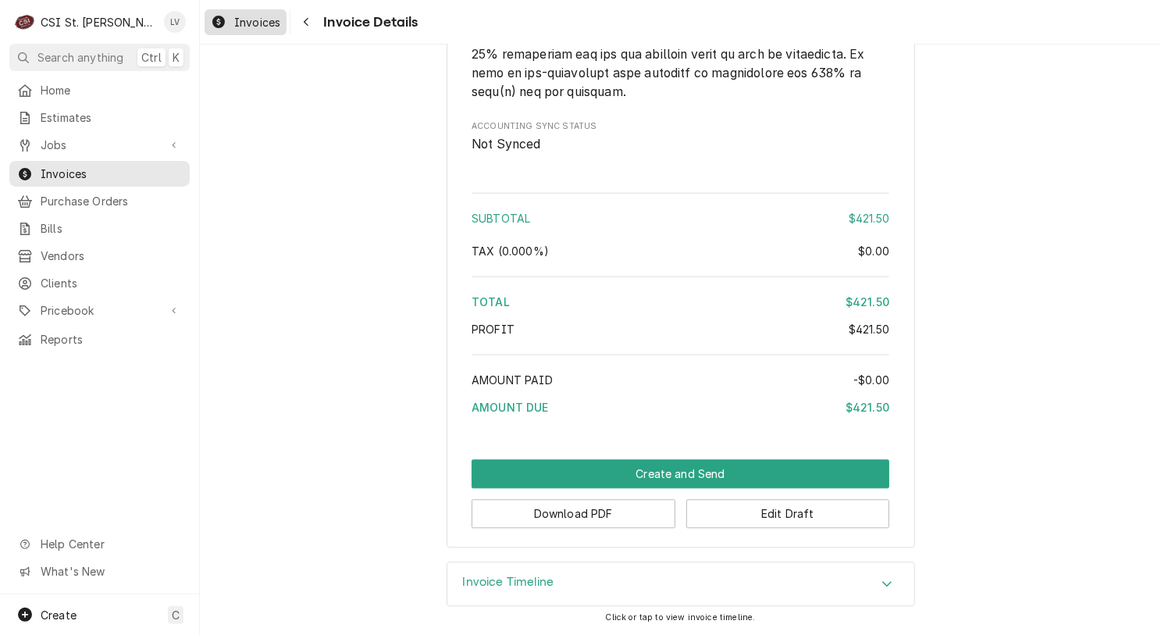
click at [217, 20] on icon "Dynamic Content Wrapper" at bounding box center [218, 22] width 12 height 12
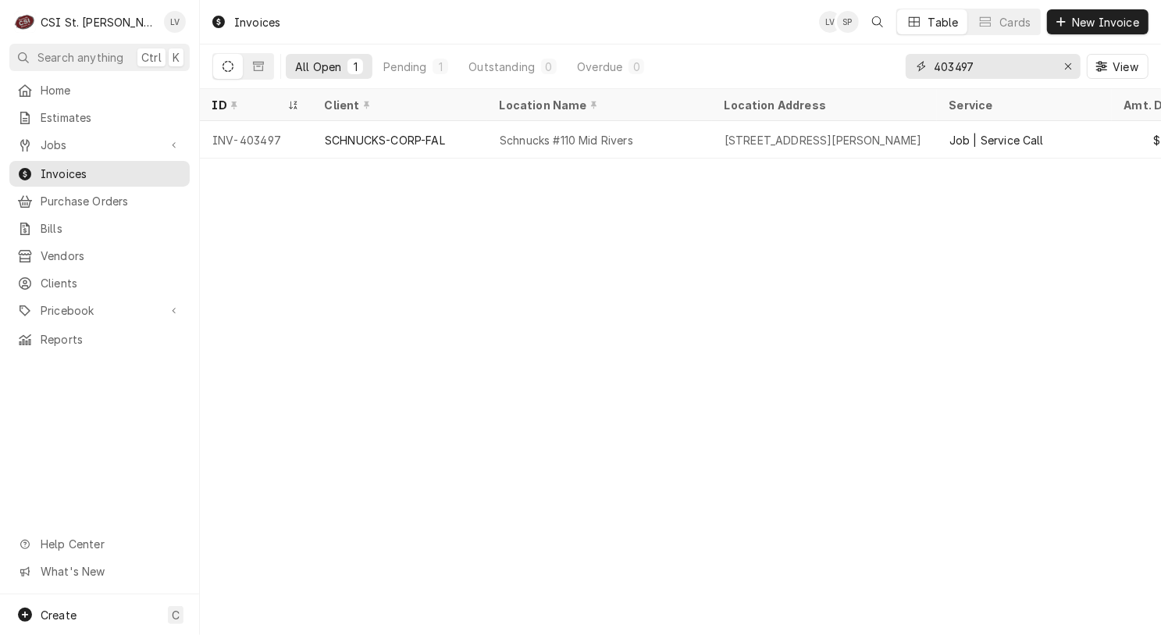
drag, startPoint x: 957, startPoint y: 68, endPoint x: 995, endPoint y: 64, distance: 38.5
click at [995, 64] on input "403497" at bounding box center [992, 66] width 117 height 25
type input "403542"
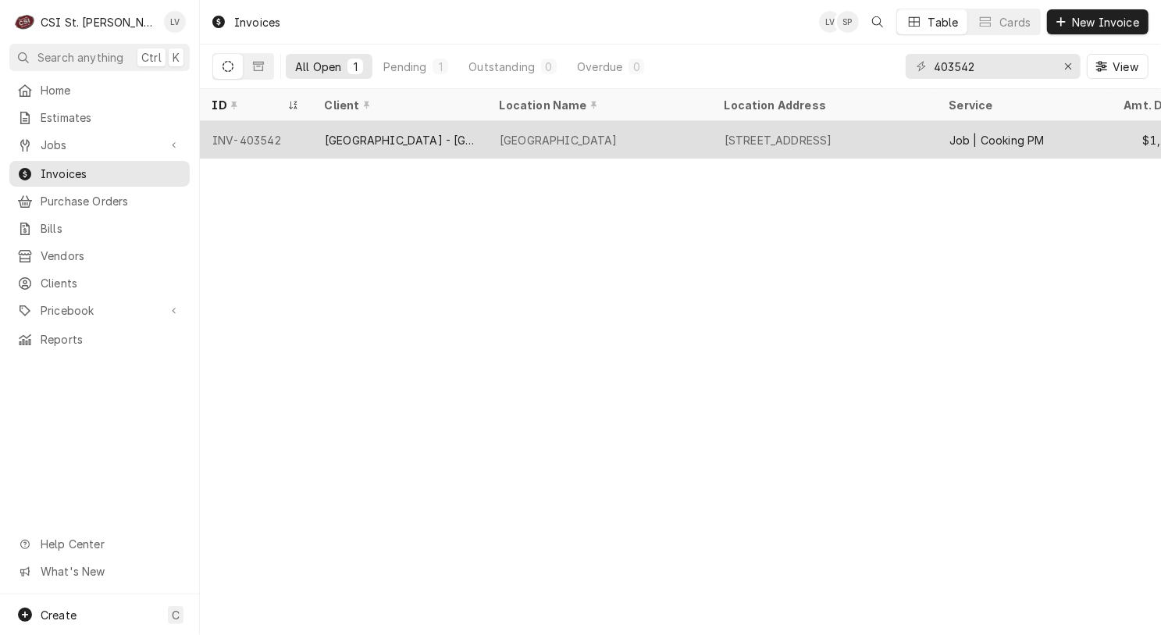
click at [413, 138] on div "[GEOGRAPHIC_DATA] - [GEOGRAPHIC_DATA]" at bounding box center [400, 140] width 150 height 16
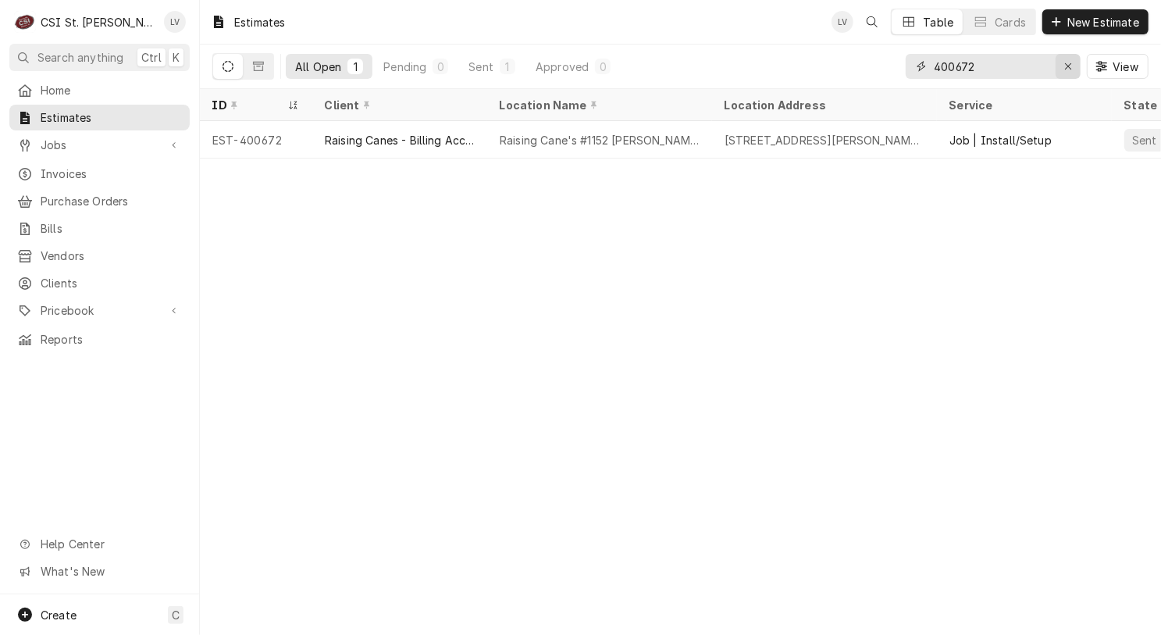
click at [1069, 69] on icon "Erase input" at bounding box center [1068, 66] width 9 height 11
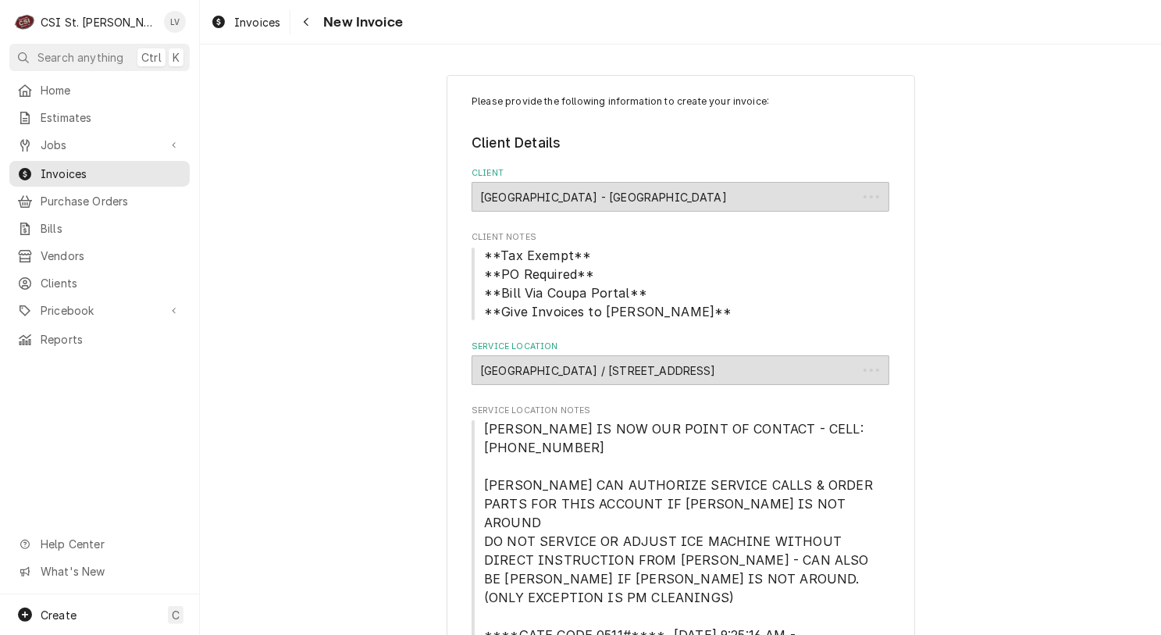
type textarea "x"
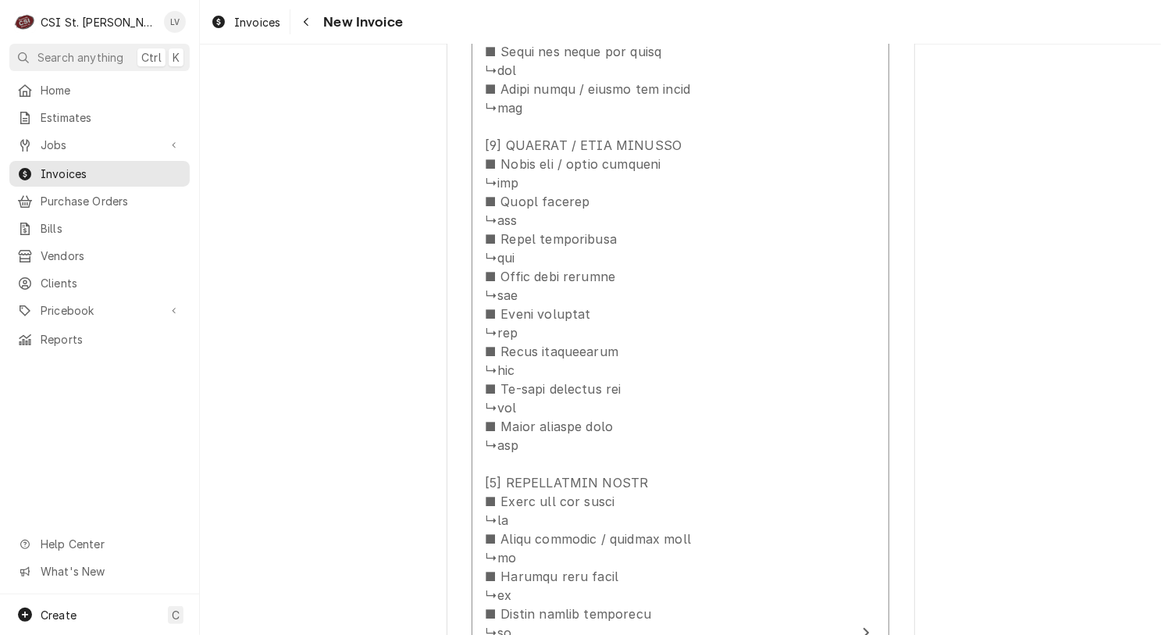
scroll to position [3591, 0]
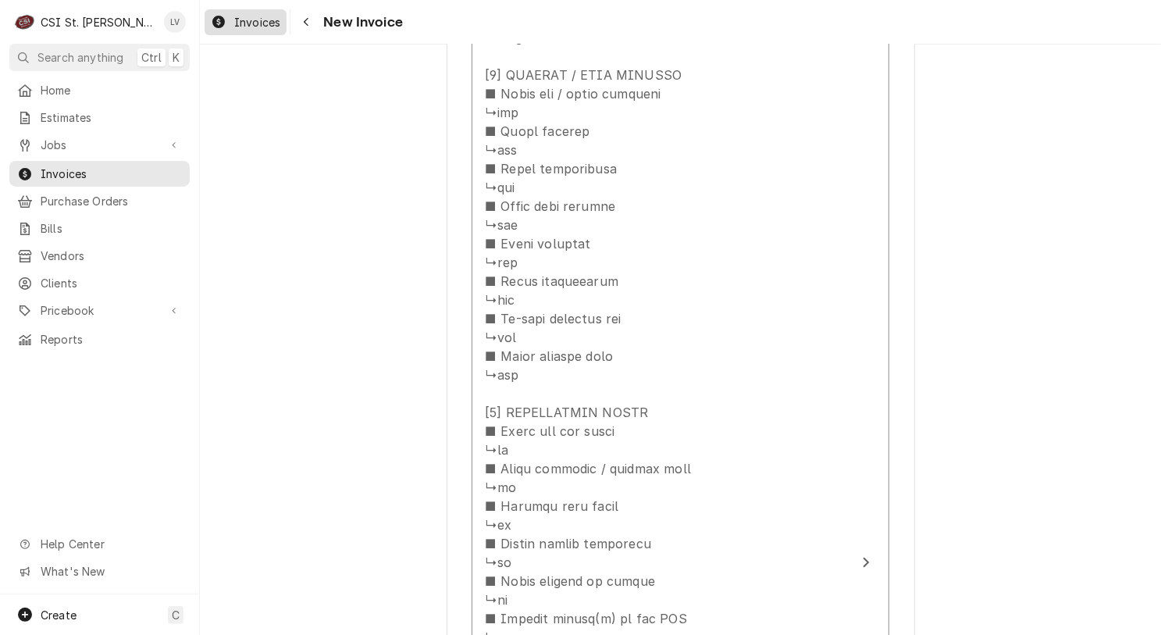
click at [234, 17] on span "Invoices" at bounding box center [257, 22] width 46 height 16
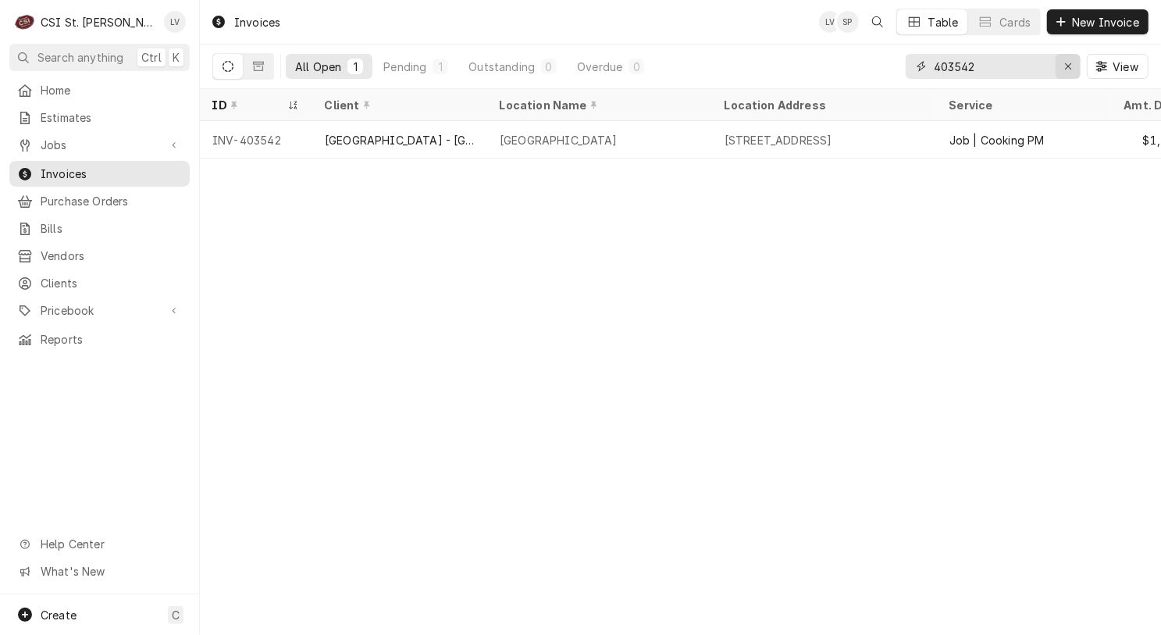
click at [1070, 68] on icon "Erase input" at bounding box center [1068, 66] width 6 height 6
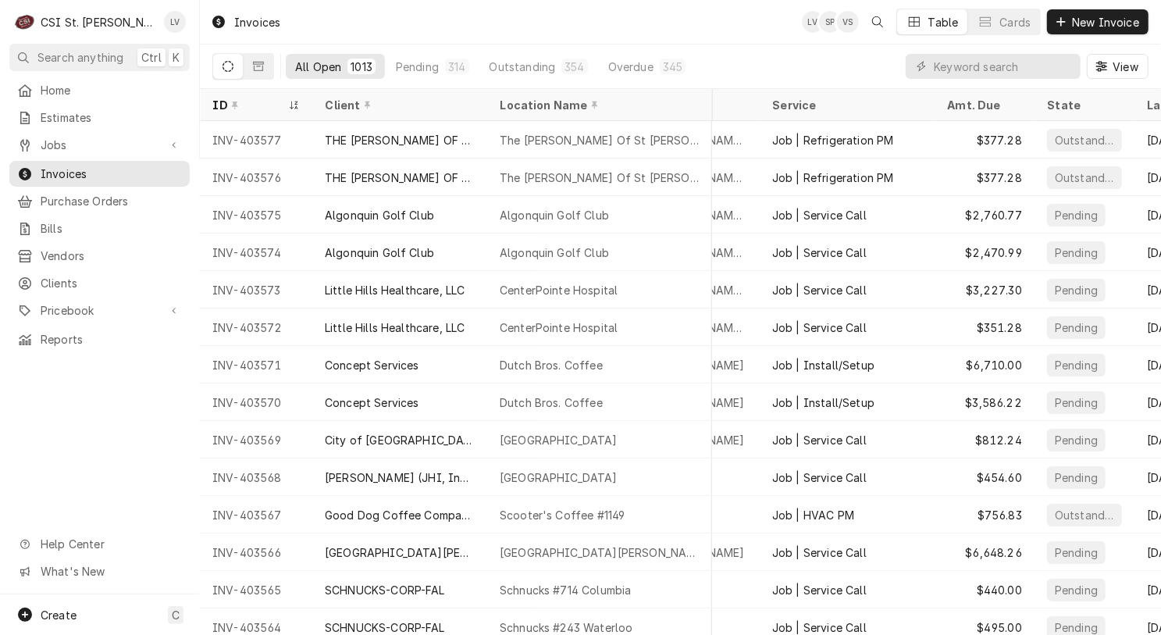
scroll to position [0, 275]
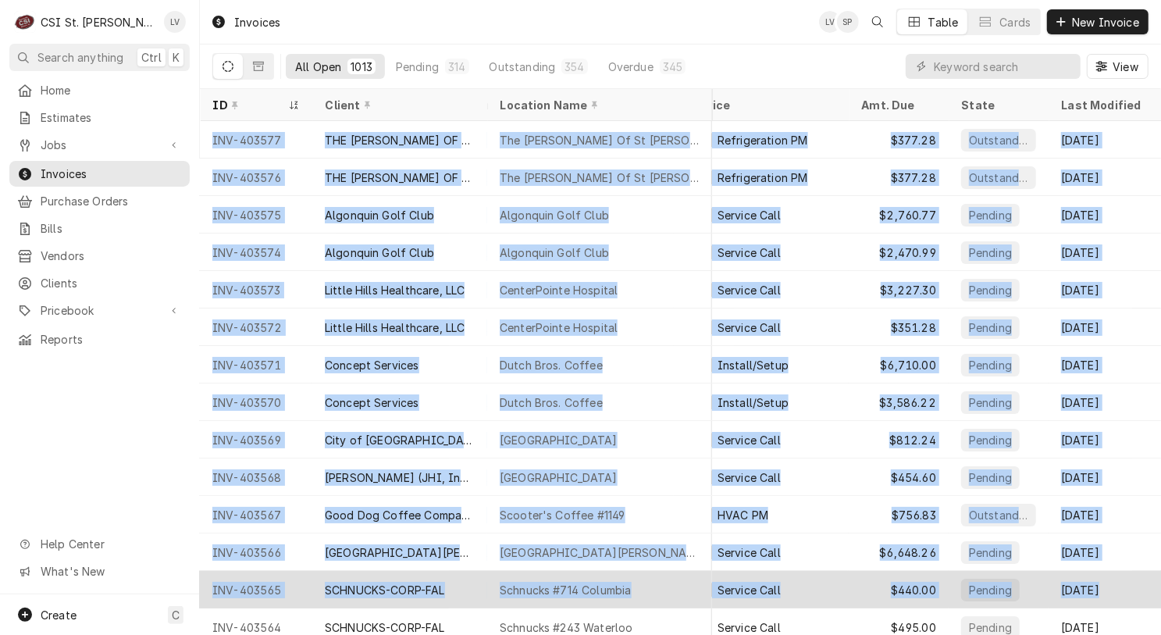
drag, startPoint x: 203, startPoint y: 138, endPoint x: 1113, endPoint y: 586, distance: 1014.3
click at [898, 590] on tbody "INV-403577 THE EMERSON OF ST PETERS The Emerson Of St Peters 363 Jungermann Rd,…" at bounding box center [417, 378] width 961 height 514
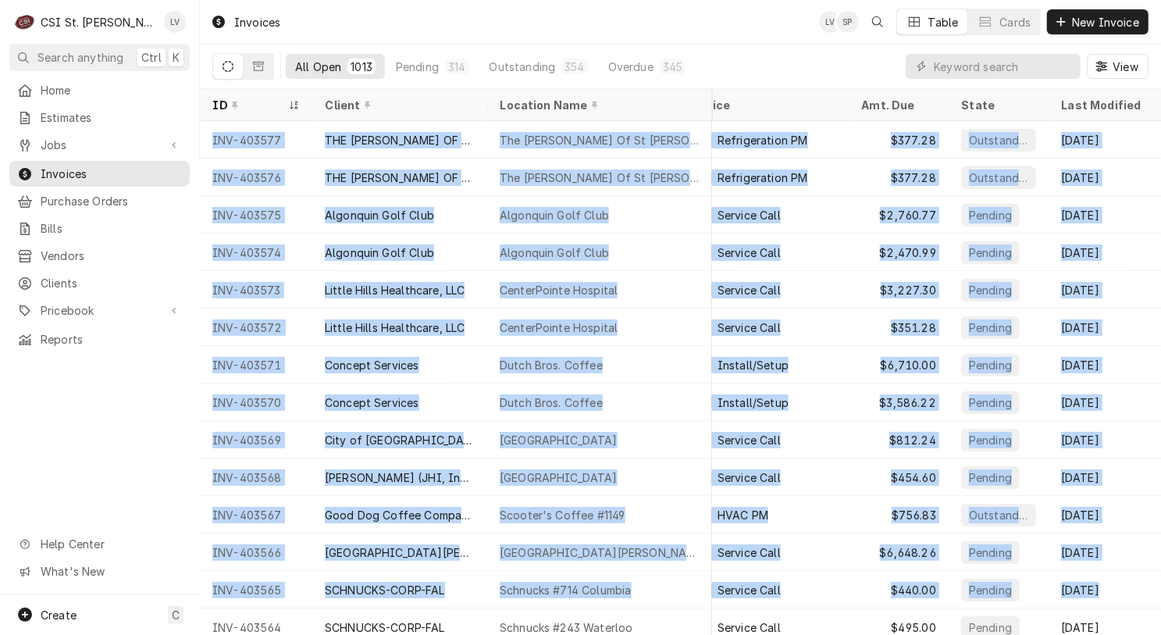
copy tbody "INV-403577 THE EMERSON OF ST PETERS The Emerson Of St Peters 363 Jungermann Rd,…"
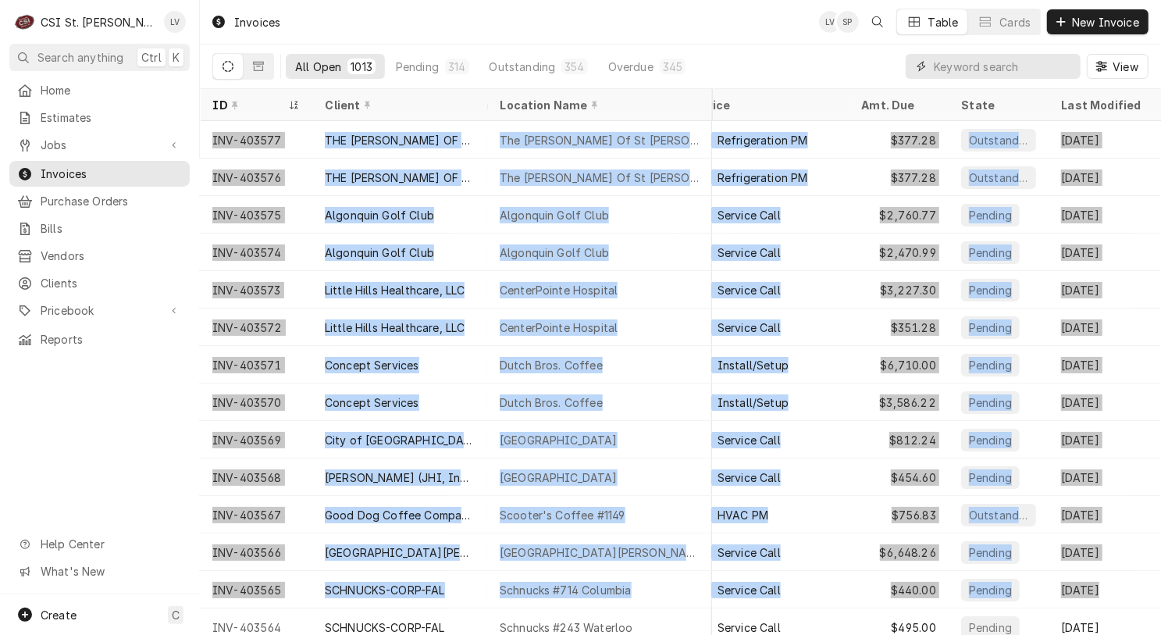
click at [974, 66] on input "Dynamic Content Wrapper" at bounding box center [1003, 66] width 139 height 25
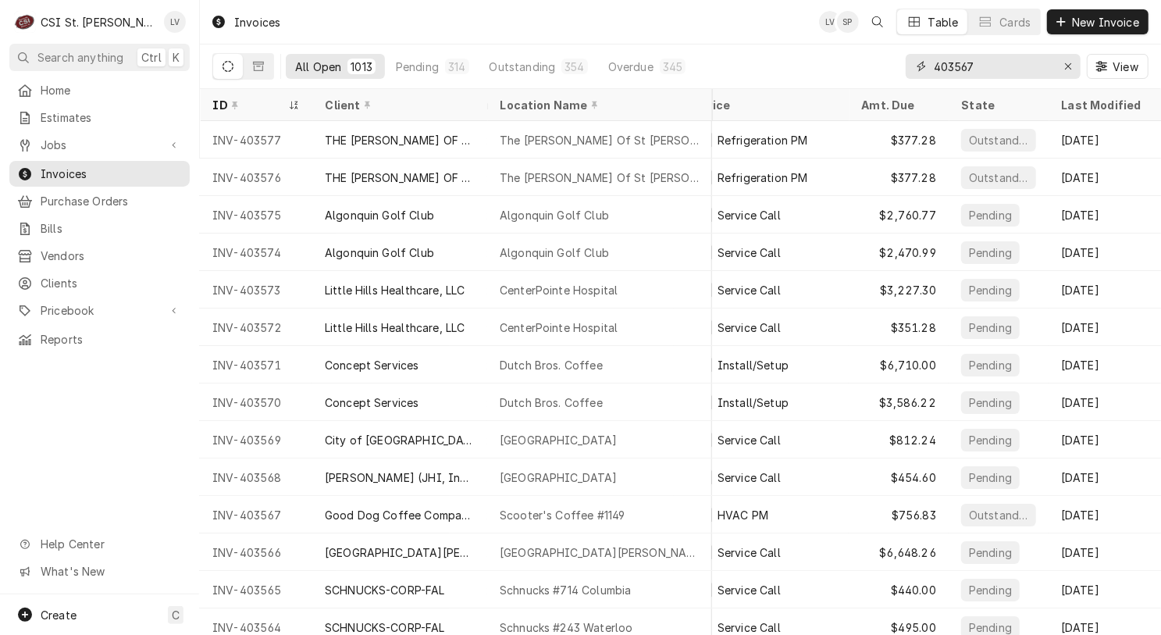
type input "403567"
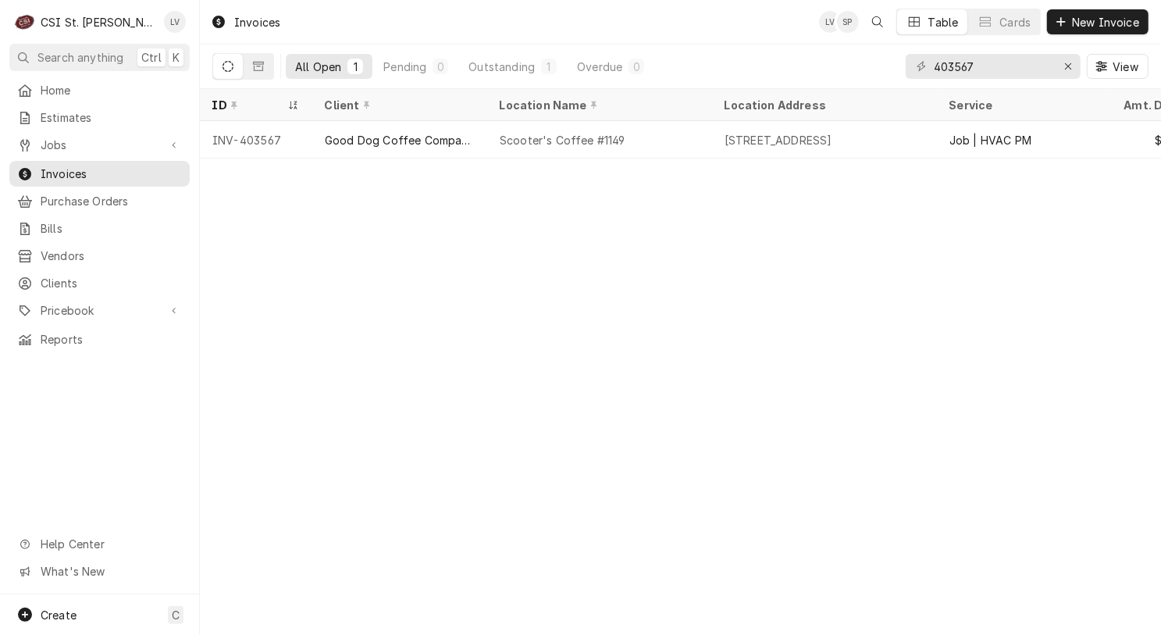
drag, startPoint x: 591, startPoint y: 143, endPoint x: 622, endPoint y: 167, distance: 39.5
click at [591, 142] on div "Scooter's Coffee #1149" at bounding box center [563, 140] width 126 height 16
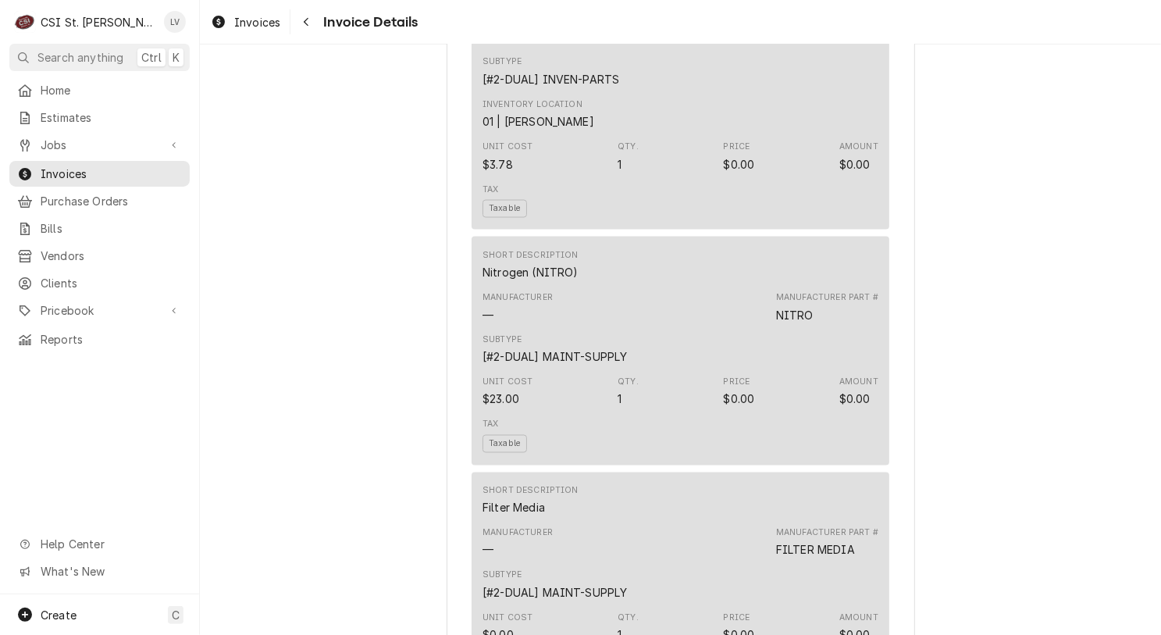
scroll to position [1952, 0]
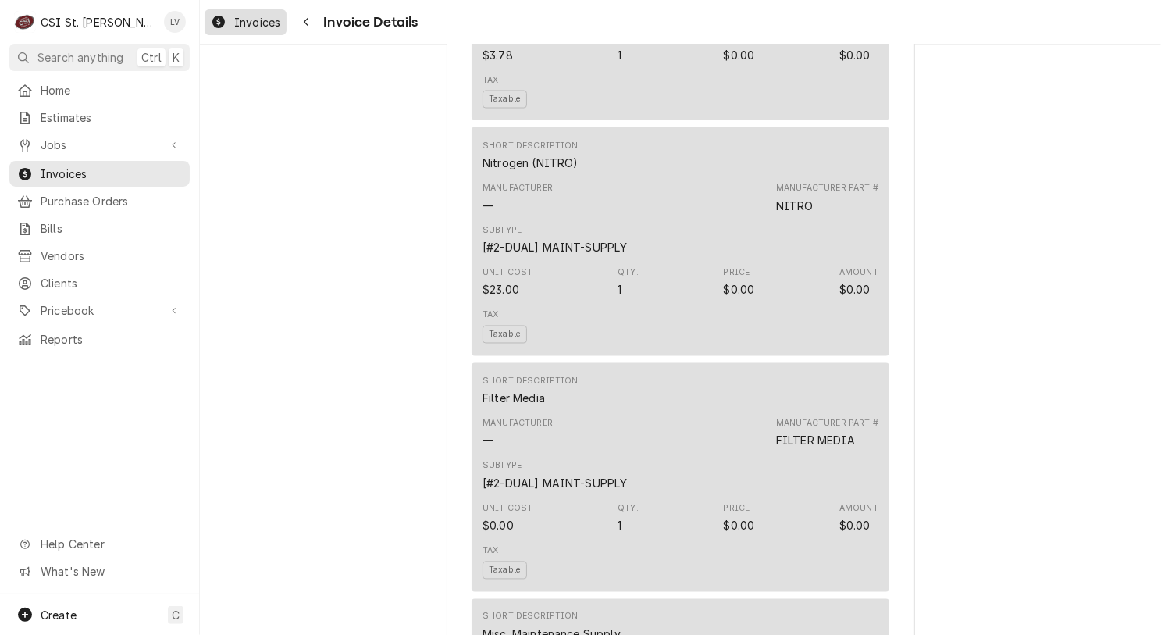
click at [242, 18] on span "Invoices" at bounding box center [257, 22] width 46 height 16
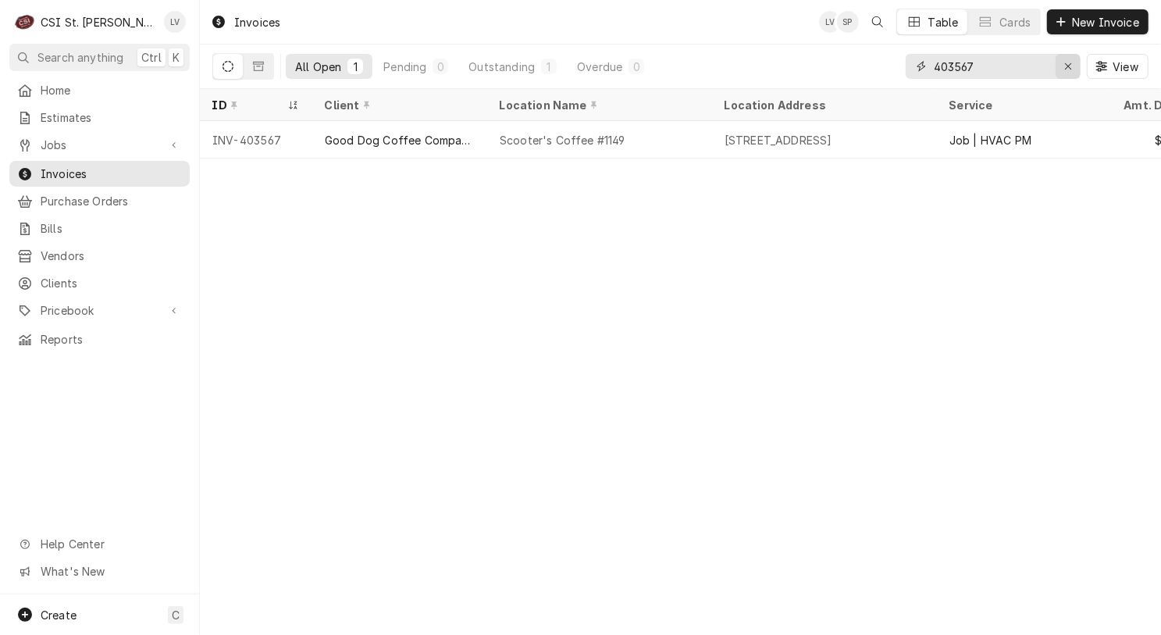
click at [1064, 64] on icon "Erase input" at bounding box center [1068, 66] width 9 height 11
